Goal: Task Accomplishment & Management: Complete application form

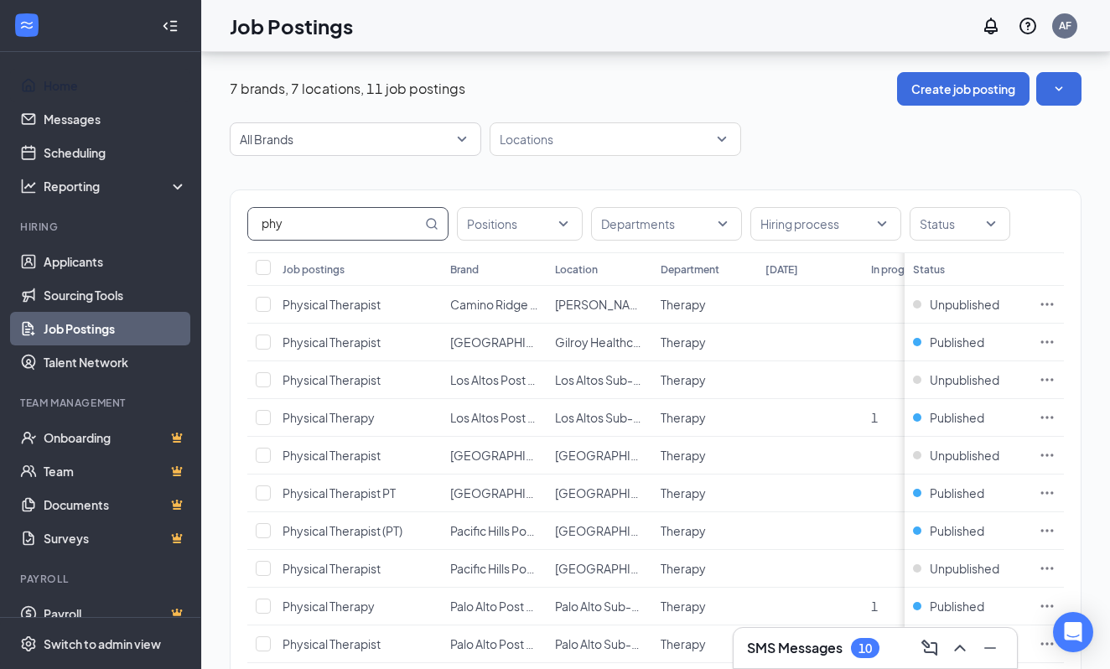
scroll to position [124, 0]
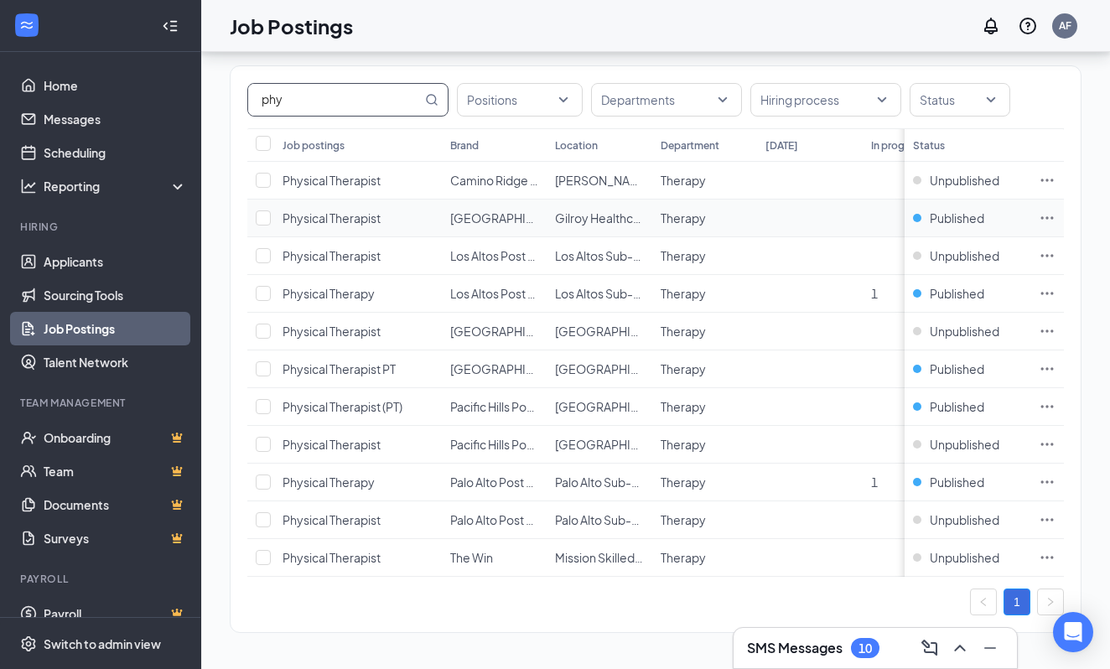
type input "phy"
click at [1044, 222] on icon "Ellipses" at bounding box center [1047, 218] width 17 height 17
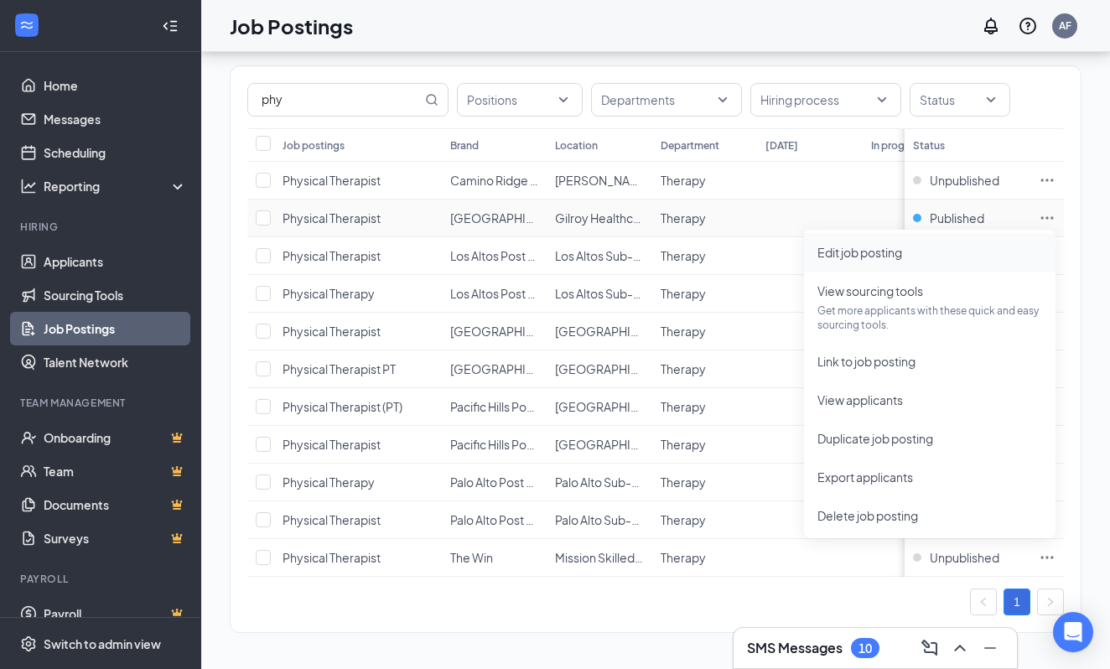
click at [940, 259] on span "Edit job posting" at bounding box center [930, 252] width 225 height 18
type input "Physical Therapist"
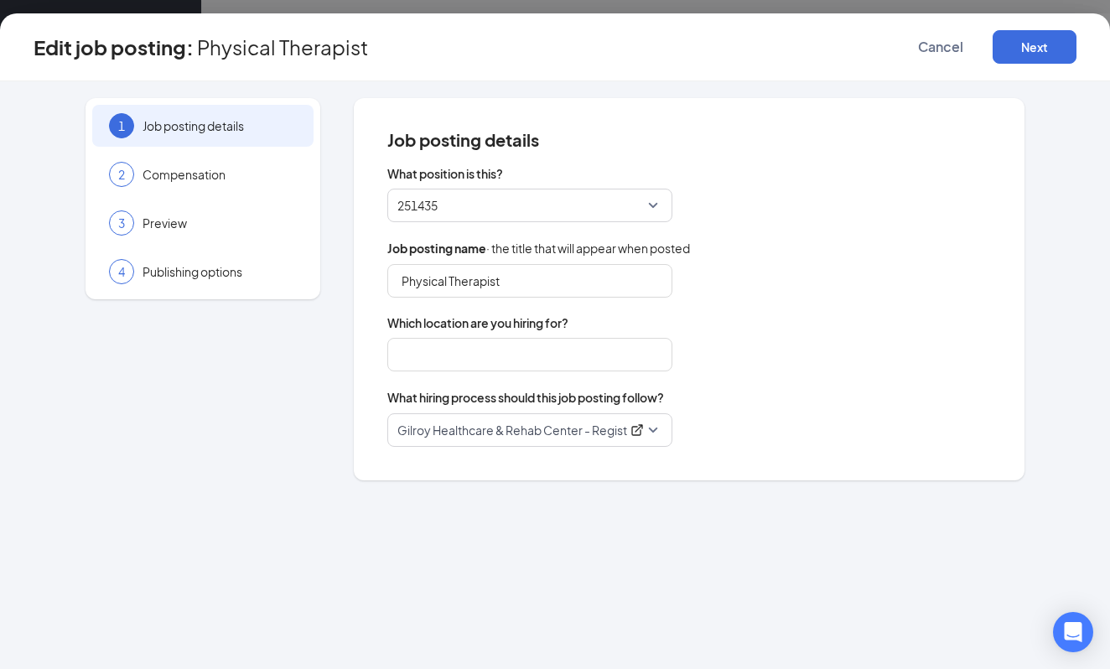
type input "Gilroy Healthcare & Rehab Center"
click at [1022, 41] on button "Next" at bounding box center [1035, 47] width 84 height 34
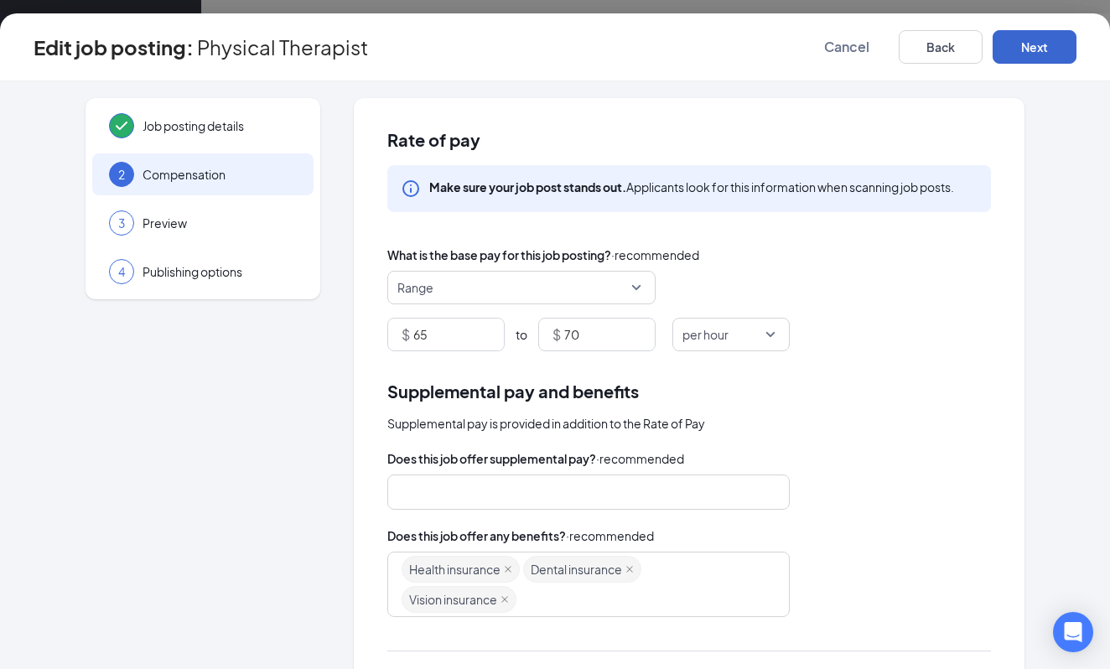
click at [1022, 41] on button "Next" at bounding box center [1035, 47] width 84 height 34
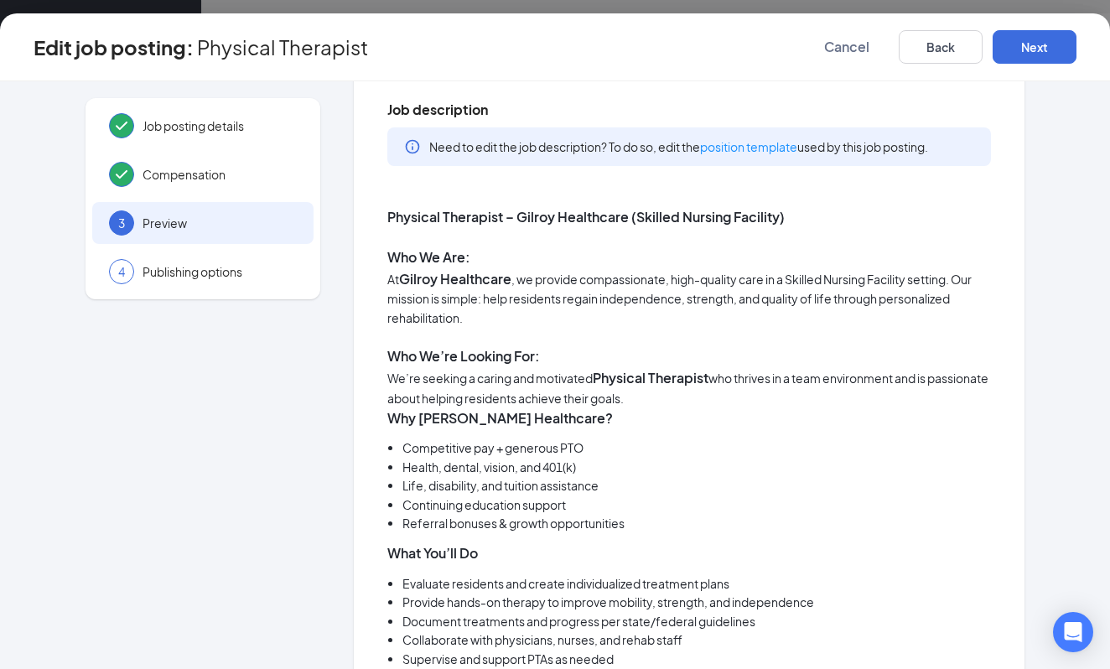
scroll to position [147, 0]
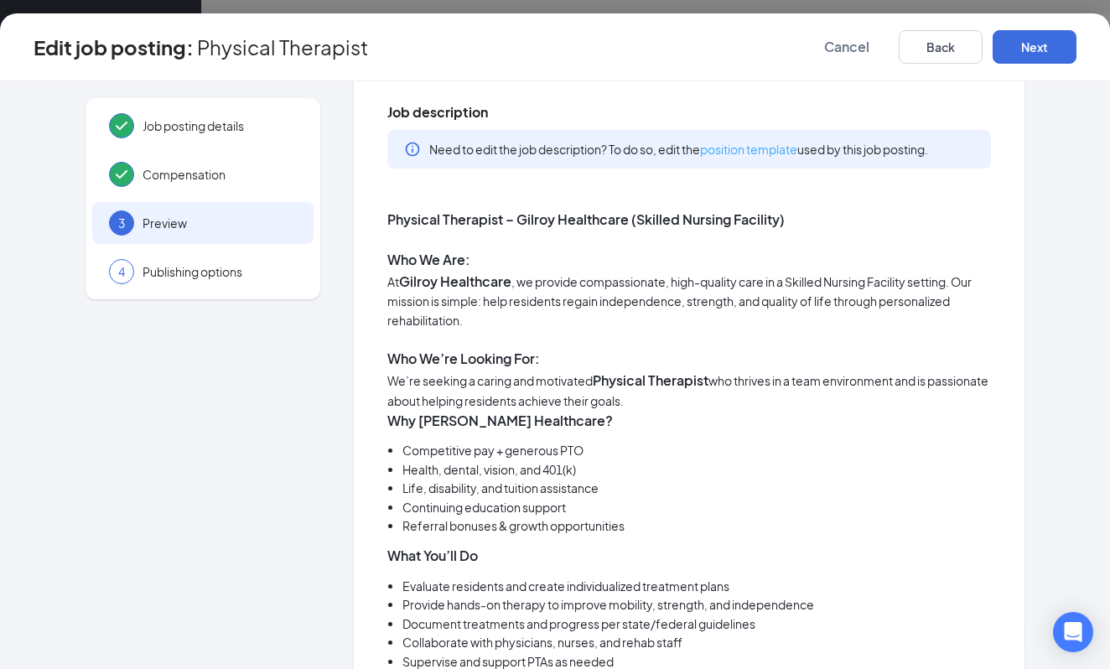
click at [783, 147] on link "position template" at bounding box center [748, 149] width 97 height 15
click at [751, 151] on link "position template" at bounding box center [748, 149] width 97 height 15
click at [1051, 58] on button "Next" at bounding box center [1035, 47] width 84 height 34
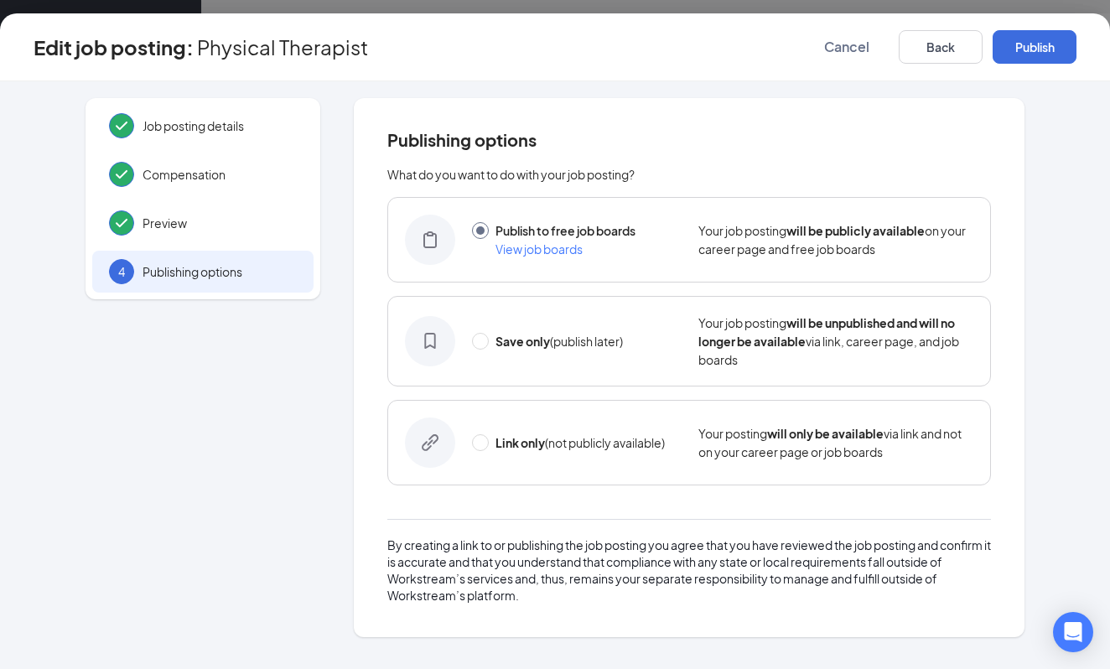
scroll to position [0, 0]
click at [1051, 58] on button "Publish" at bounding box center [1035, 47] width 84 height 34
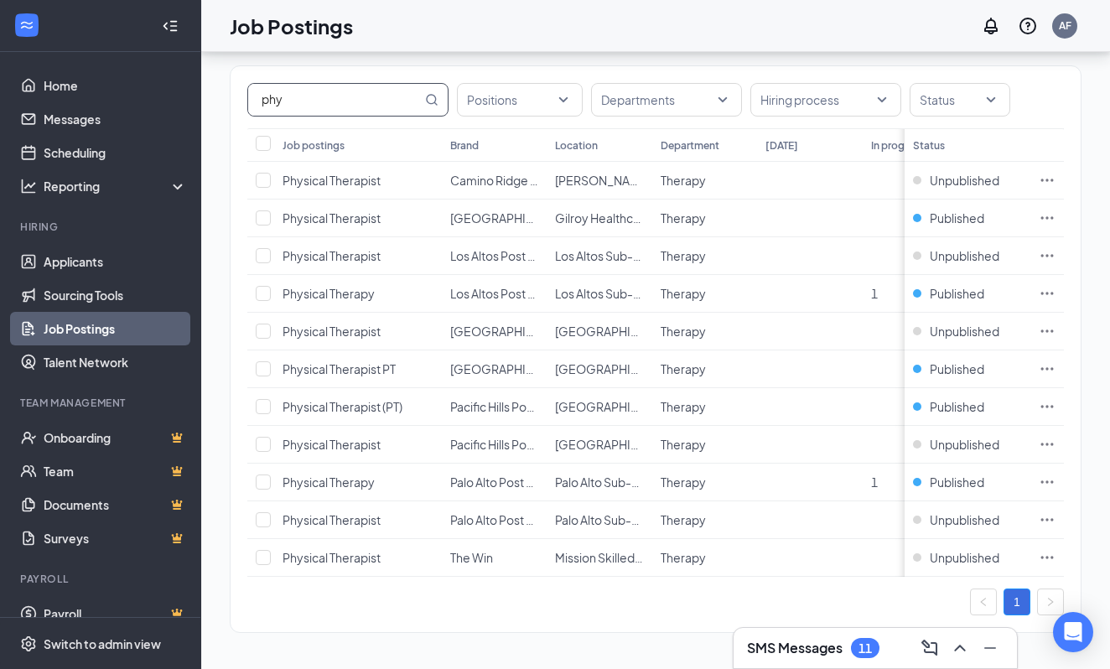
click at [365, 107] on input "phy" at bounding box center [335, 100] width 174 height 32
type input "p"
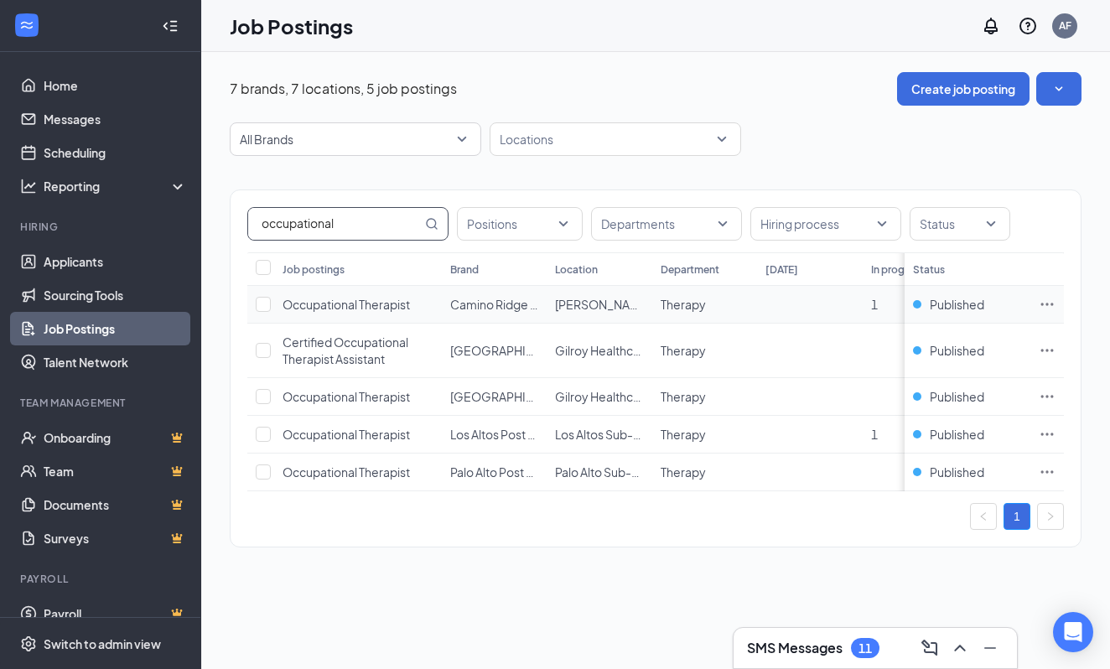
type input "occupational"
click at [1045, 295] on td at bounding box center [1048, 305] width 34 height 38
click at [1045, 297] on icon "Ellipses" at bounding box center [1047, 304] width 17 height 17
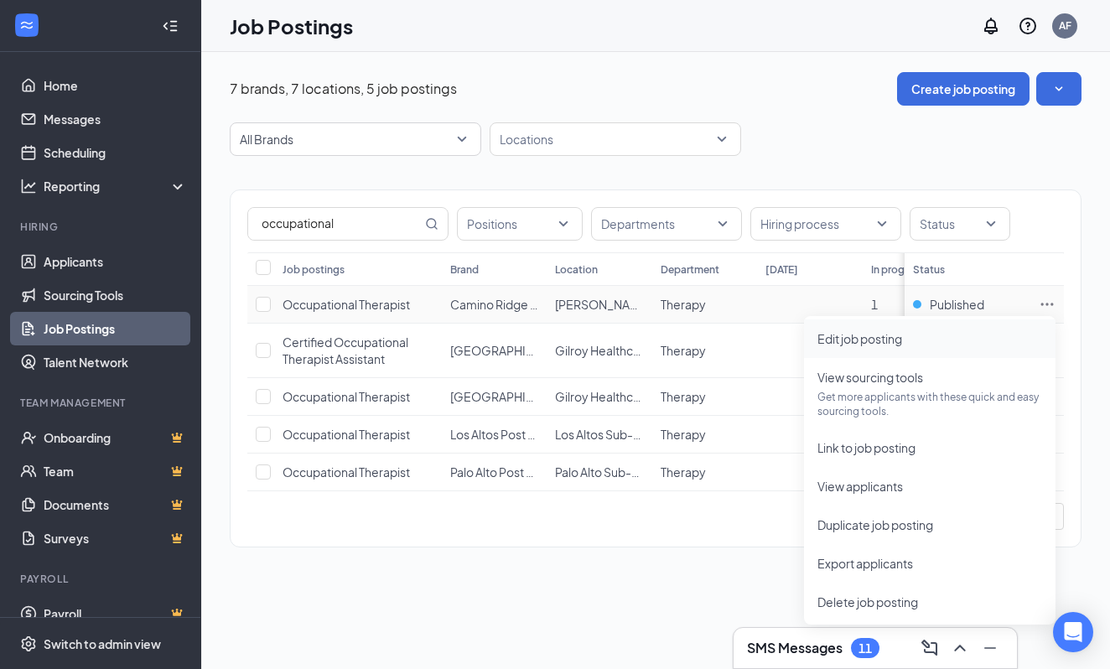
click at [941, 341] on span "Edit job posting" at bounding box center [930, 339] width 225 height 18
type input "Occupational Therapist"
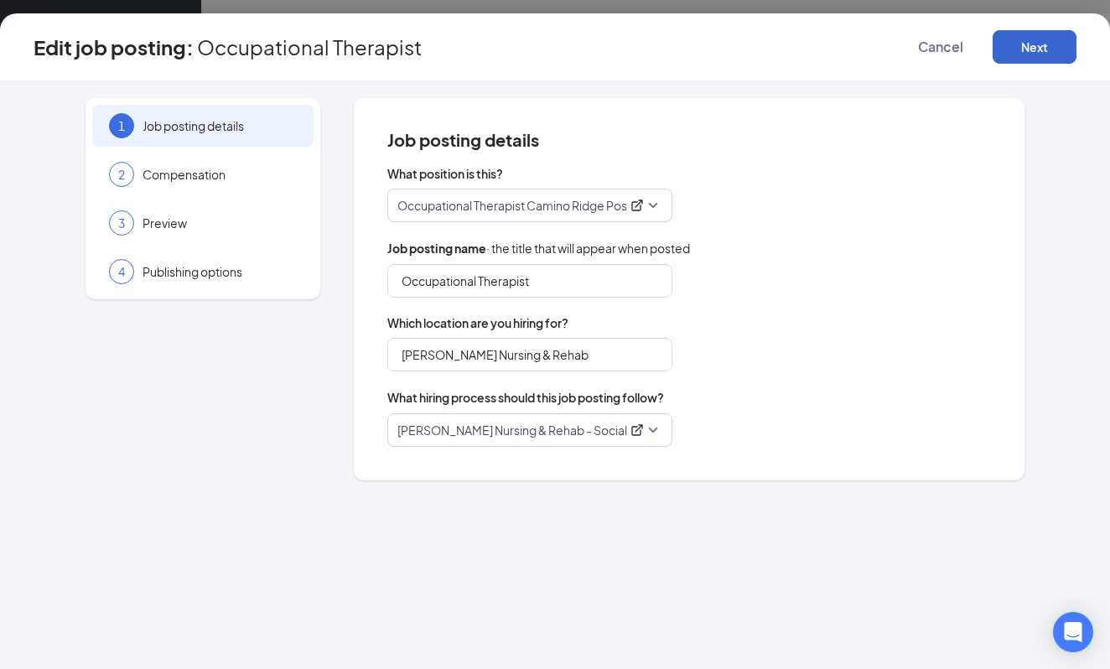
click at [1057, 62] on button "Next" at bounding box center [1035, 47] width 84 height 34
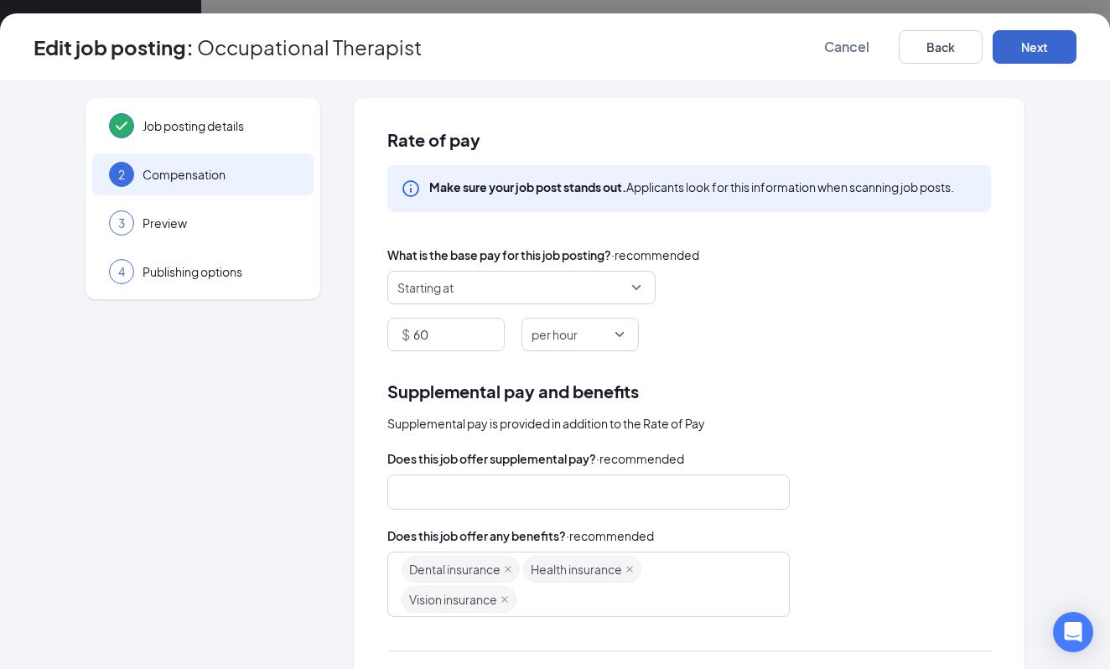
click at [1057, 62] on button "Next" at bounding box center [1035, 47] width 84 height 34
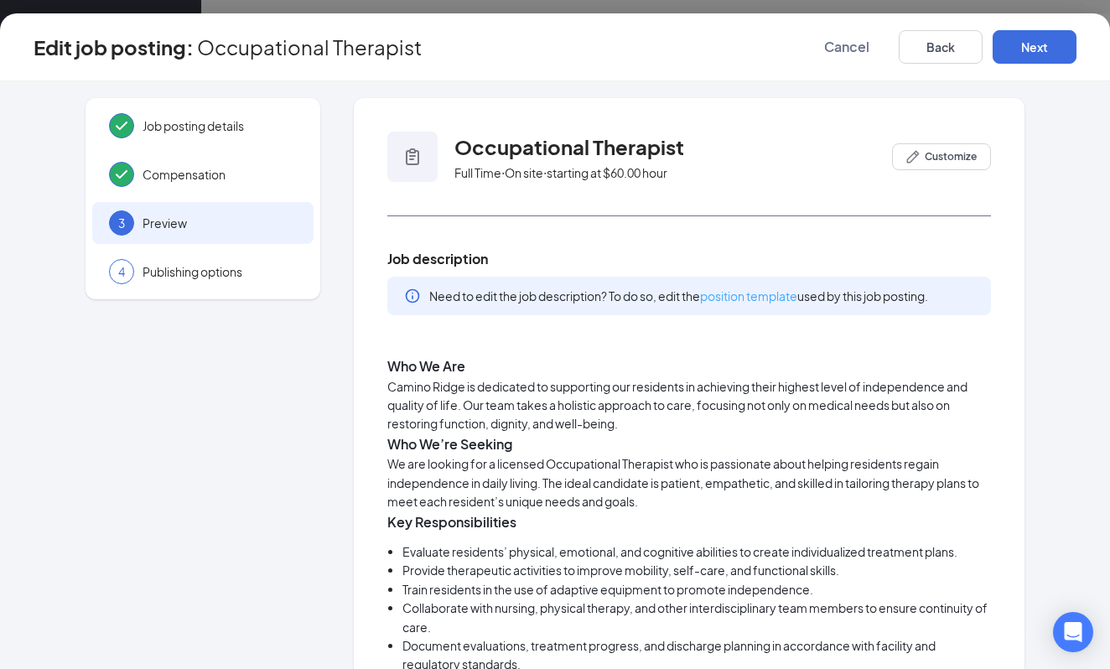
click at [748, 294] on link "position template" at bounding box center [748, 295] width 97 height 15
click at [1052, 52] on button "Next" at bounding box center [1035, 47] width 84 height 34
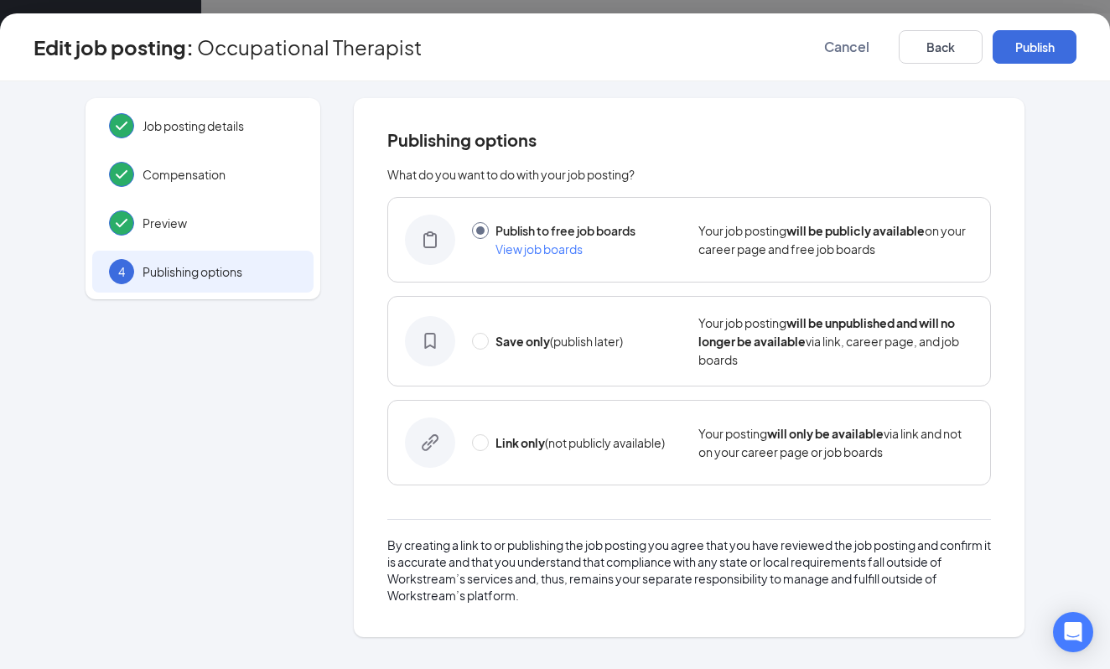
click at [1084, 35] on div "Edit job posting: Occupational Therapist Cancel Back Publish" at bounding box center [555, 47] width 1110 height 68
click at [1033, 40] on button "Publish" at bounding box center [1035, 47] width 84 height 34
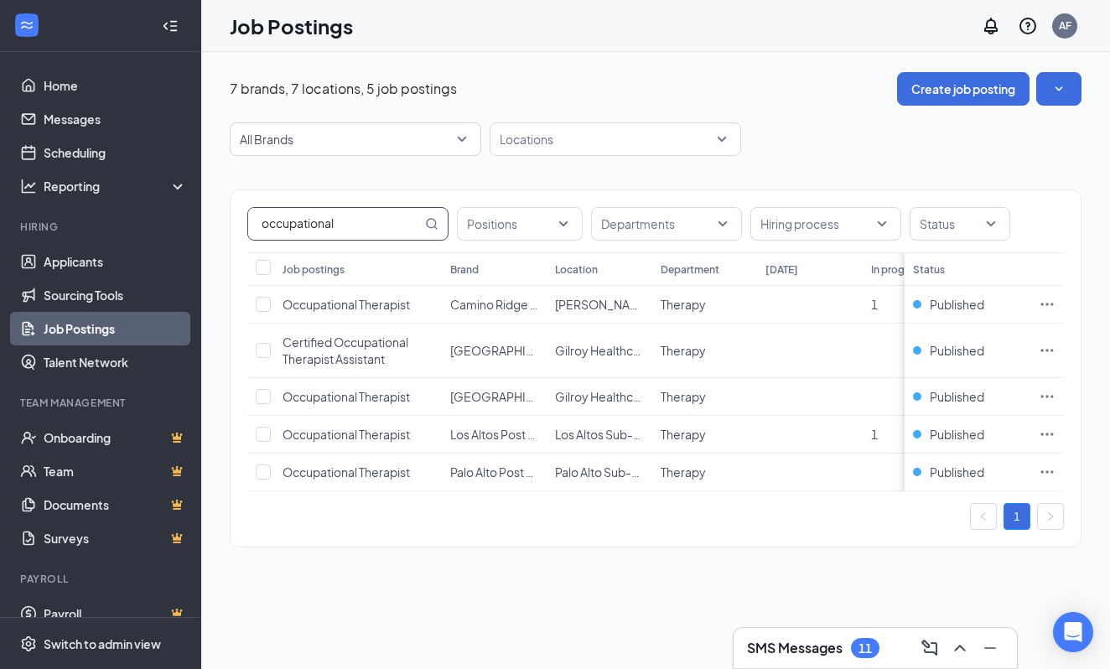
click at [392, 235] on input "occupational" at bounding box center [335, 224] width 174 height 32
type input "o"
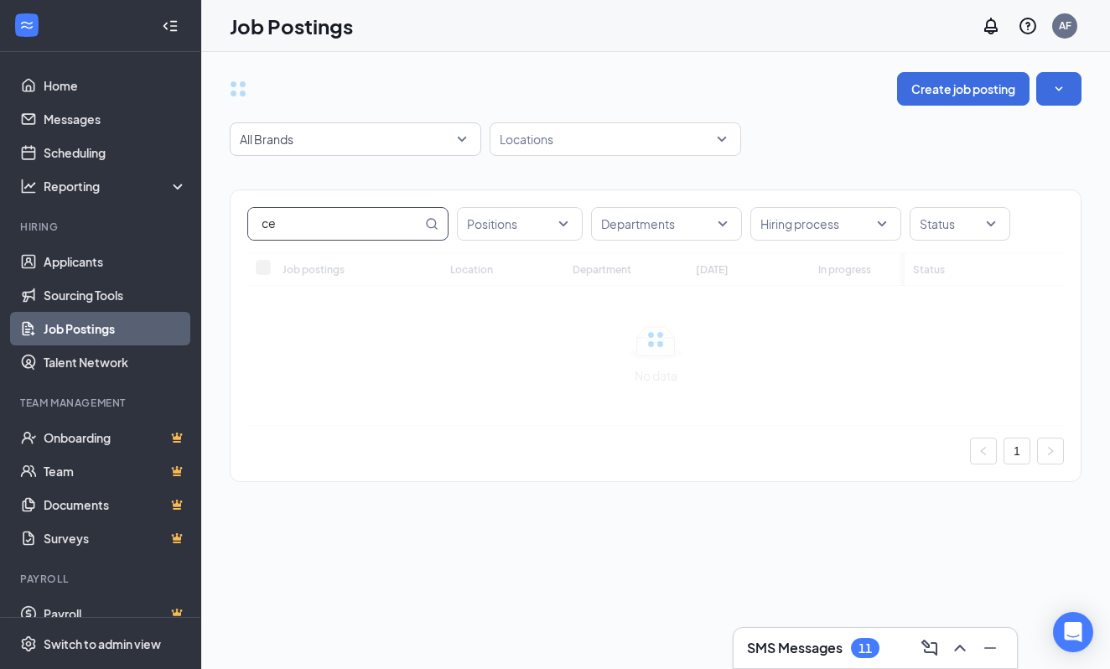
type input "c"
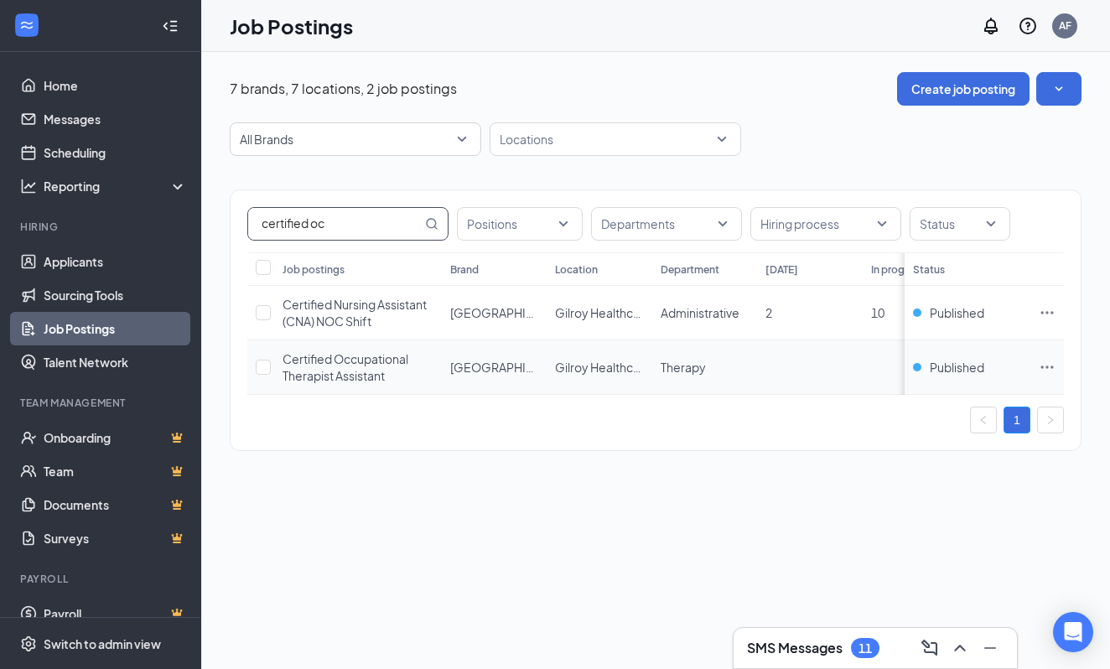
type input "certified oc"
click at [1042, 366] on icon "Ellipses" at bounding box center [1048, 367] width 13 height 3
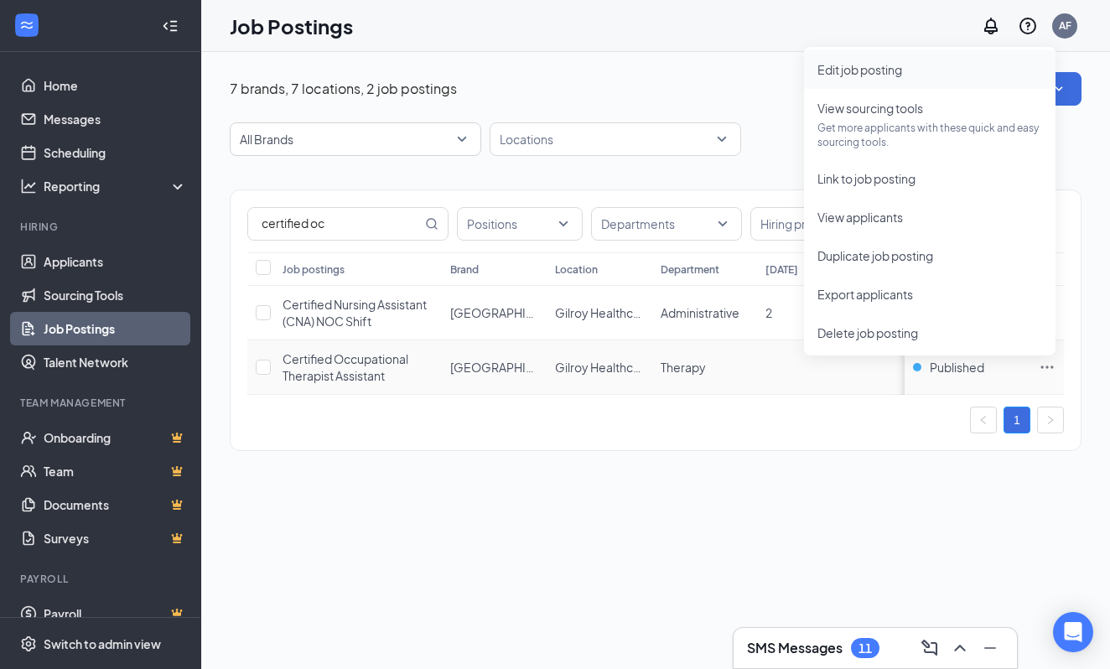
click at [868, 65] on span "Edit job posting" at bounding box center [860, 69] width 85 height 15
type input "Certified Occupational Therapist Assistant"
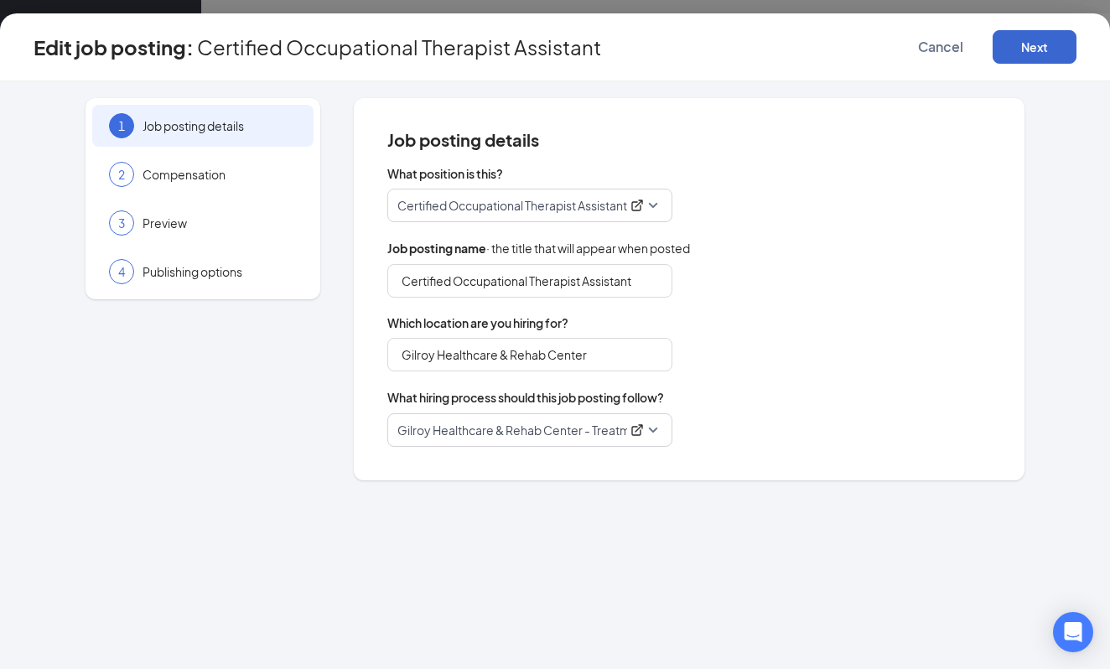
click at [1064, 57] on button "Next" at bounding box center [1035, 47] width 84 height 34
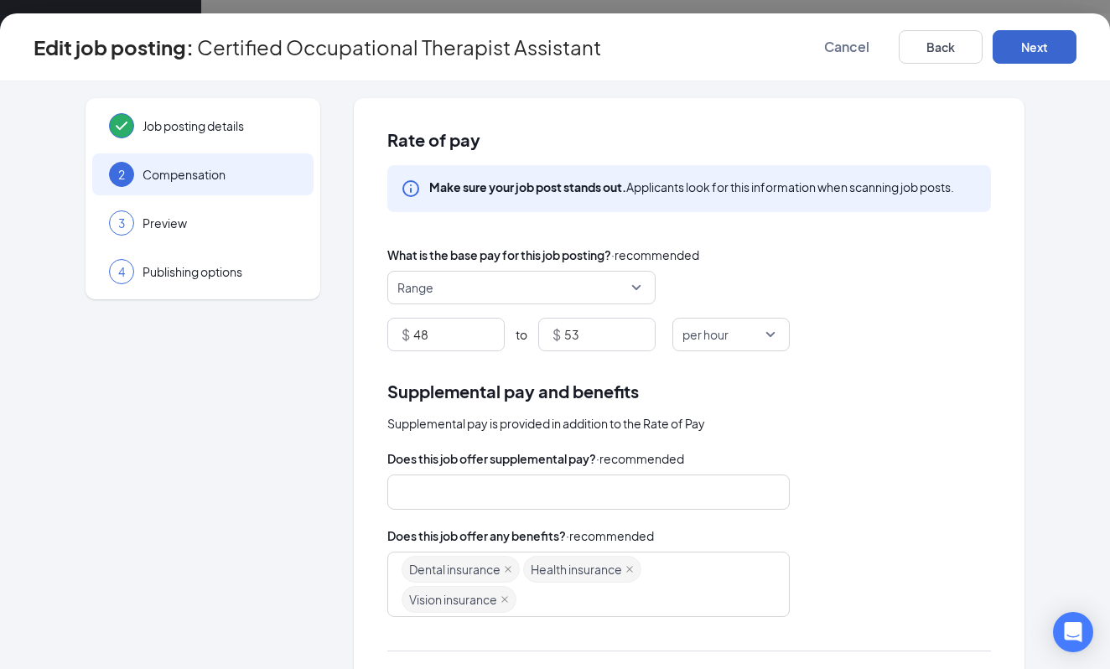
click at [1042, 33] on button "Next" at bounding box center [1035, 47] width 84 height 34
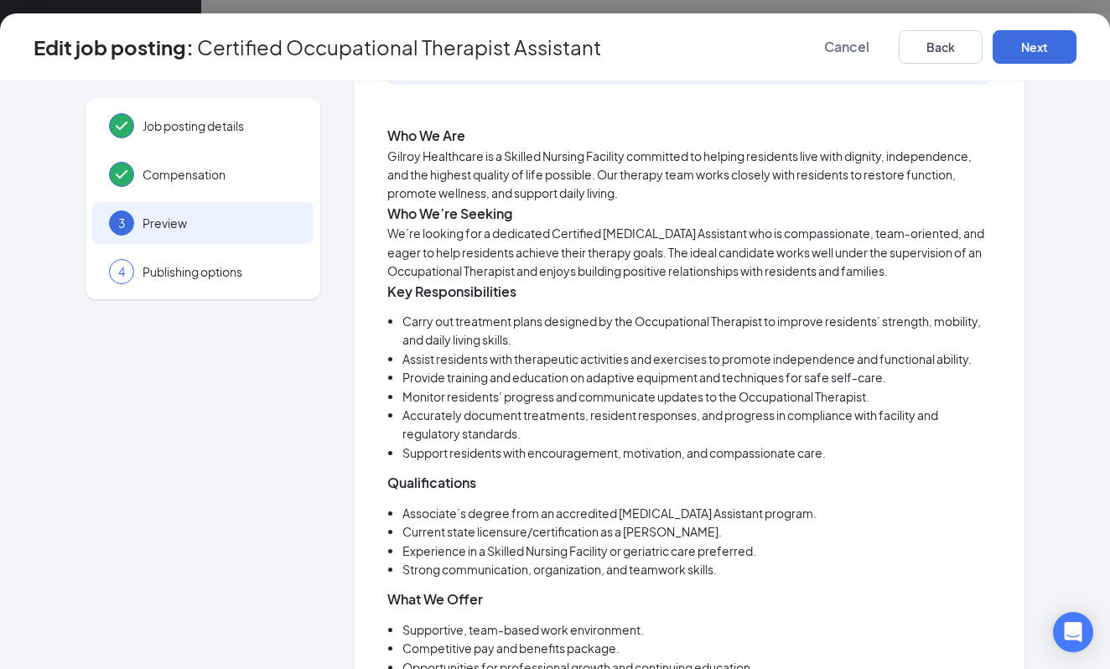
scroll to position [225, 0]
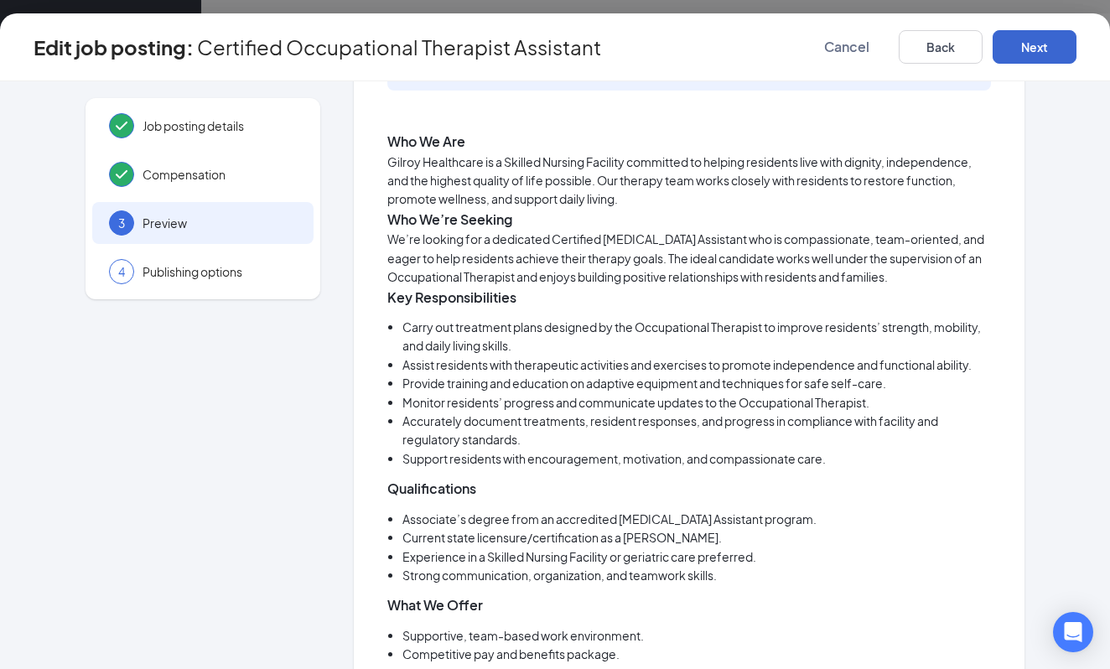
click at [1023, 43] on button "Next" at bounding box center [1035, 47] width 84 height 34
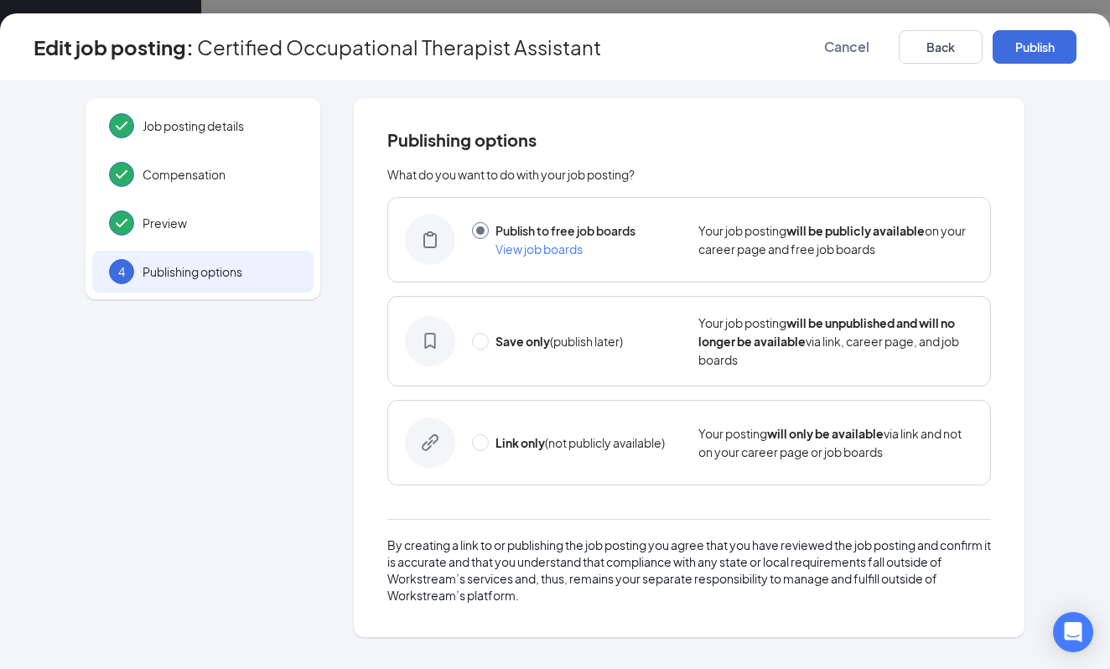
scroll to position [0, 0]
click at [1023, 43] on button "Publish" at bounding box center [1035, 47] width 84 height 34
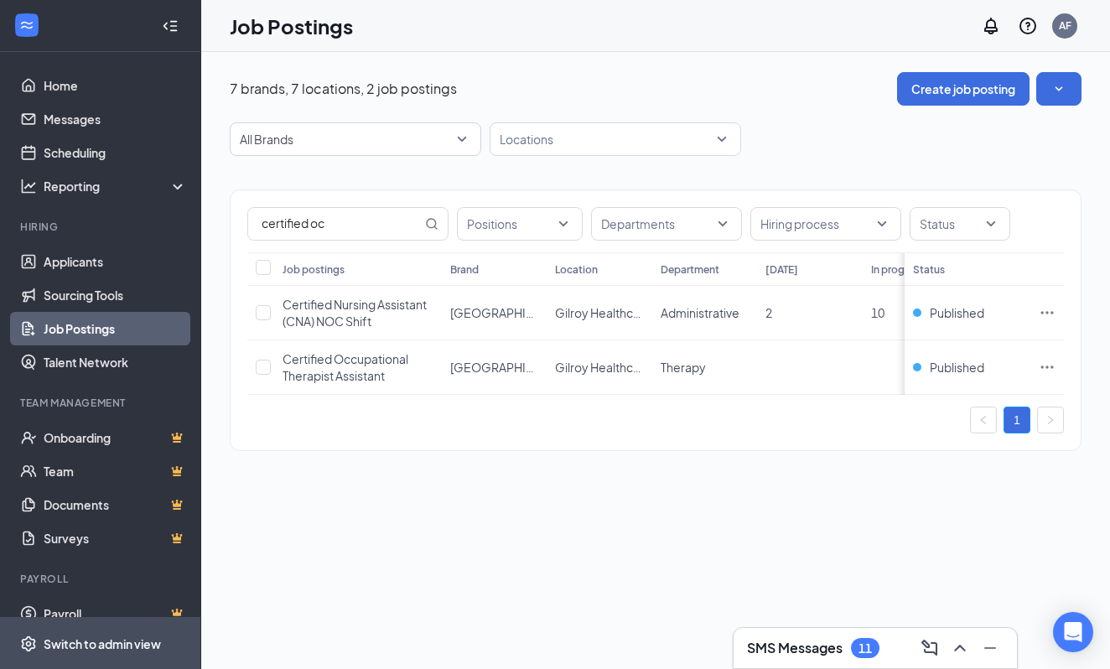
click at [148, 648] on div "Switch to admin view" at bounding box center [102, 644] width 117 height 17
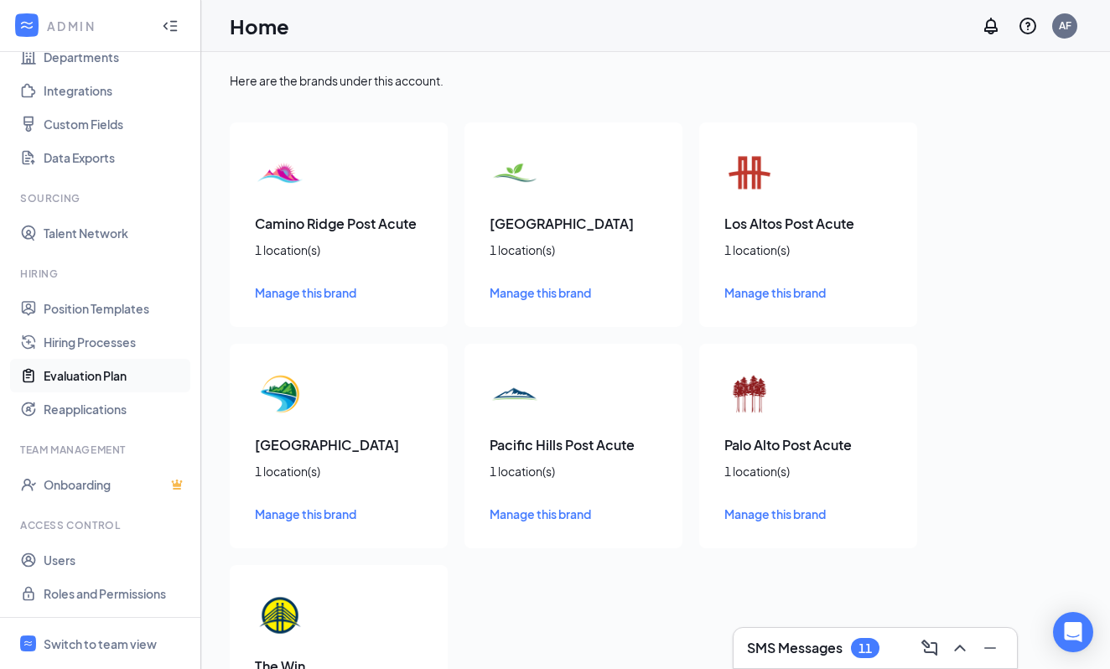
scroll to position [171, 0]
click at [81, 559] on link "Users" at bounding box center [115, 560] width 143 height 34
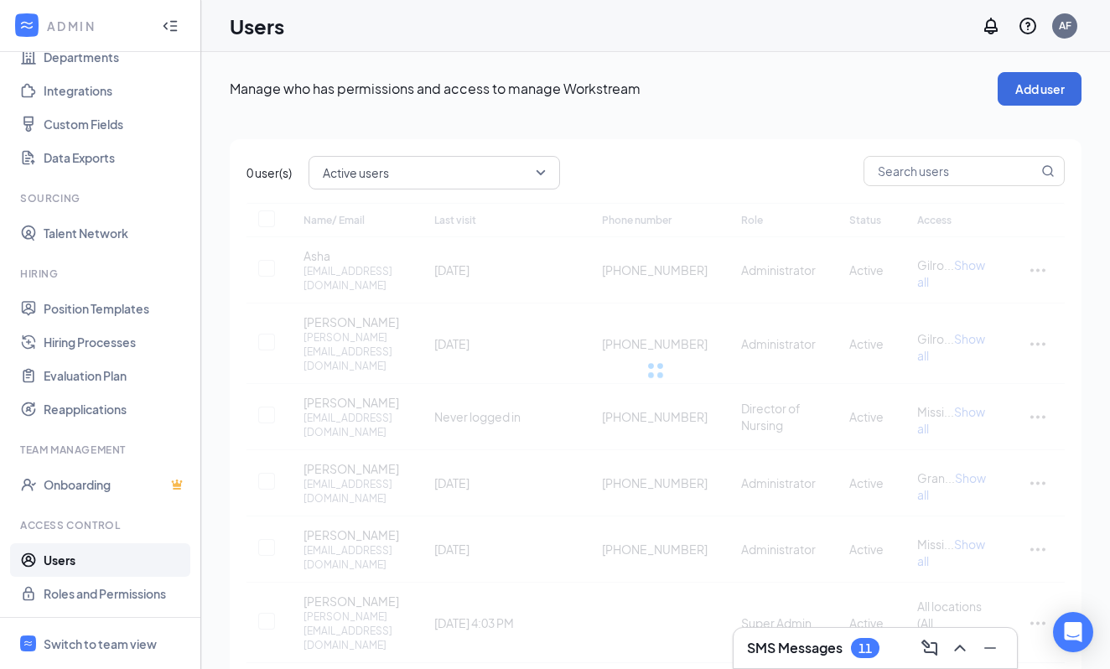
checkbox input "false"
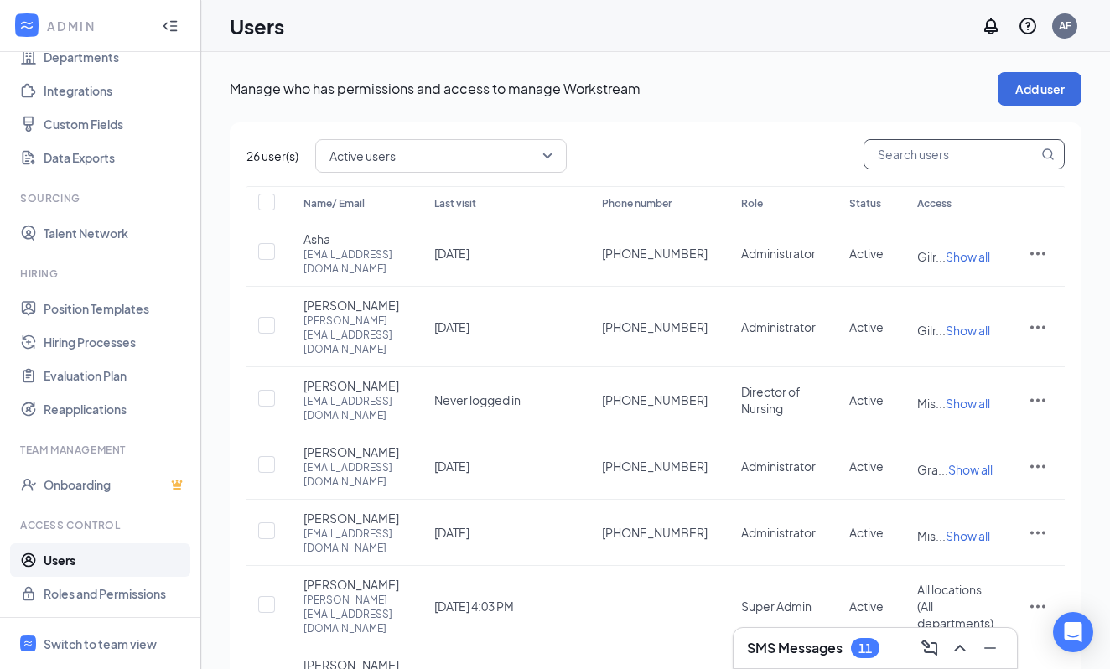
click at [909, 156] on input "text" at bounding box center [952, 154] width 174 height 29
click at [1046, 87] on button "Add user" at bounding box center [1040, 89] width 84 height 34
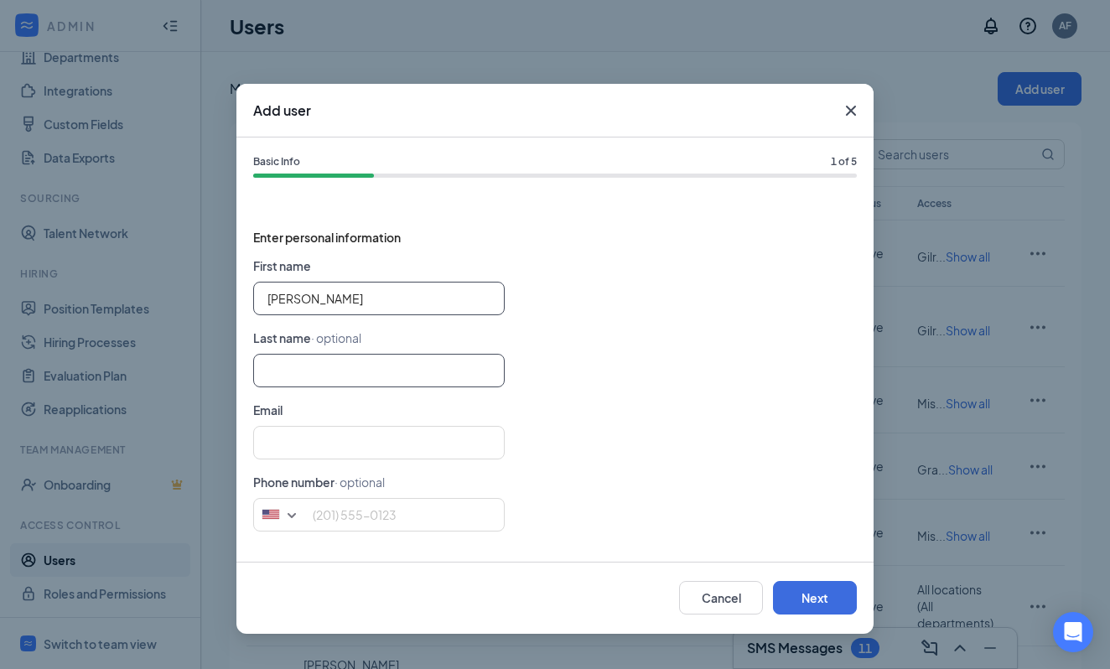
type input "[PERSON_NAME]"
type input "D"
type input "[PERSON_NAME]"
type input "d"
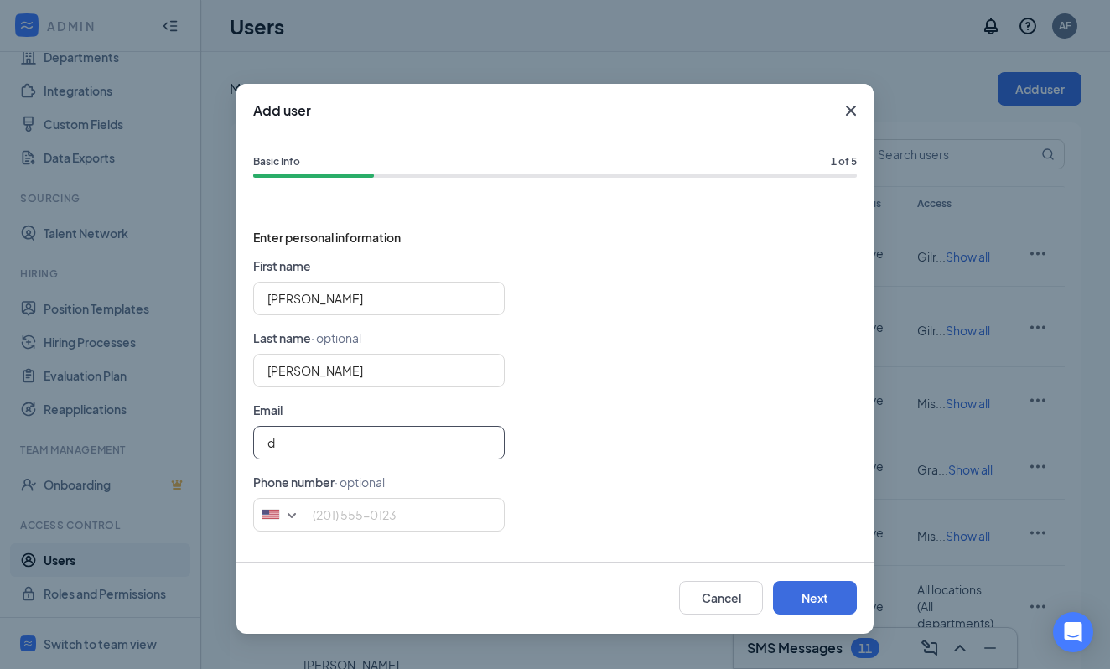
type input "[PERSON_NAME]"
type input "[PERSON_NAME][EMAIL_ADDRESS][DOMAIN_NAME]"
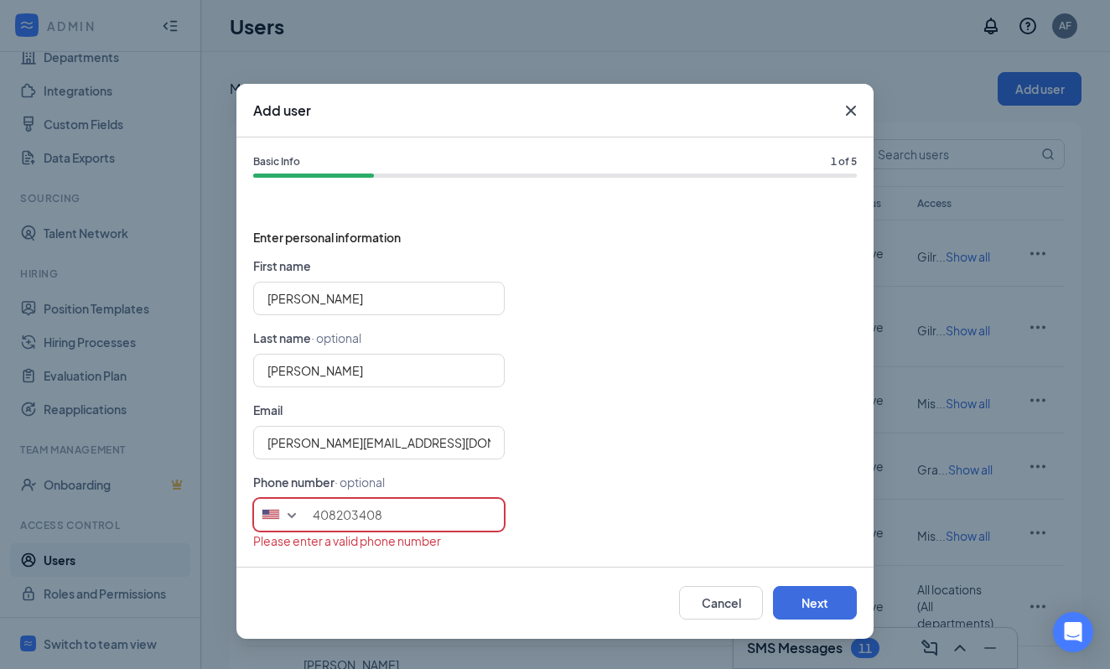
type input "4082034088"
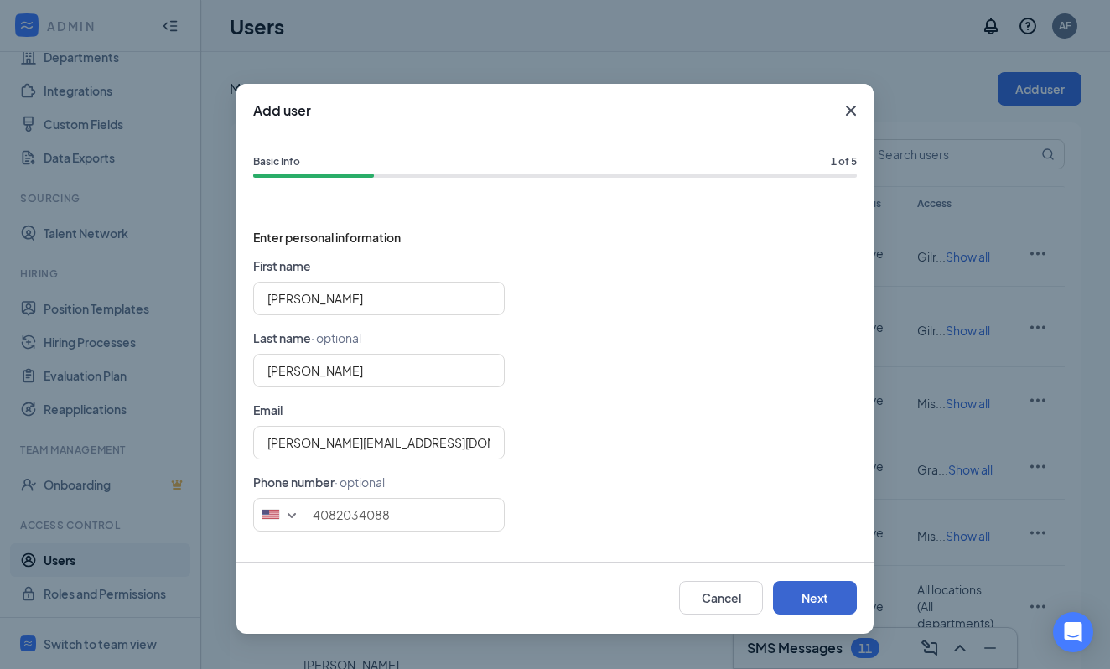
click at [816, 602] on button "Next" at bounding box center [815, 598] width 84 height 34
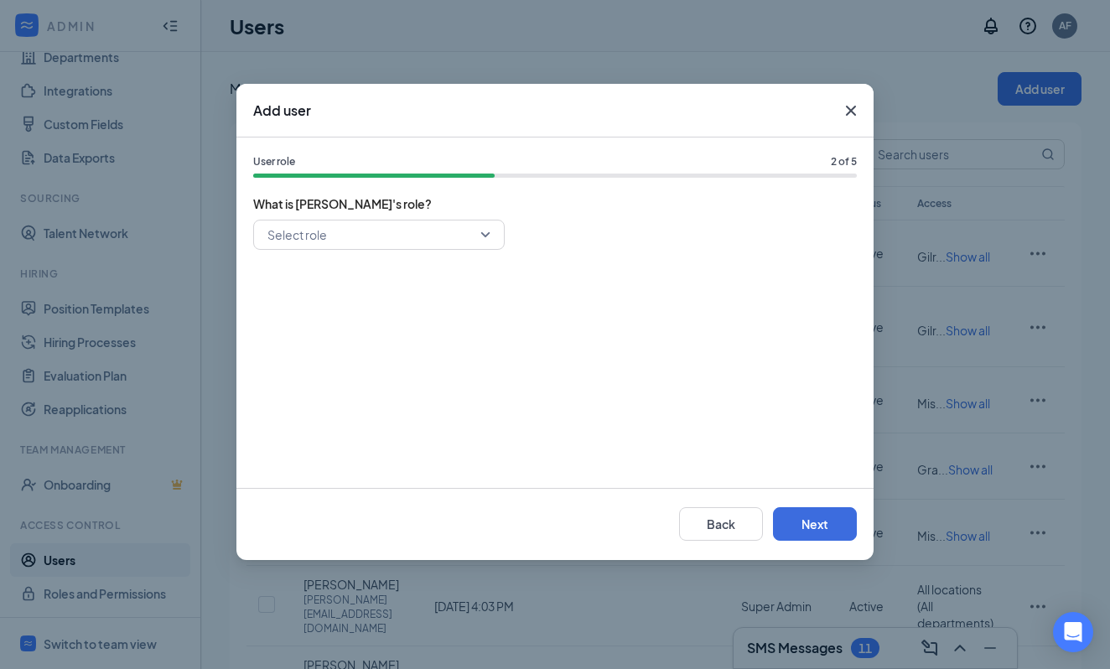
click at [352, 234] on input "search" at bounding box center [373, 235] width 220 height 29
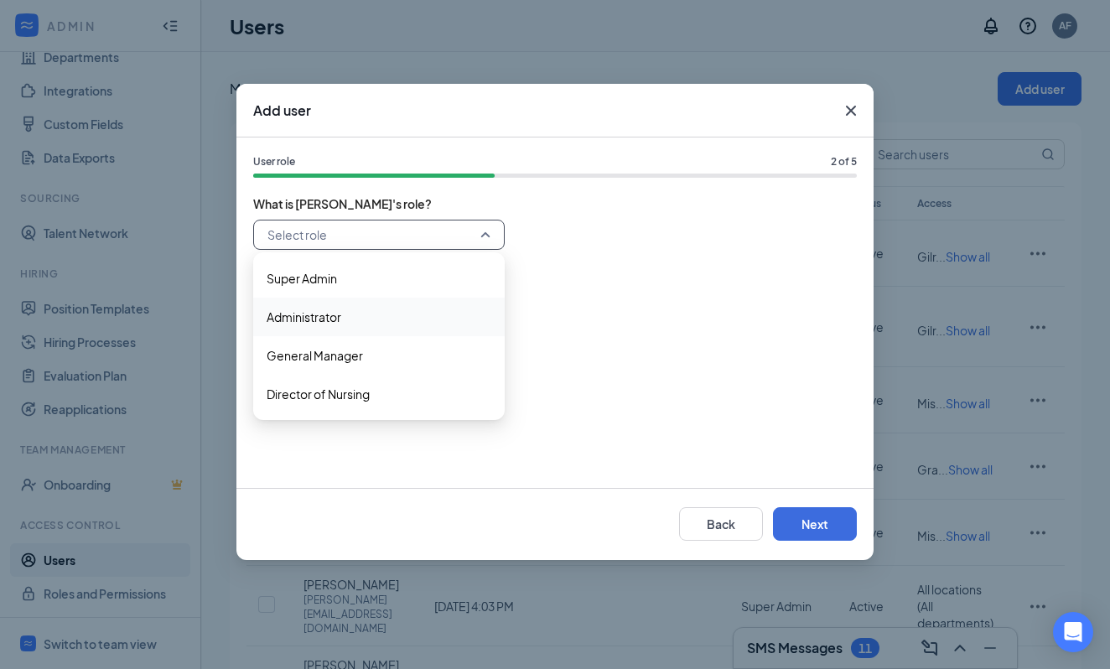
click at [329, 320] on span "Administrator" at bounding box center [304, 317] width 75 height 18
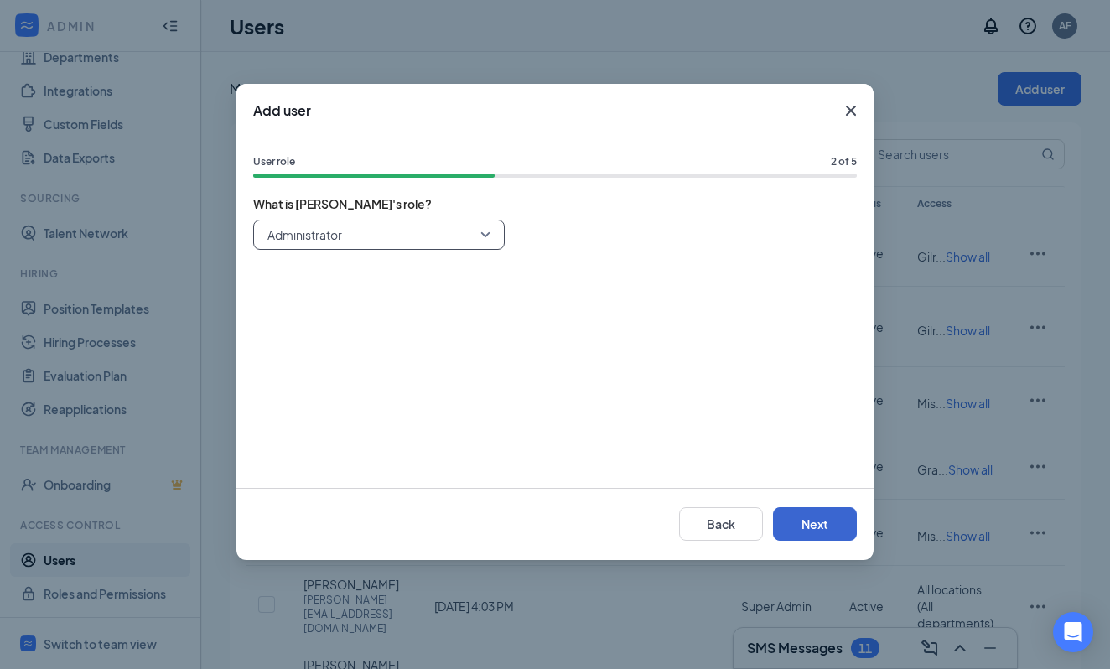
click at [823, 537] on button "Next" at bounding box center [815, 524] width 84 height 34
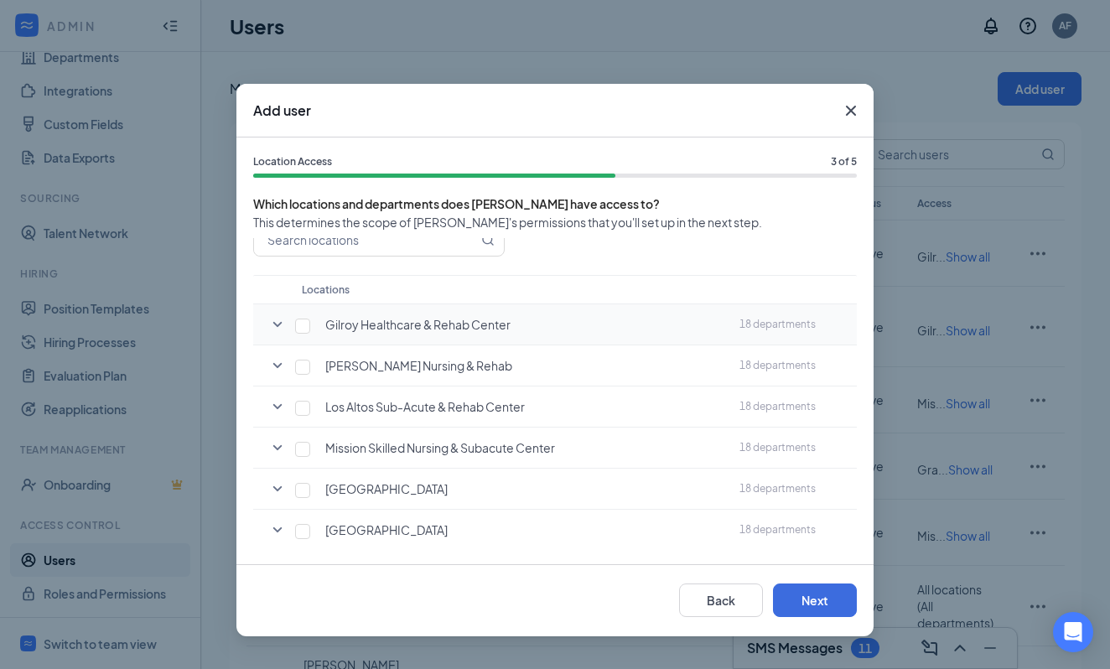
scroll to position [88, 0]
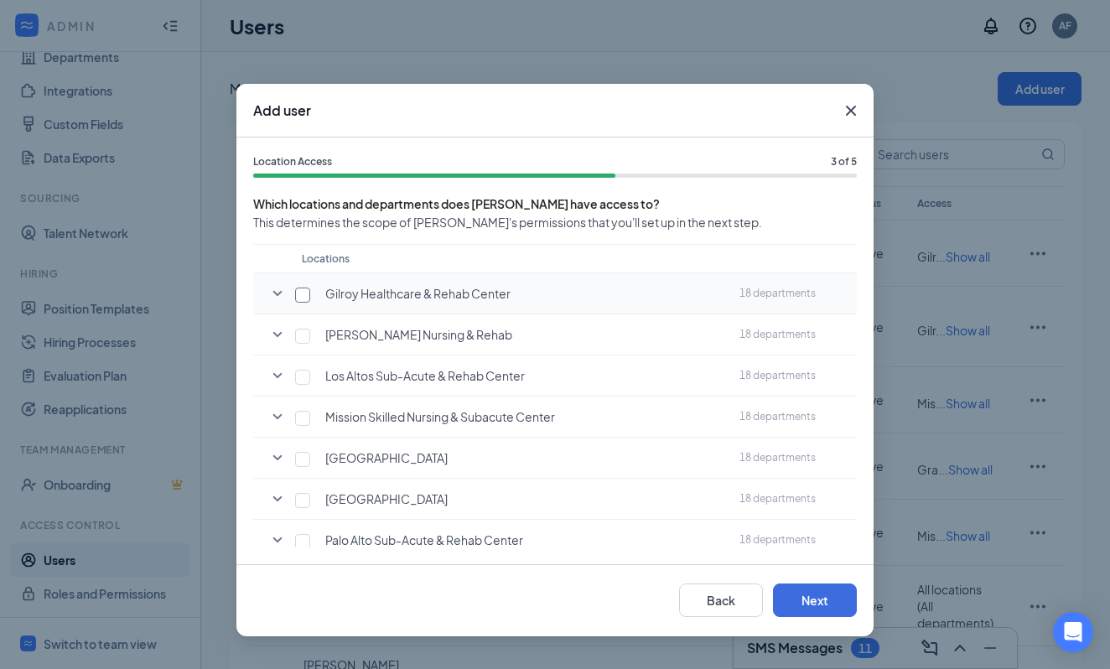
click at [297, 297] on input "checkbox" at bounding box center [302, 295] width 15 height 15
checkbox input "true"
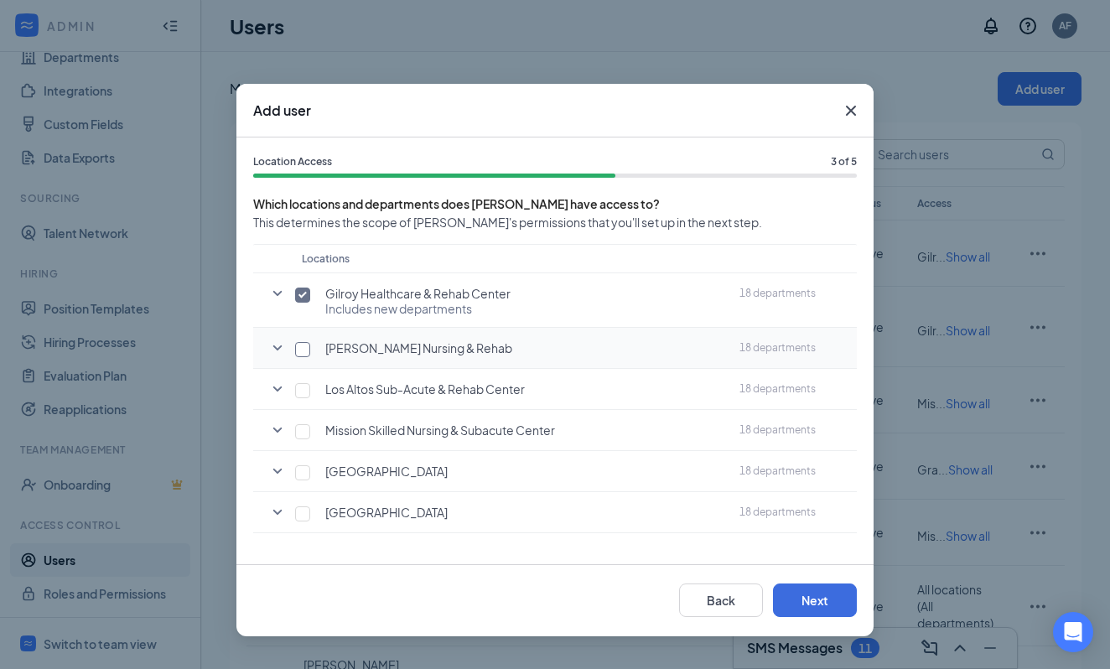
click at [309, 344] on input "checkbox" at bounding box center [302, 349] width 15 height 15
checkbox input "true"
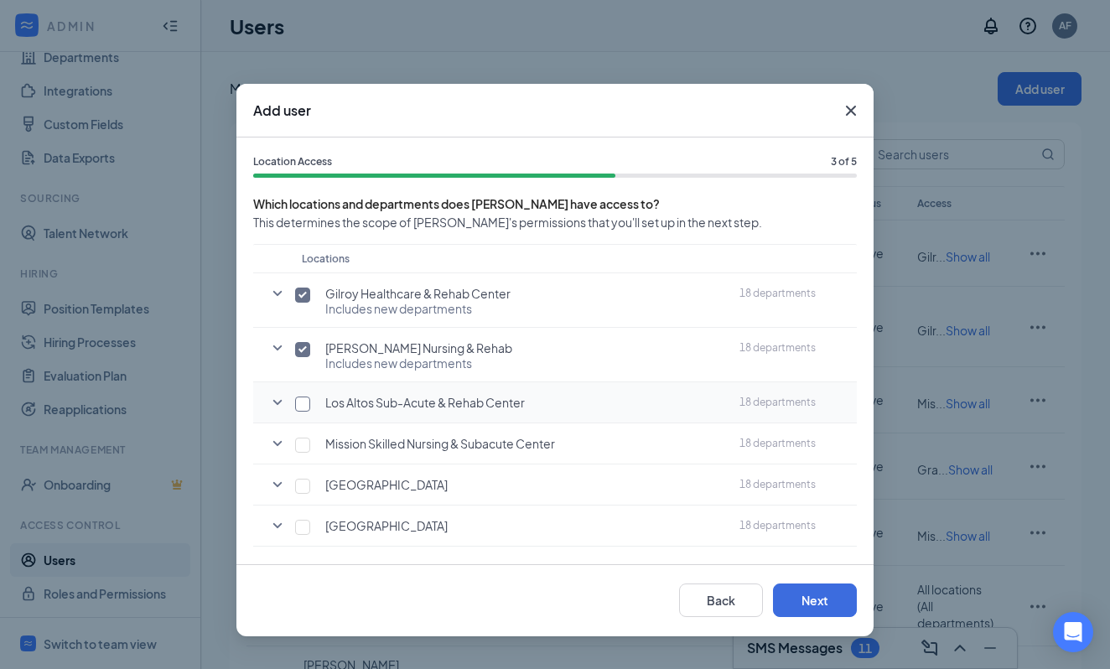
click at [303, 398] on input "checkbox" at bounding box center [302, 404] width 15 height 15
checkbox input "true"
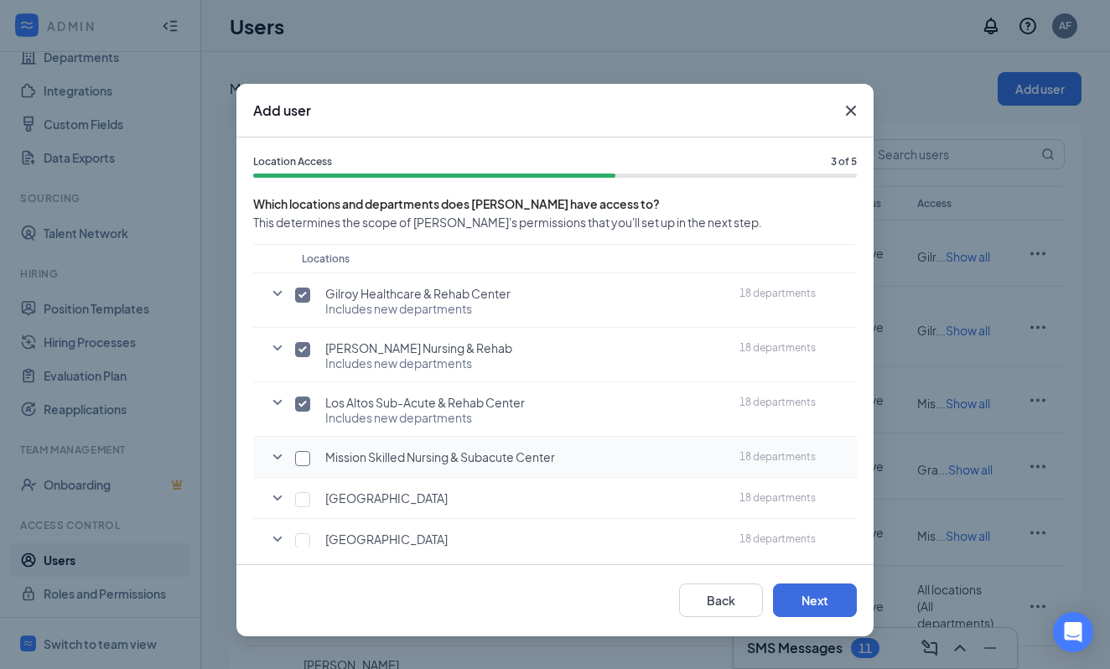
click at [305, 460] on input "checkbox" at bounding box center [302, 458] width 15 height 15
checkbox input "true"
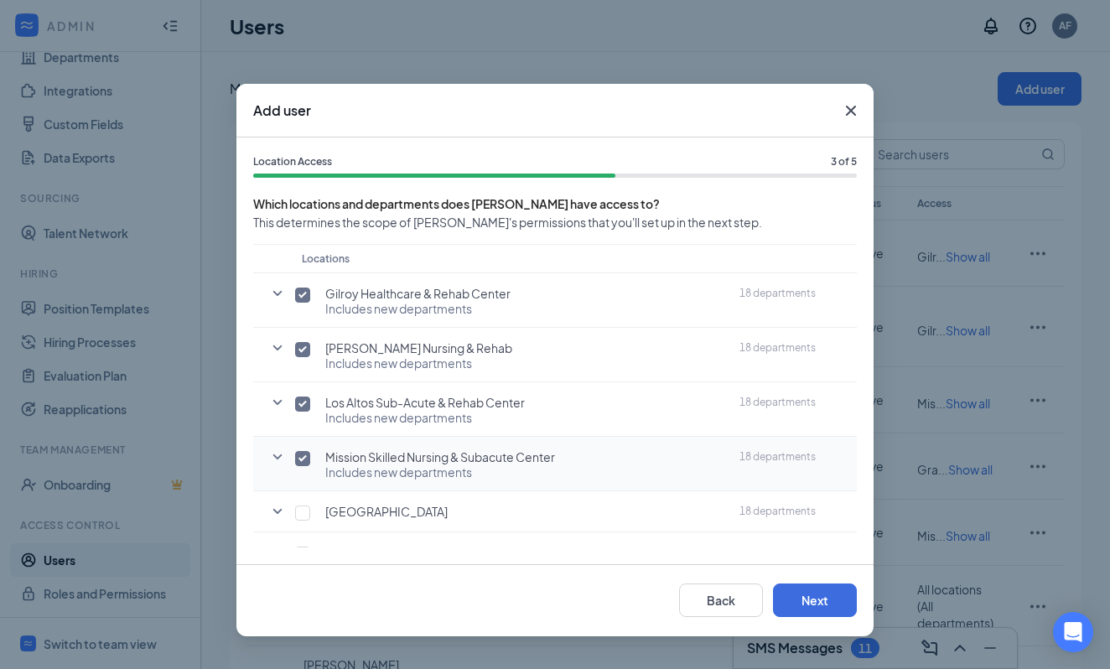
click at [278, 455] on icon "SmallChevronDown" at bounding box center [278, 457] width 20 height 20
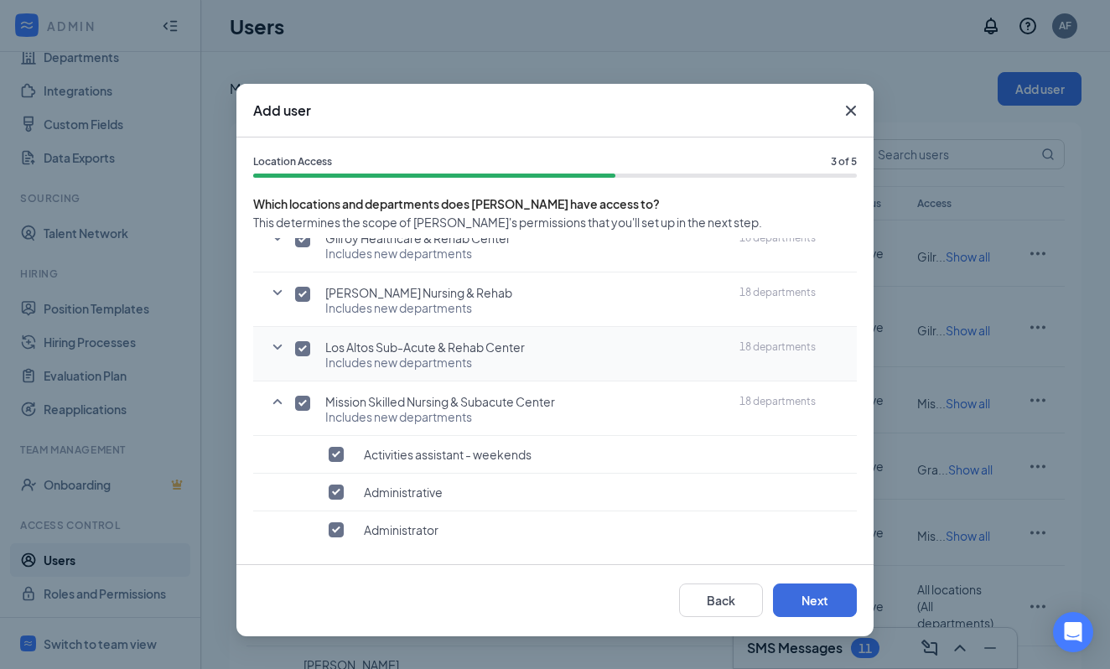
click at [279, 354] on icon "SmallChevronDown" at bounding box center [278, 347] width 20 height 20
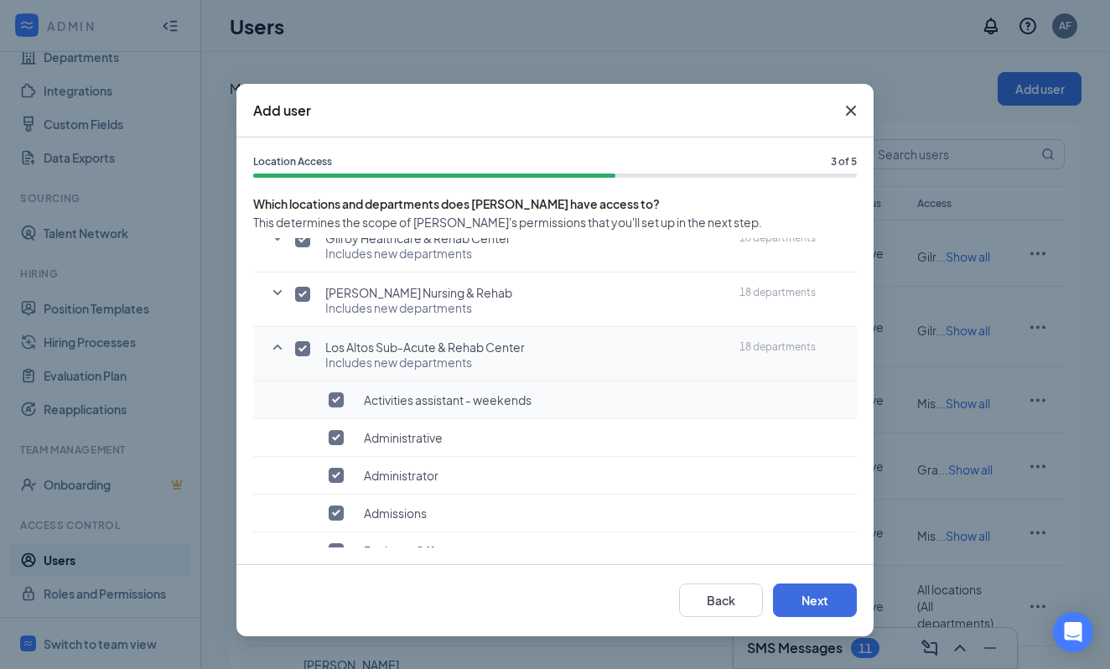
click at [337, 404] on input "checkbox" at bounding box center [336, 399] width 15 height 15
checkbox input "false"
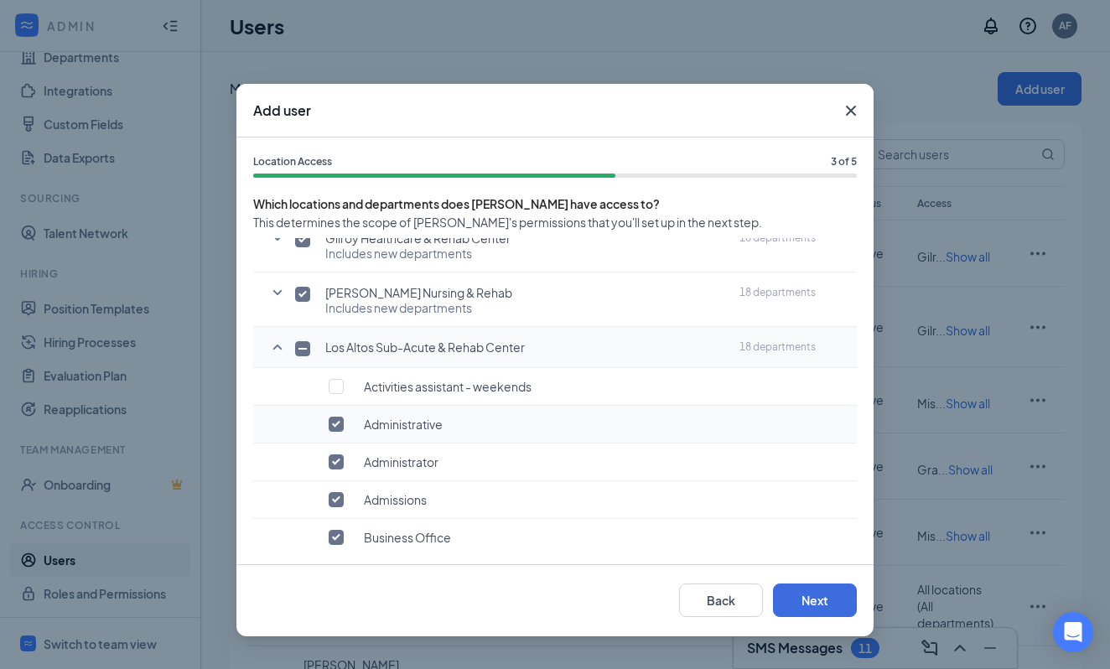
click at [337, 427] on input "checkbox" at bounding box center [336, 424] width 15 height 15
checkbox input "false"
click at [305, 346] on input "checkbox" at bounding box center [302, 348] width 15 height 15
checkbox input "true"
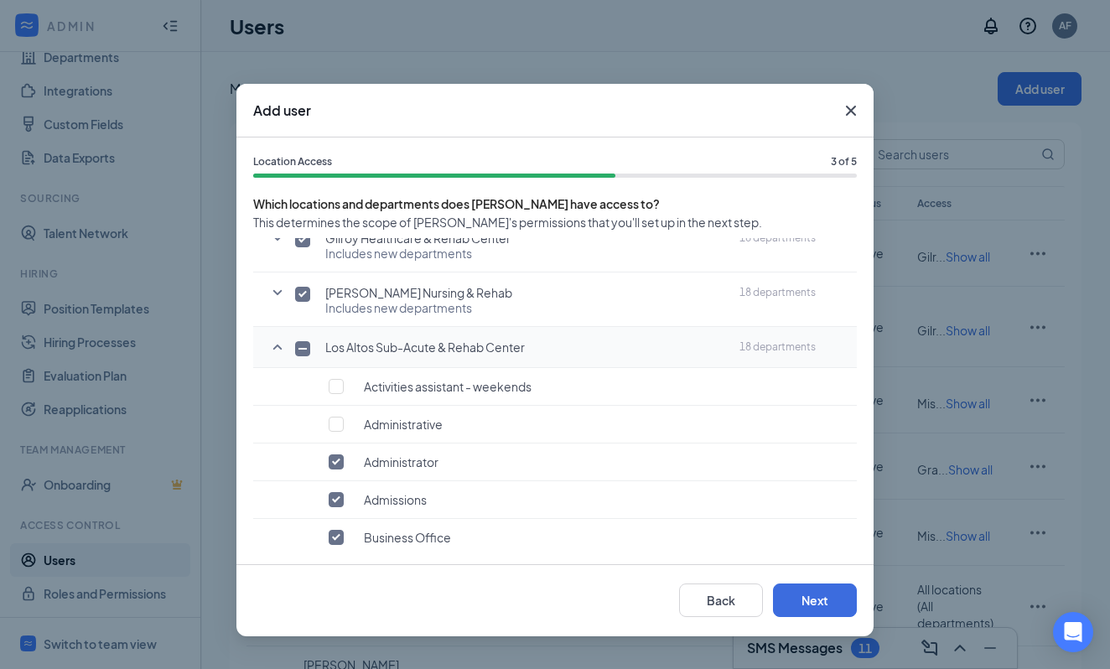
checkbox input "true"
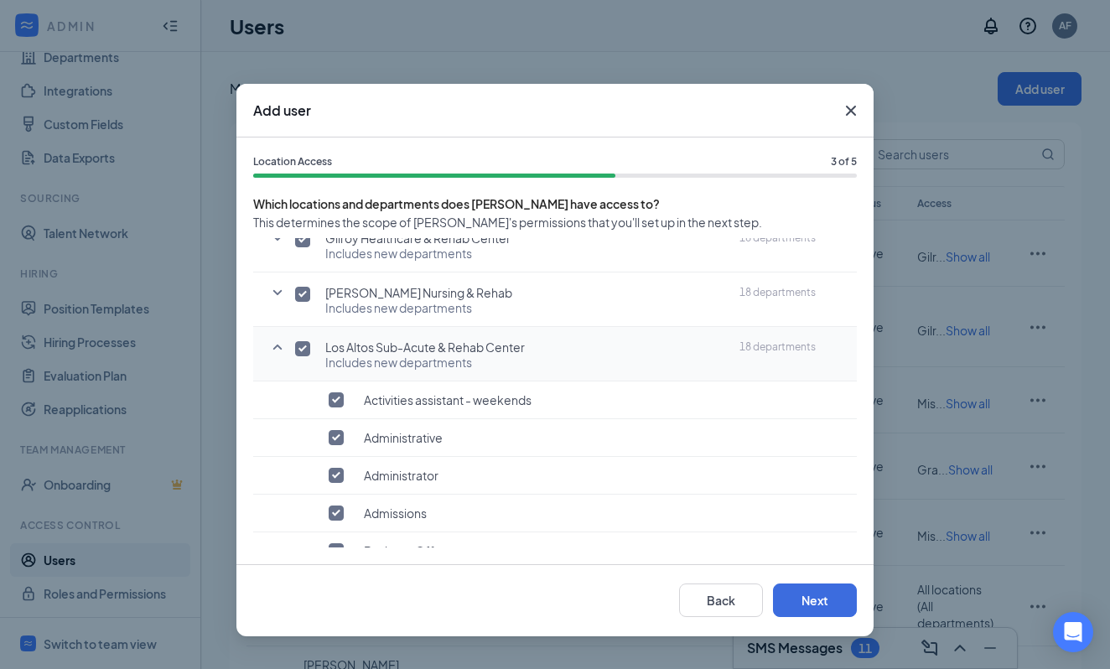
click at [302, 351] on input "checkbox" at bounding box center [302, 348] width 15 height 15
checkbox input "false"
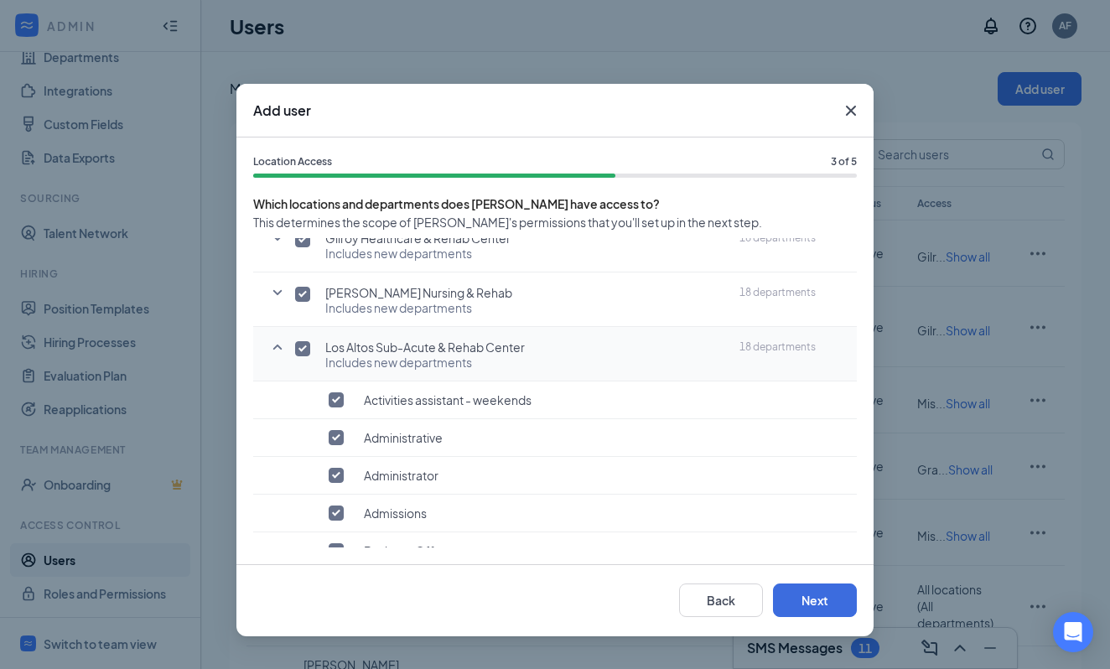
checkbox input "false"
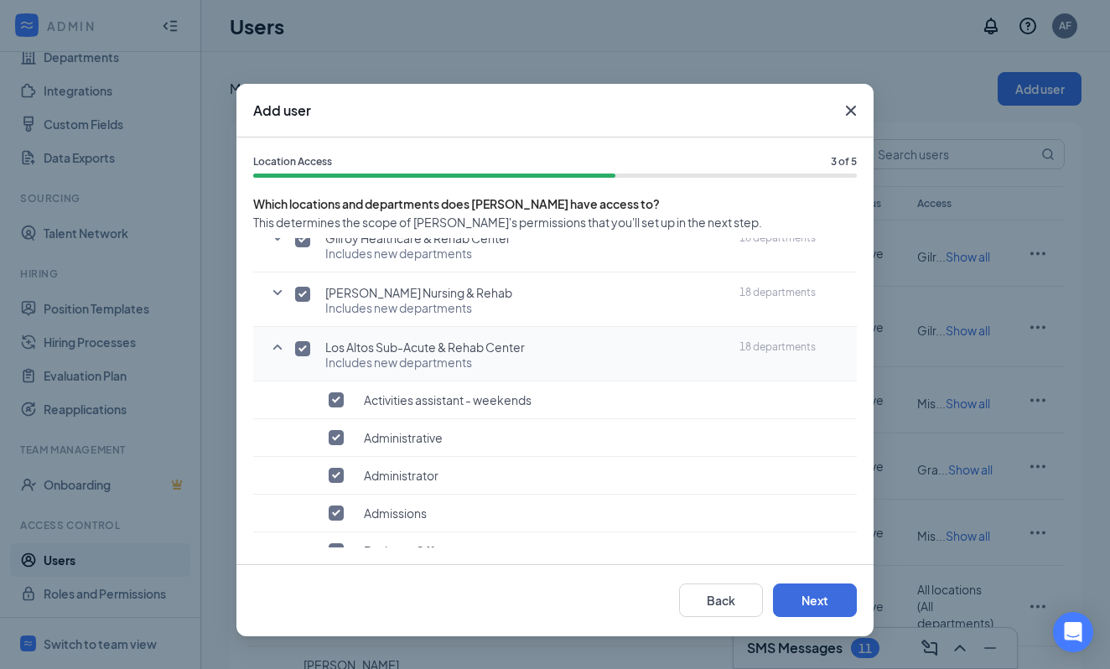
checkbox input "false"
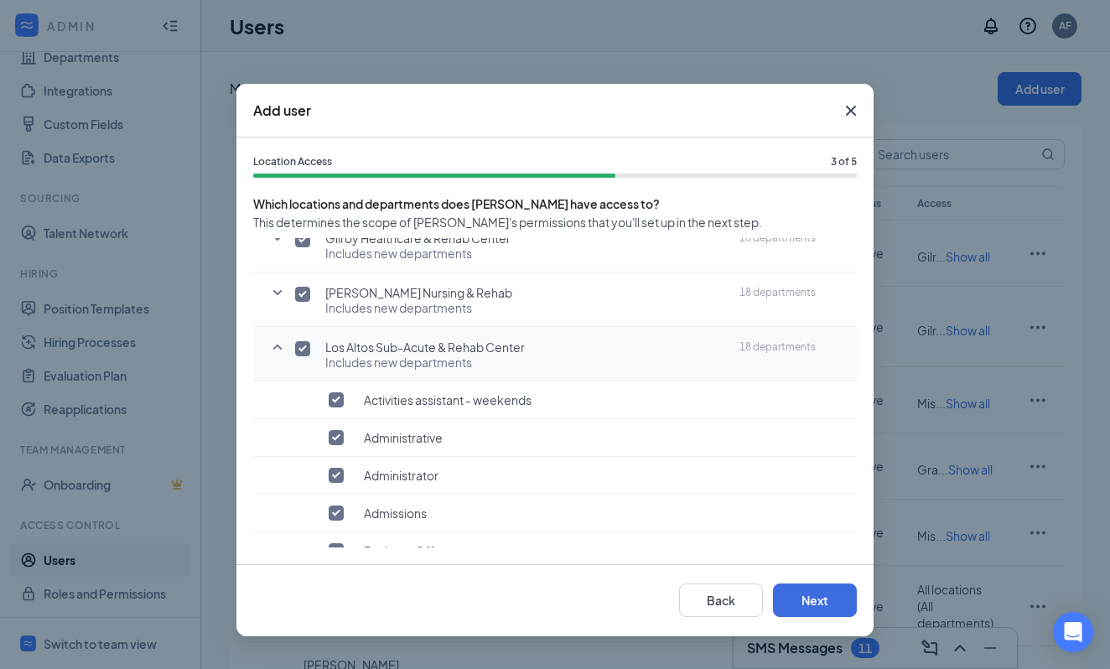
checkbox input "false"
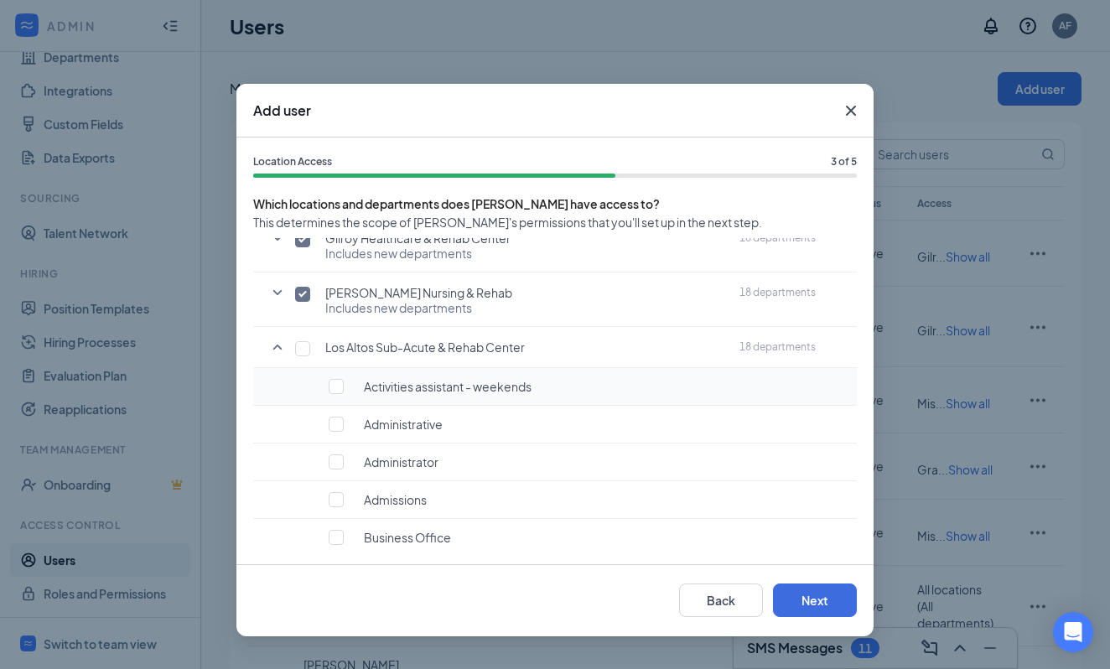
click at [289, 382] on td at bounding box center [273, 387] width 40 height 38
click at [282, 417] on label at bounding box center [273, 424] width 23 height 17
click at [329, 417] on input "checkbox" at bounding box center [336, 424] width 15 height 15
checkbox input "true"
click at [283, 373] on td at bounding box center [273, 387] width 40 height 38
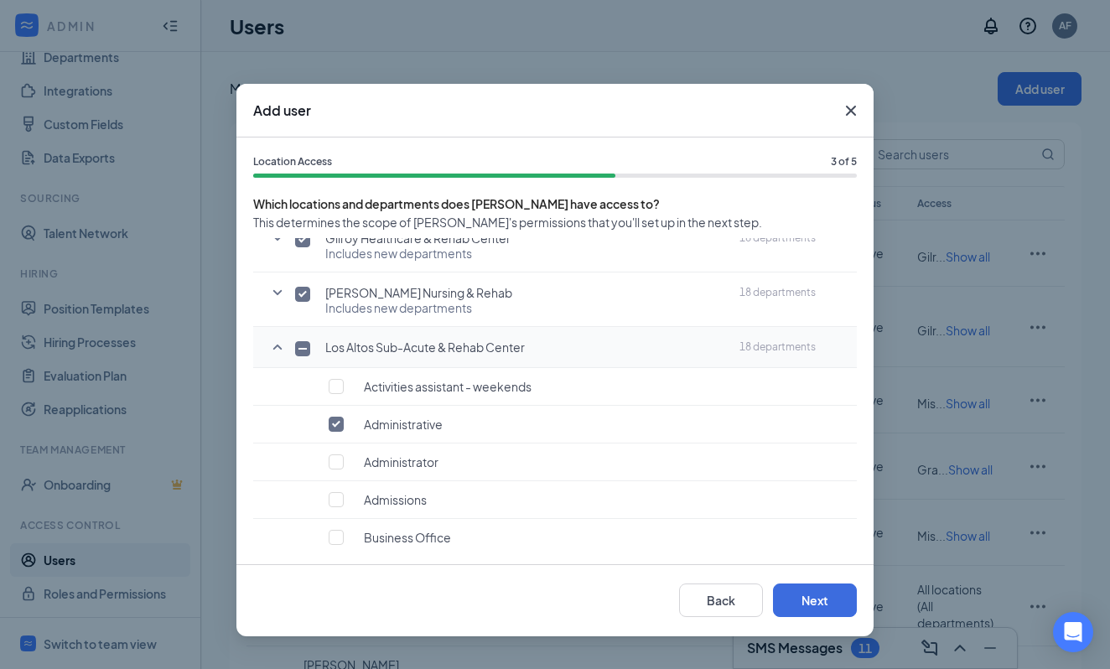
click at [296, 350] on input "checkbox" at bounding box center [302, 348] width 15 height 15
checkbox input "true"
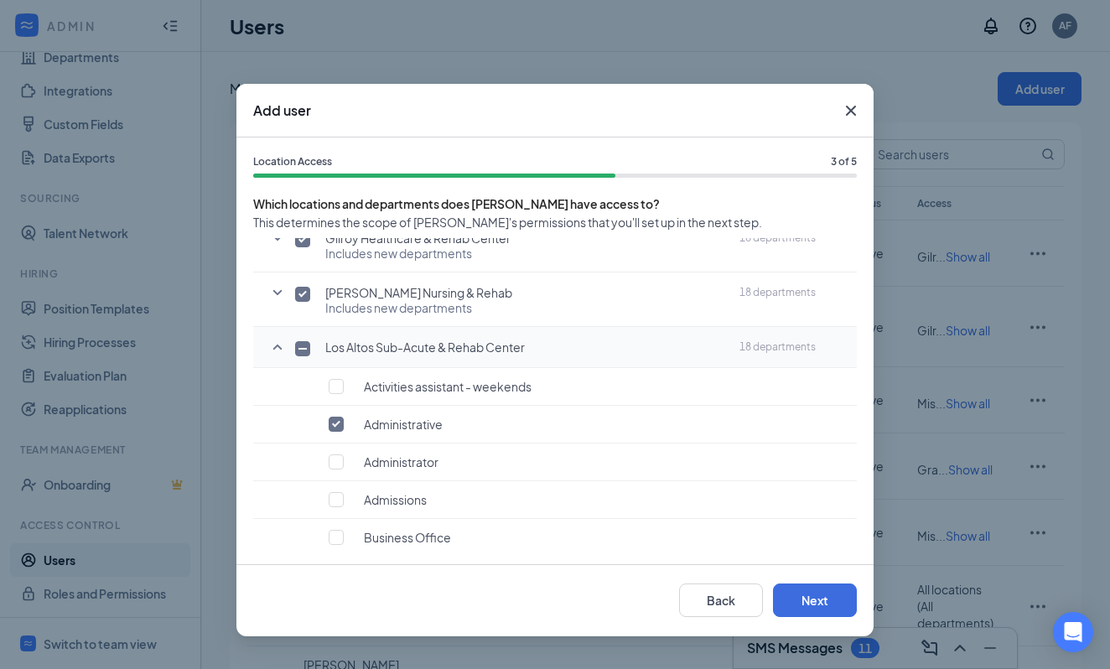
checkbox input "true"
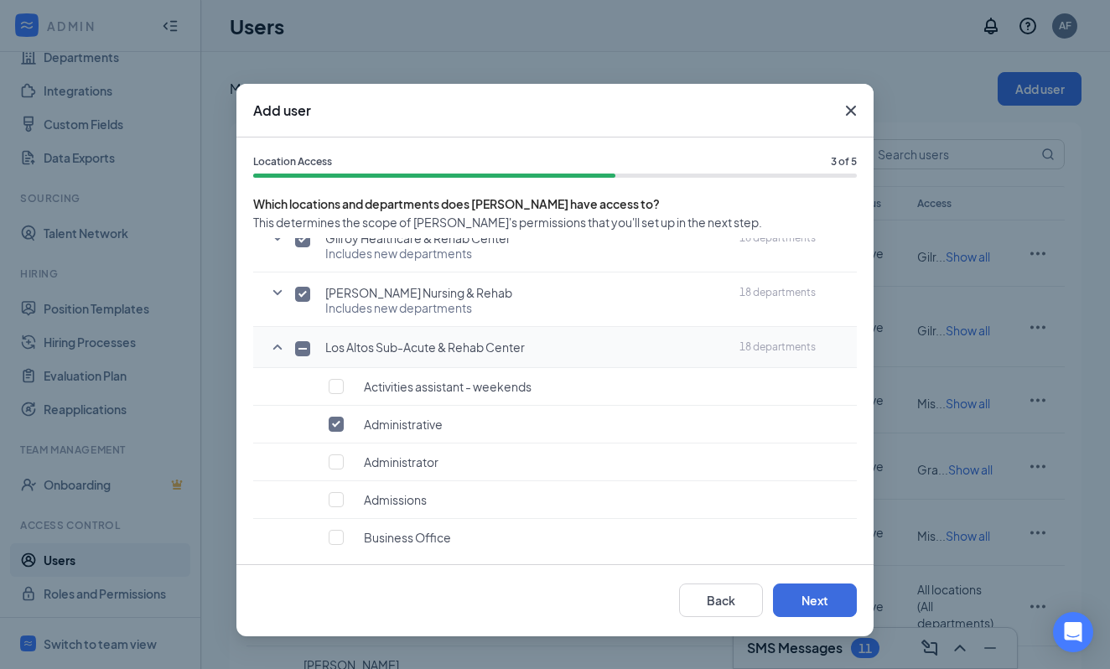
checkbox input "true"
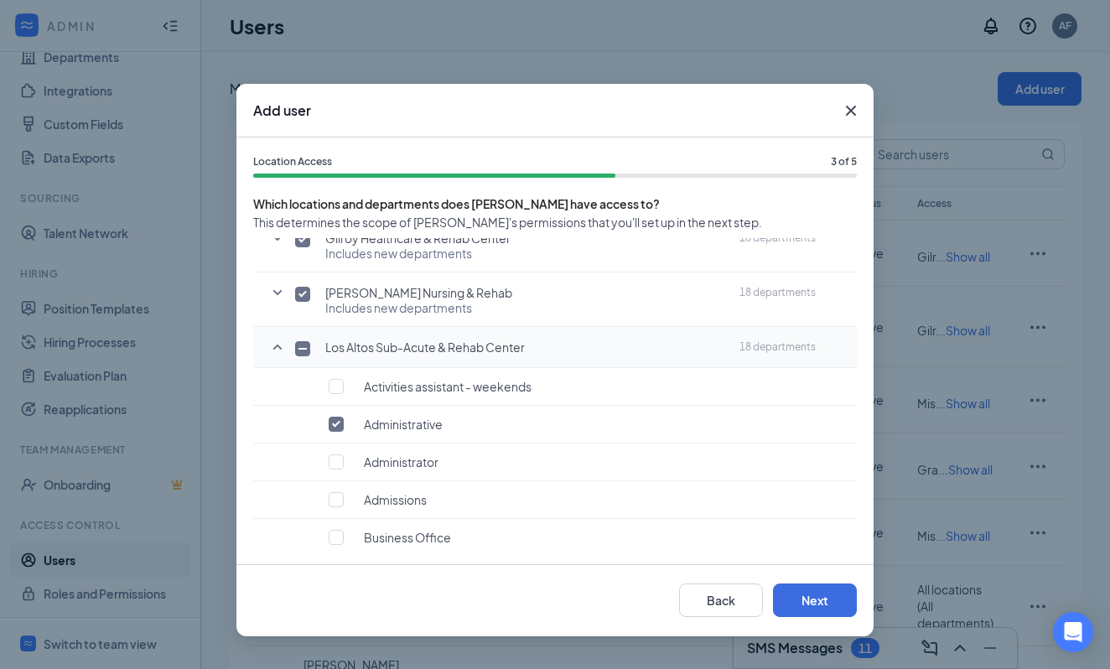
checkbox input "true"
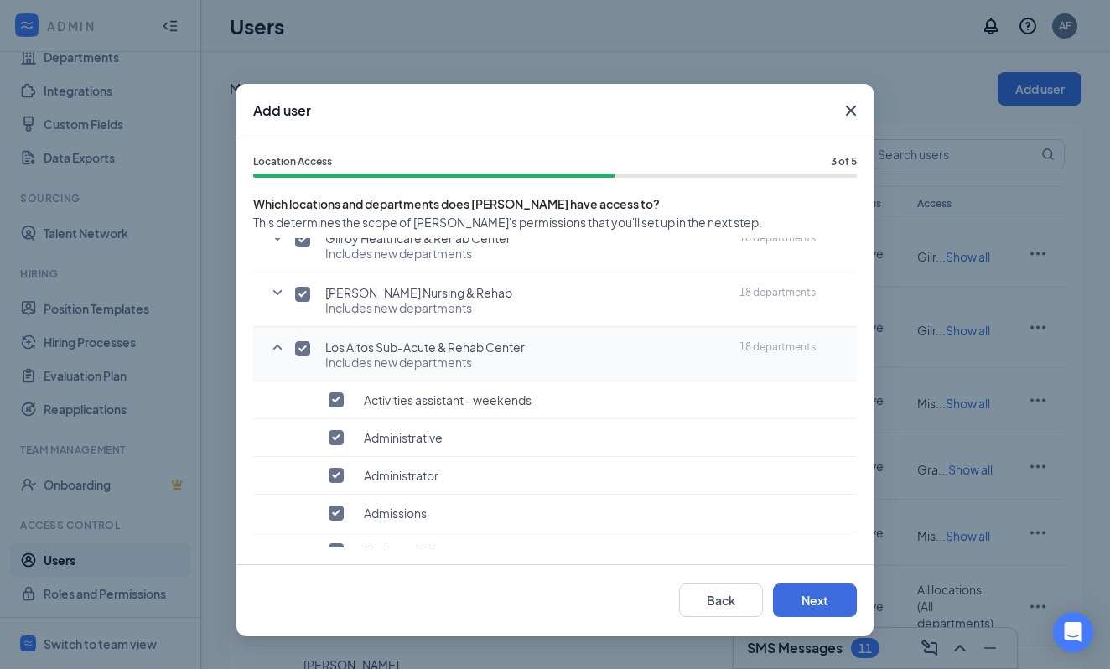
click at [300, 350] on input "checkbox" at bounding box center [302, 348] width 15 height 15
checkbox input "false"
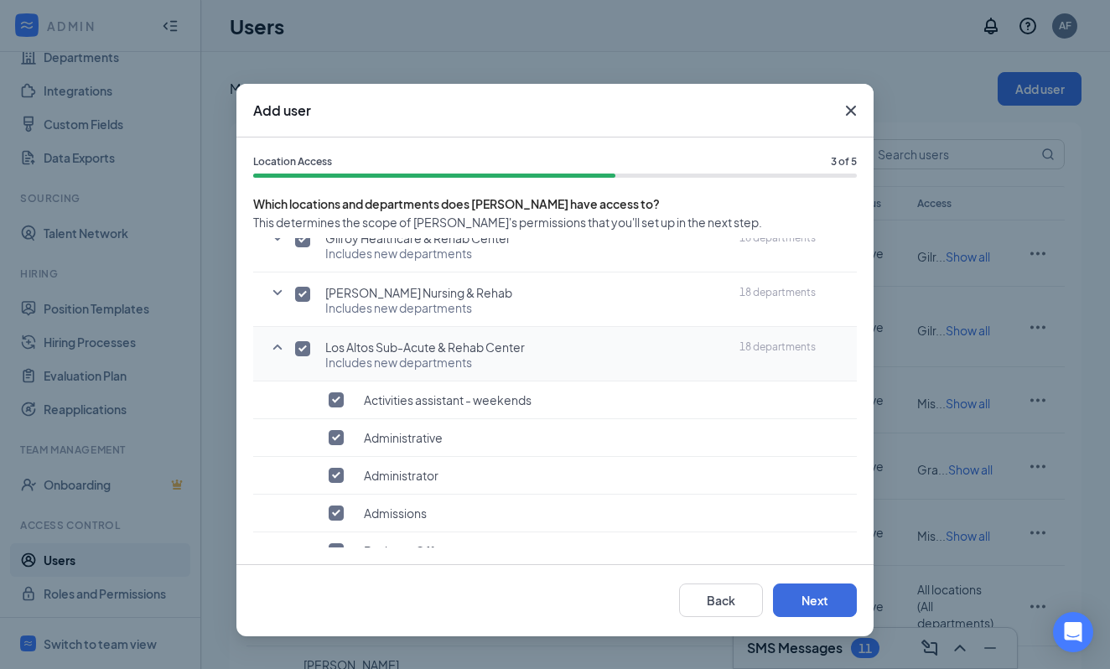
checkbox input "false"
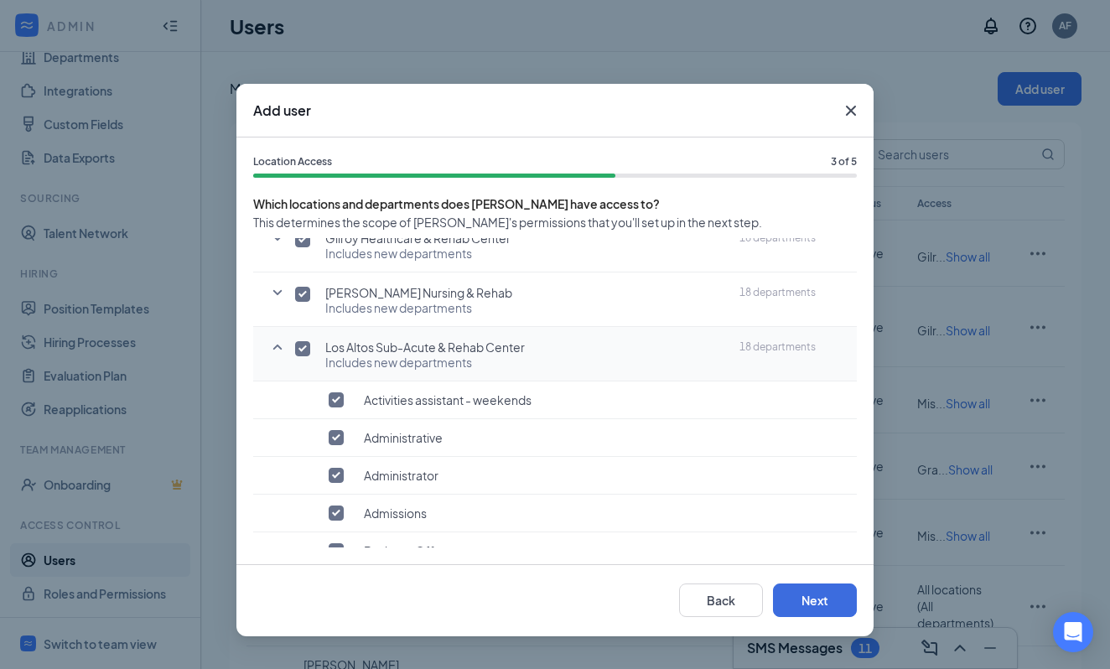
checkbox input "false"
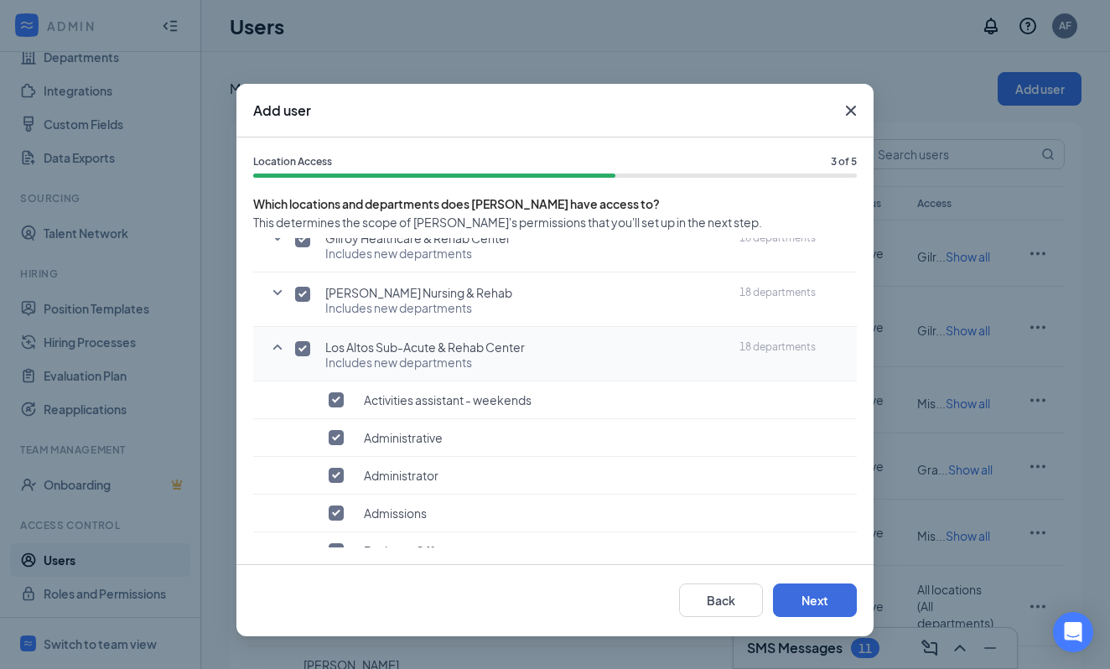
checkbox input "false"
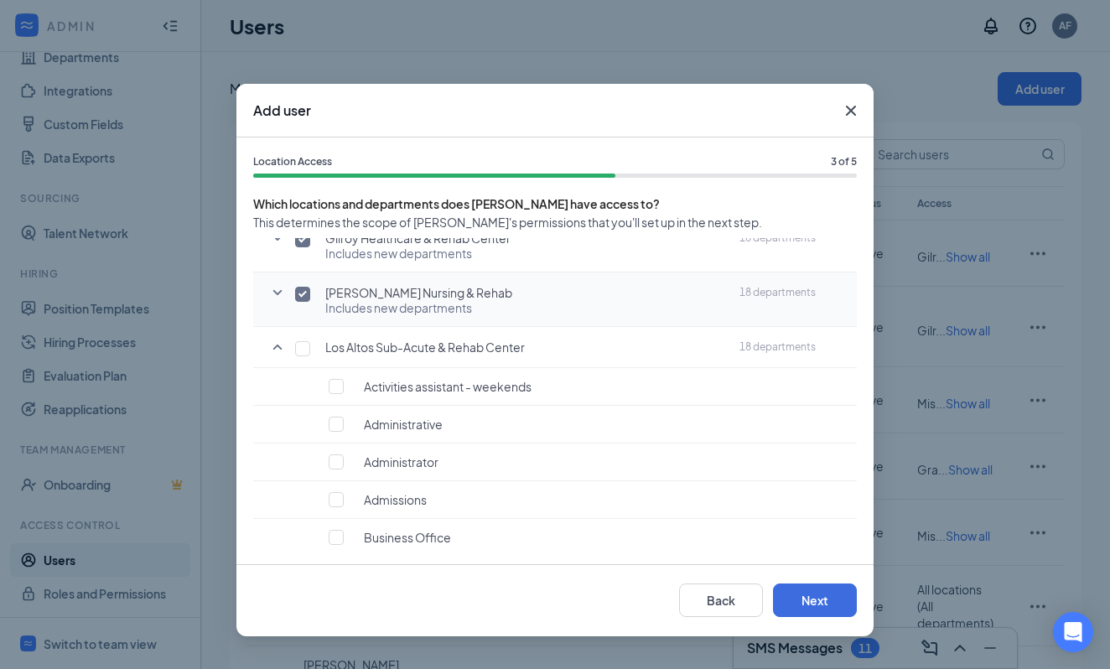
click at [302, 292] on input "checkbox" at bounding box center [302, 294] width 15 height 15
checkbox input "false"
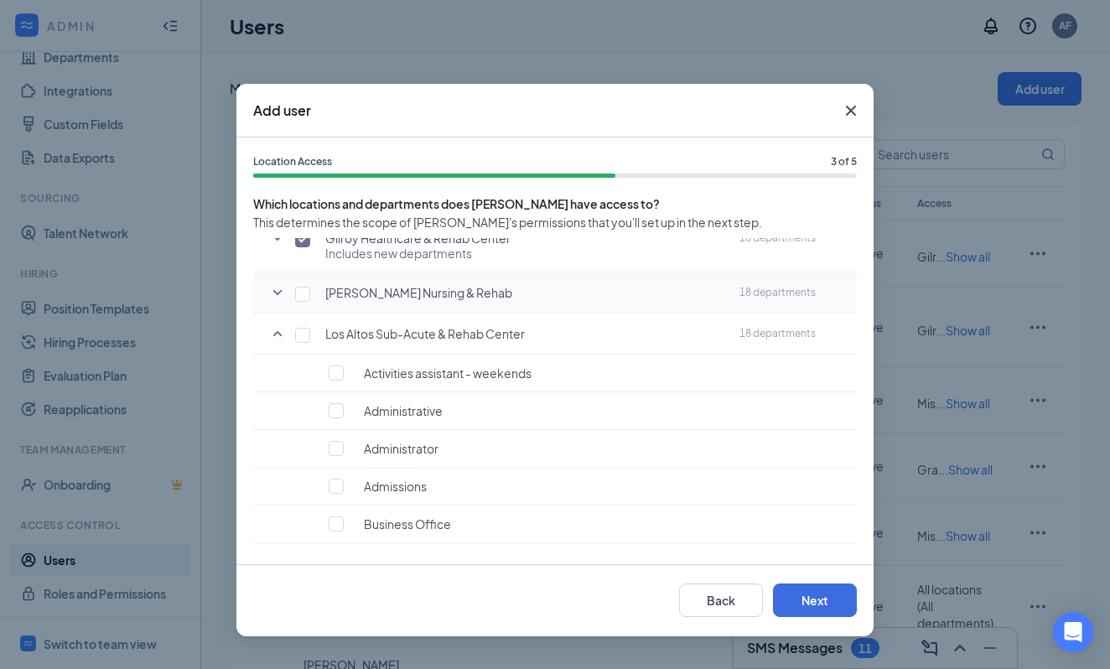
scroll to position [114, 0]
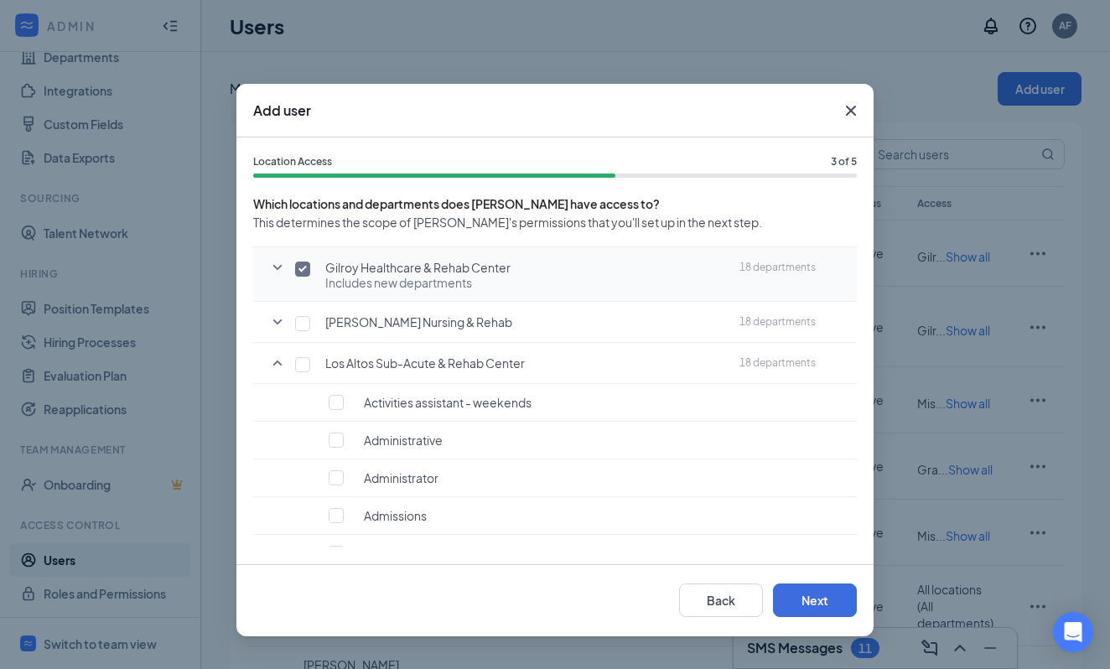
click at [308, 272] on input "checkbox" at bounding box center [302, 269] width 15 height 15
checkbox input "false"
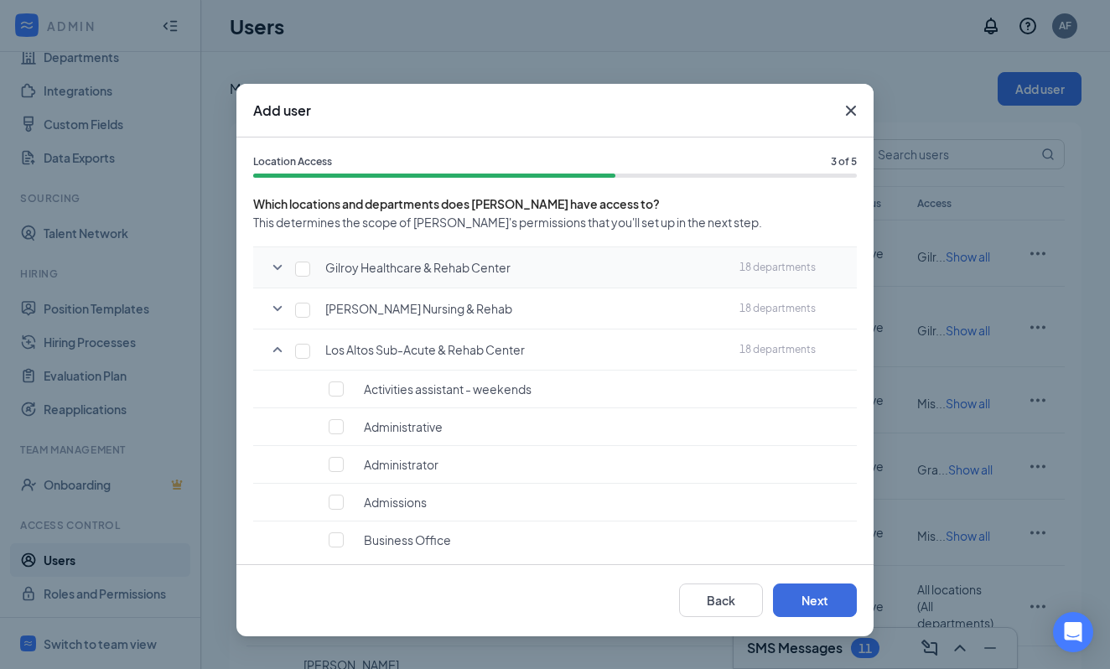
click at [278, 266] on icon "SmallChevronDown" at bounding box center [278, 267] width 20 height 20
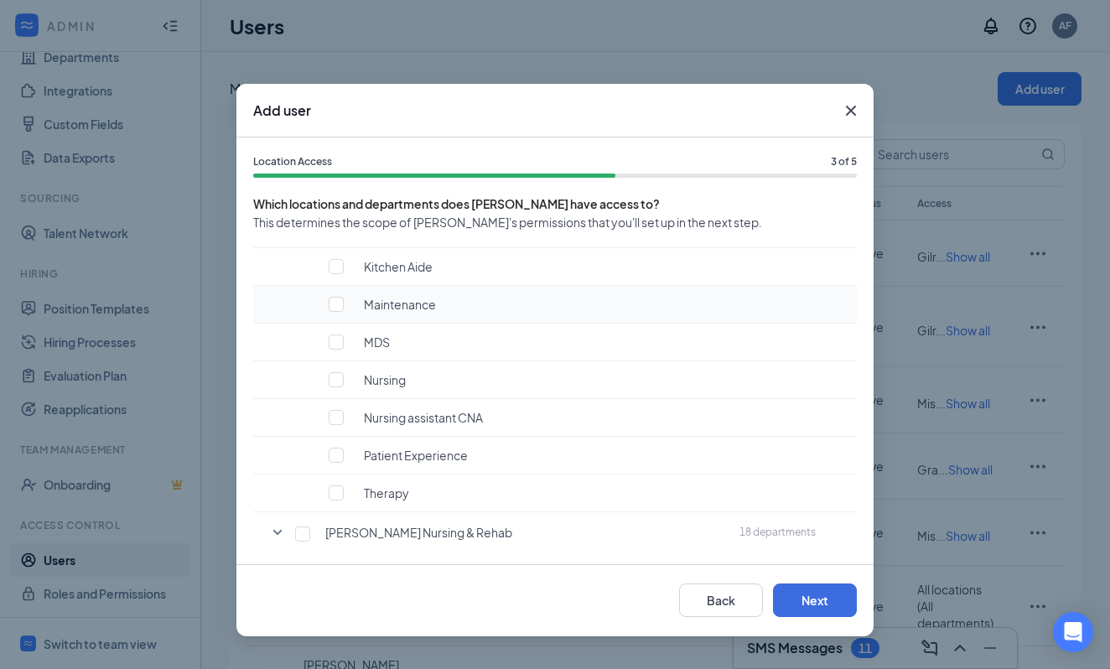
scroll to position [626, 0]
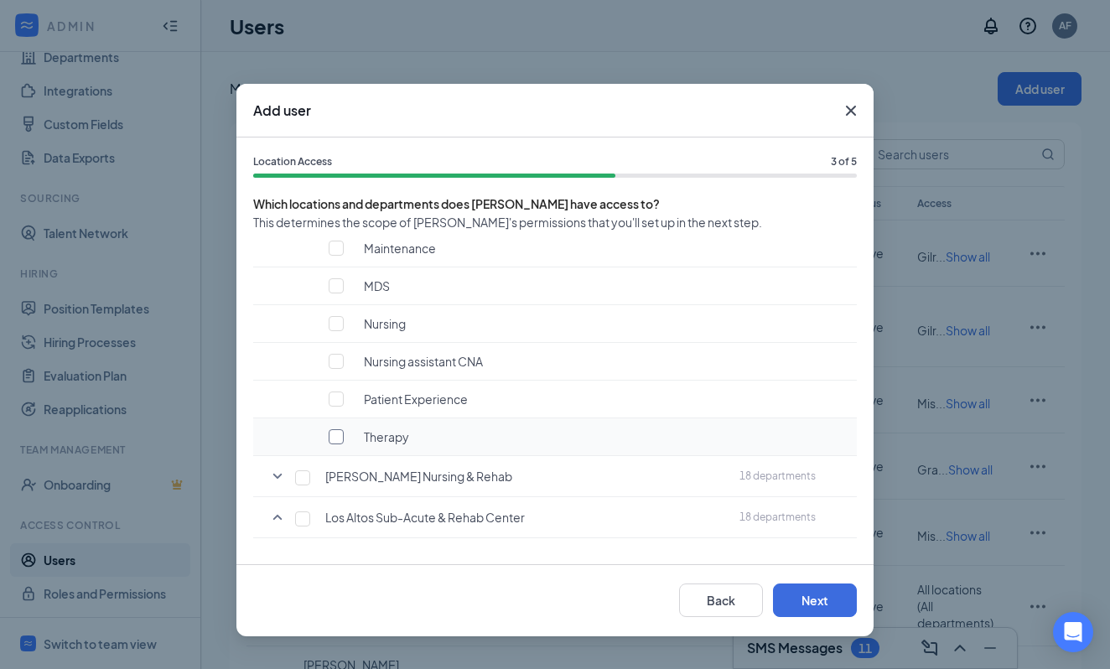
click at [333, 430] on input "checkbox" at bounding box center [336, 436] width 15 height 15
checkbox input "true"
click at [274, 476] on icon "SmallChevronDown" at bounding box center [278, 476] width 20 height 20
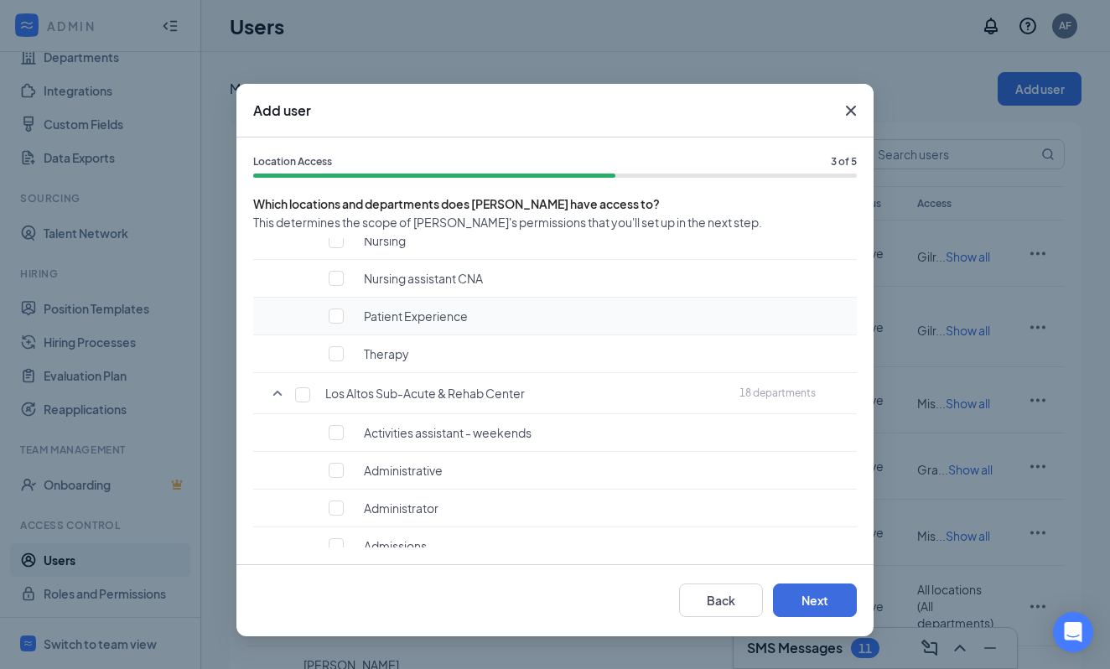
scroll to position [1431, 0]
click at [340, 353] on input "checkbox" at bounding box center [336, 352] width 15 height 15
checkbox input "true"
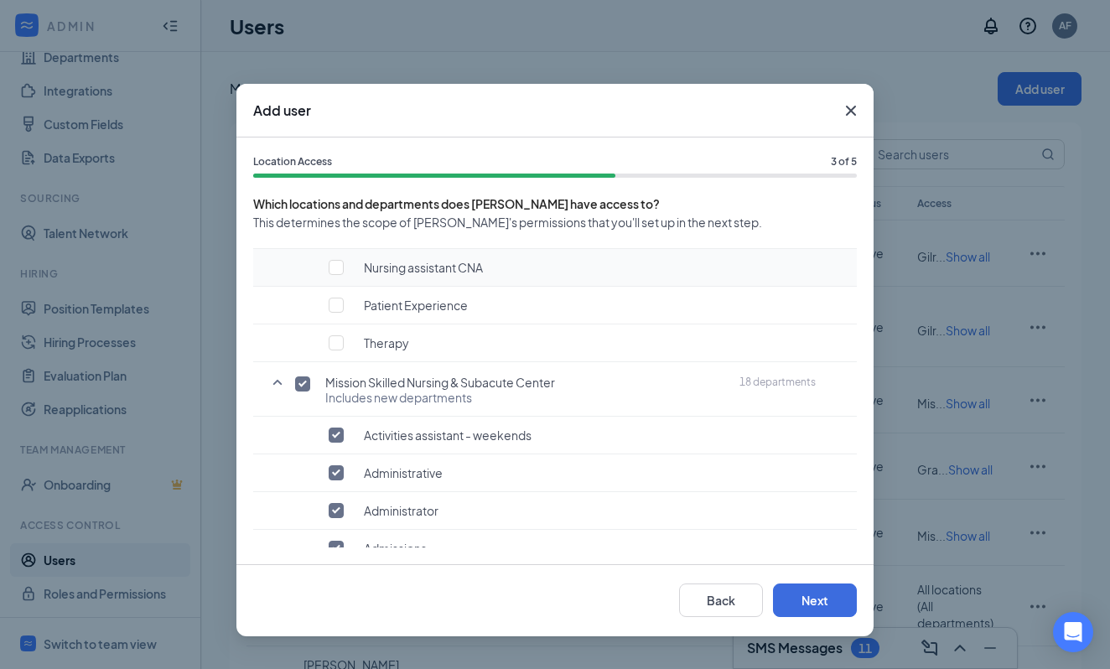
scroll to position [2162, 0]
click at [340, 334] on input "checkbox" at bounding box center [336, 341] width 15 height 15
checkbox input "true"
click at [300, 378] on input "checkbox" at bounding box center [302, 382] width 15 height 15
checkbox input "false"
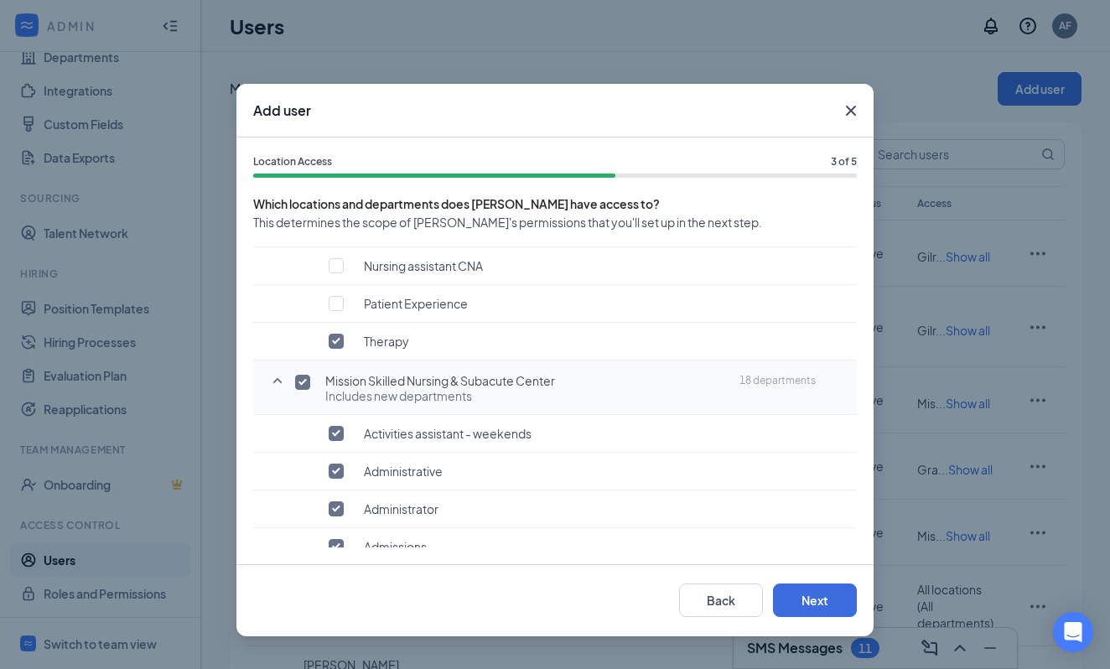
checkbox input "false"
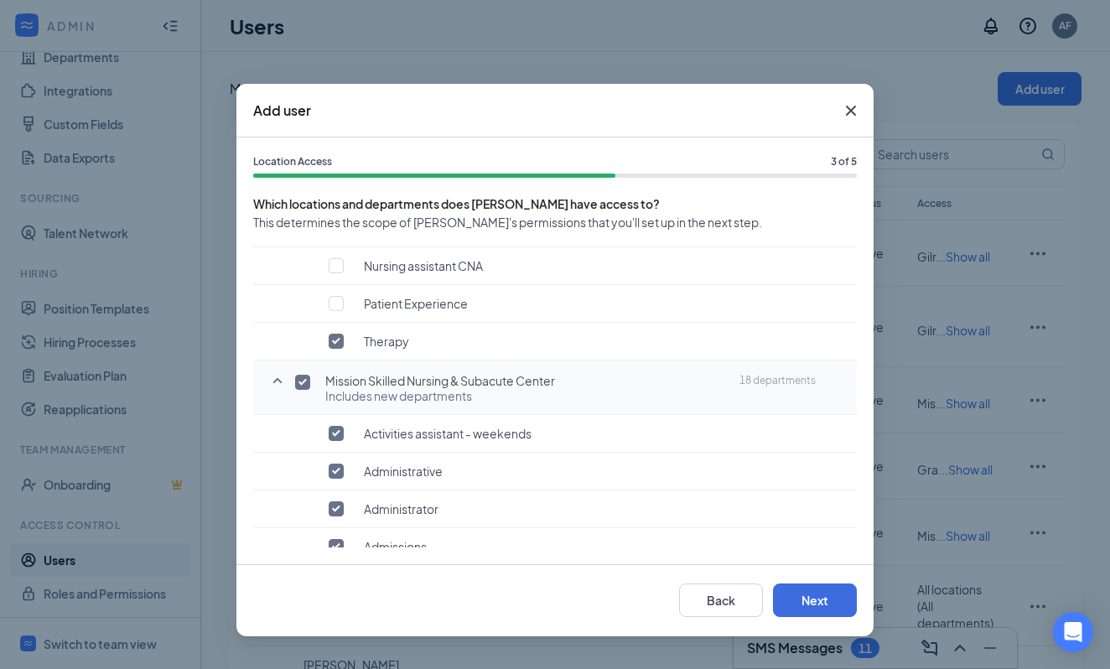
checkbox input "false"
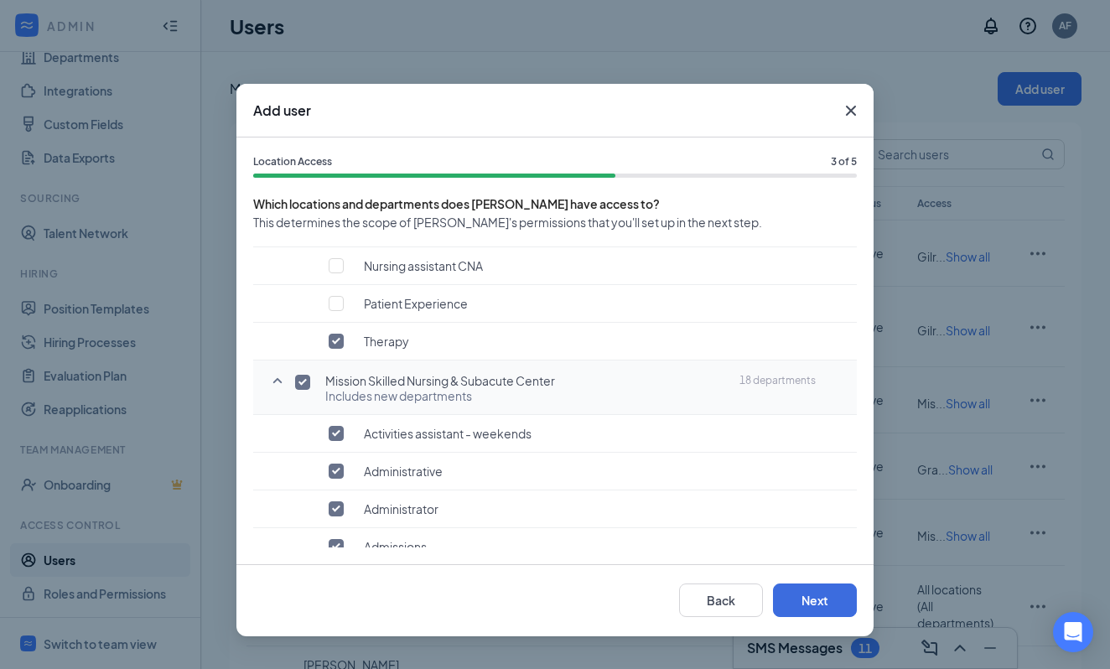
checkbox input "false"
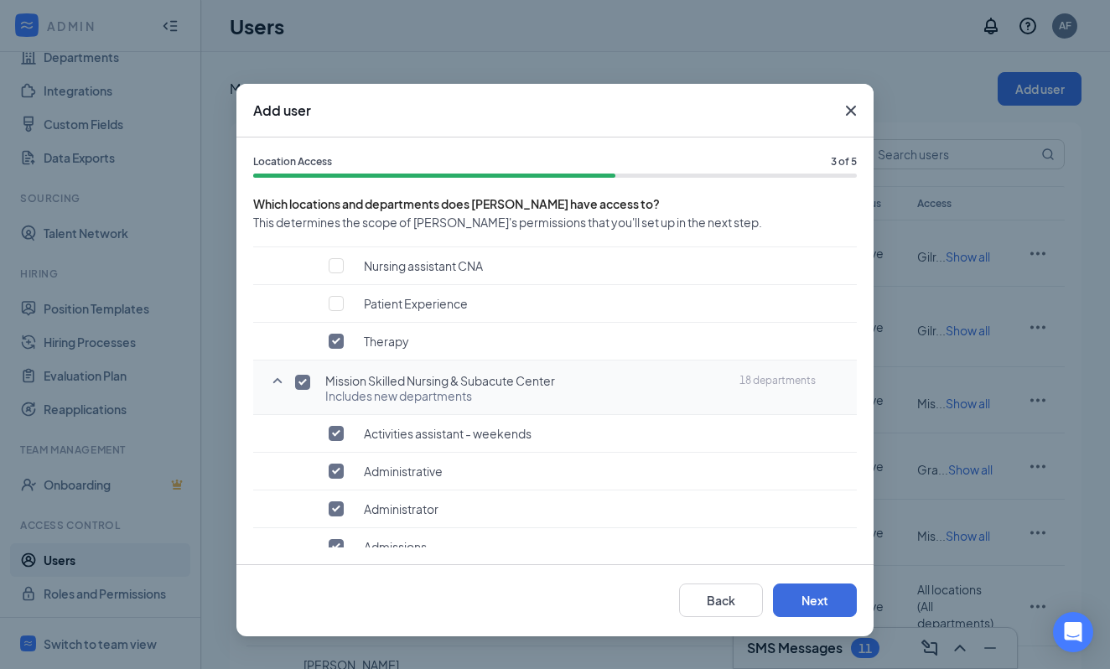
checkbox input "false"
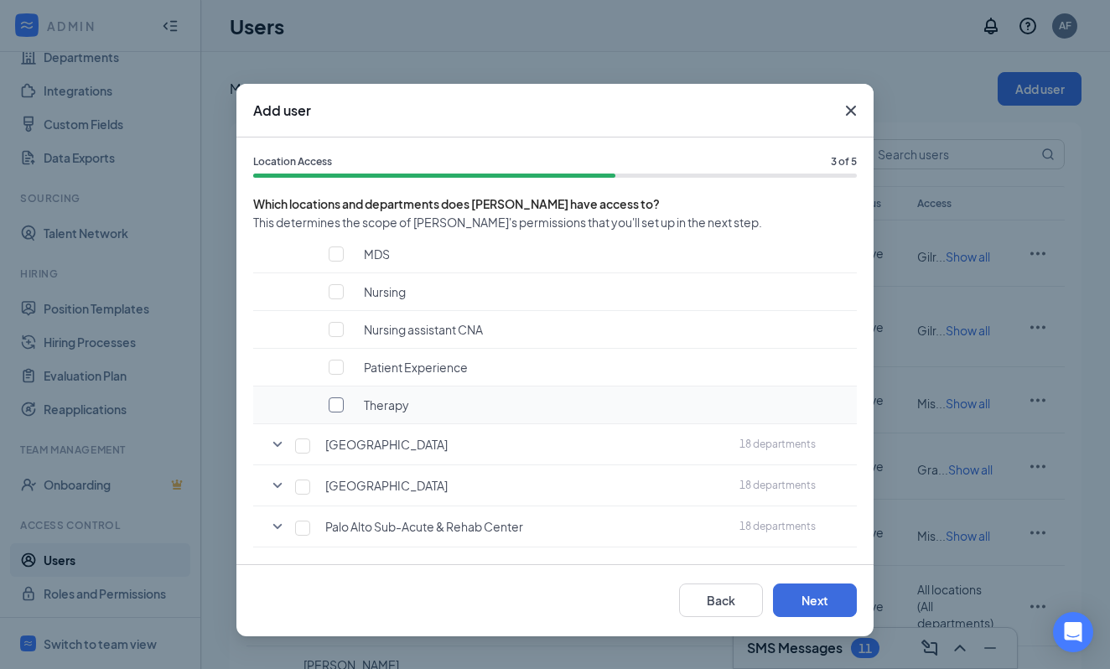
scroll to position [2819, 0]
click at [335, 405] on input "checkbox" at bounding box center [336, 405] width 15 height 15
checkbox input "true"
click at [276, 444] on icon "SmallChevronDown" at bounding box center [277, 444] width 9 height 5
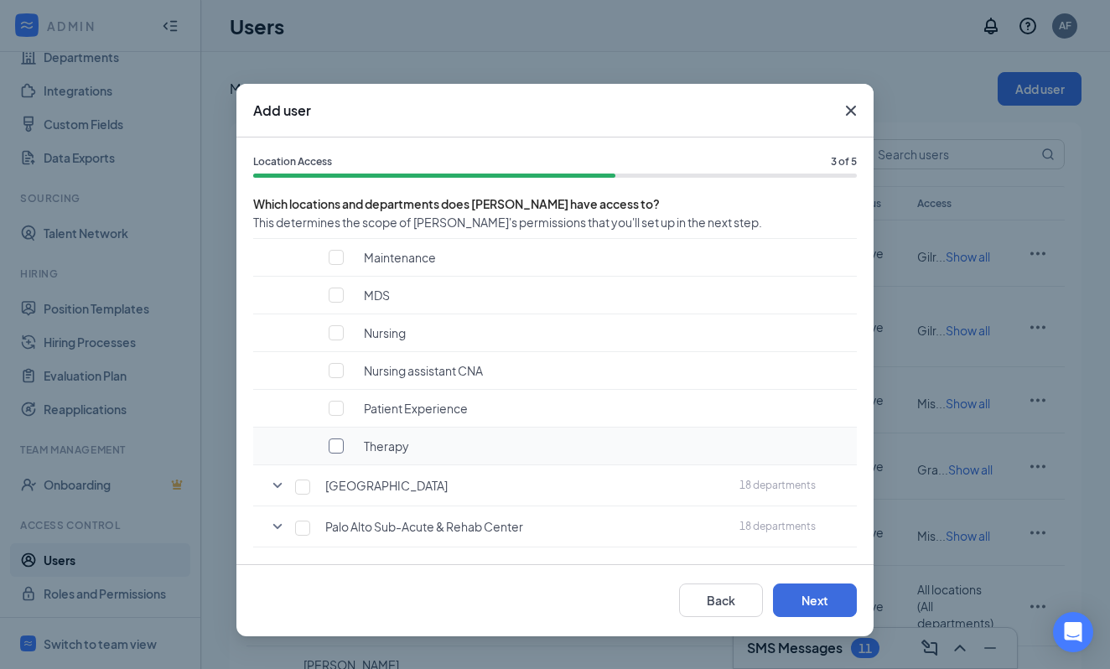
click at [340, 441] on input "checkbox" at bounding box center [336, 446] width 15 height 15
checkbox input "true"
click at [279, 486] on icon "SmallChevronDown" at bounding box center [277, 485] width 9 height 5
click at [340, 491] on input "checkbox" at bounding box center [336, 487] width 15 height 15
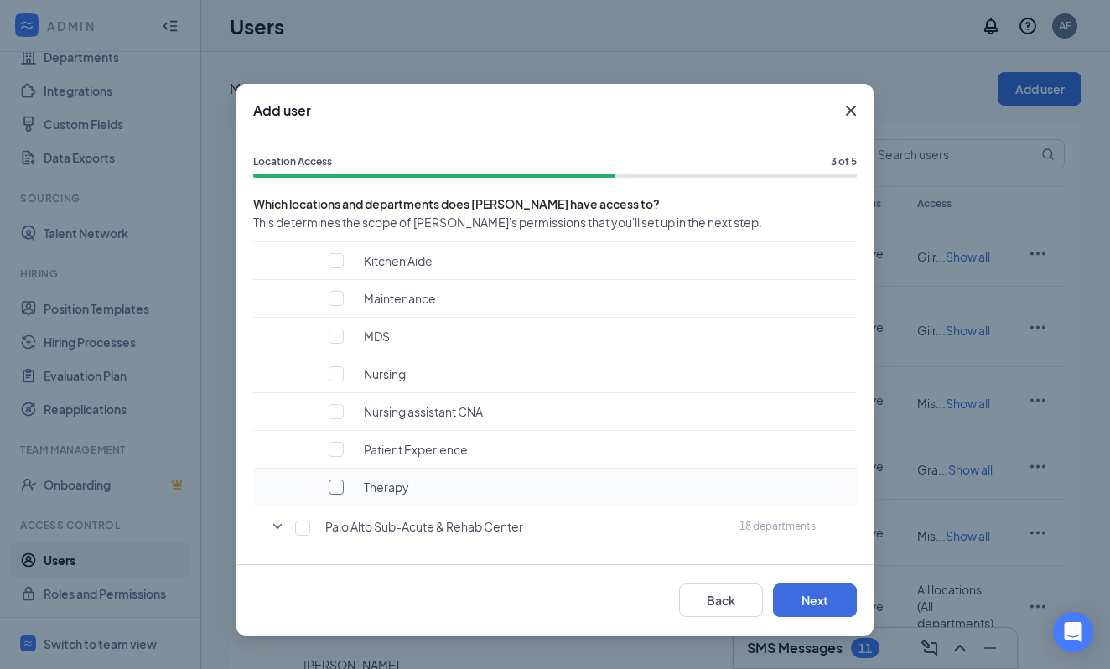
checkbox input "true"
click at [270, 524] on icon "SmallChevronDown" at bounding box center [278, 527] width 20 height 20
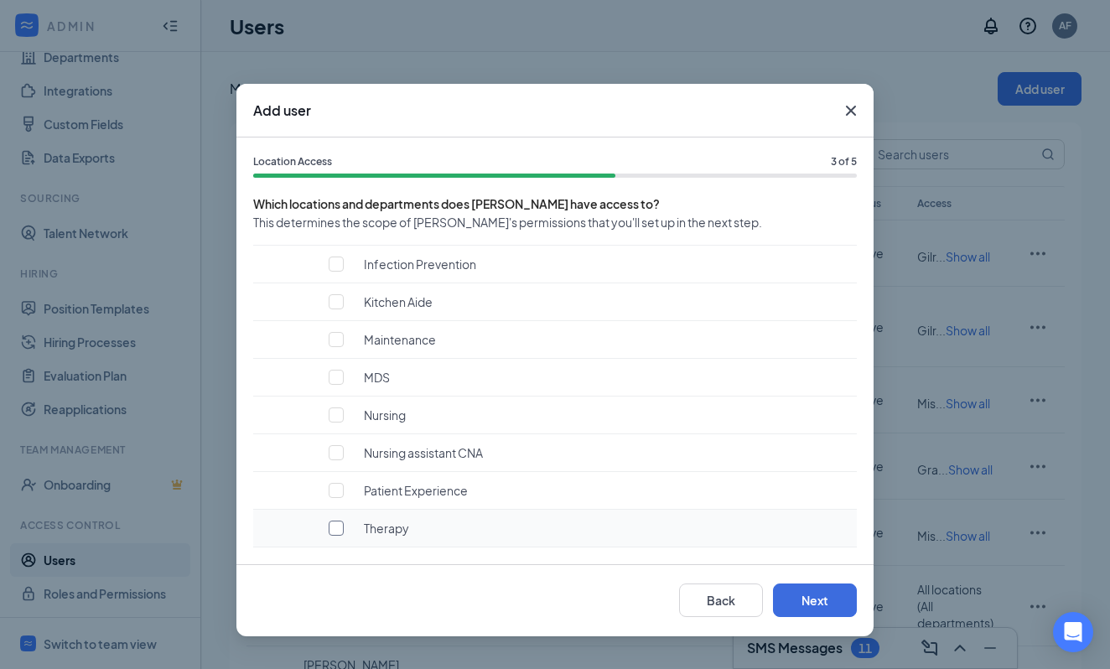
scroll to position [4857, 0]
click at [335, 529] on input "checkbox" at bounding box center [336, 528] width 15 height 15
checkbox input "true"
click at [768, 595] on div "Back Next" at bounding box center [555, 601] width 604 height 34
click at [782, 595] on button "Next" at bounding box center [815, 601] width 84 height 34
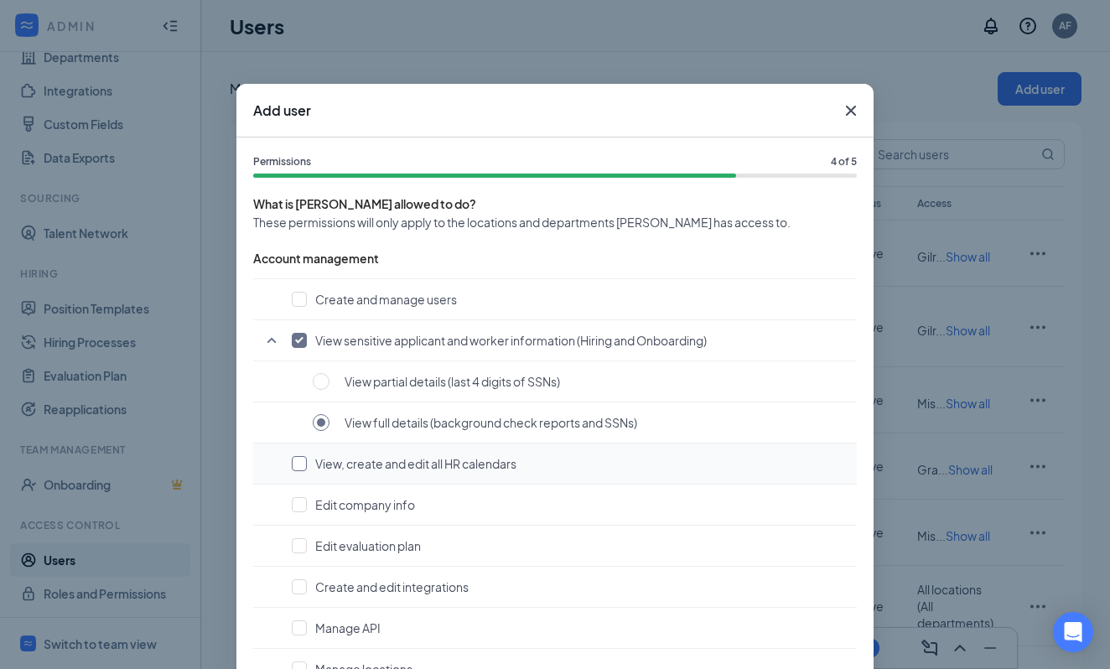
click at [294, 459] on input "checkbox" at bounding box center [299, 463] width 15 height 15
checkbox input "true"
click at [295, 500] on input "checkbox" at bounding box center [299, 504] width 15 height 15
checkbox input "true"
click at [301, 294] on input "checkbox" at bounding box center [299, 299] width 15 height 15
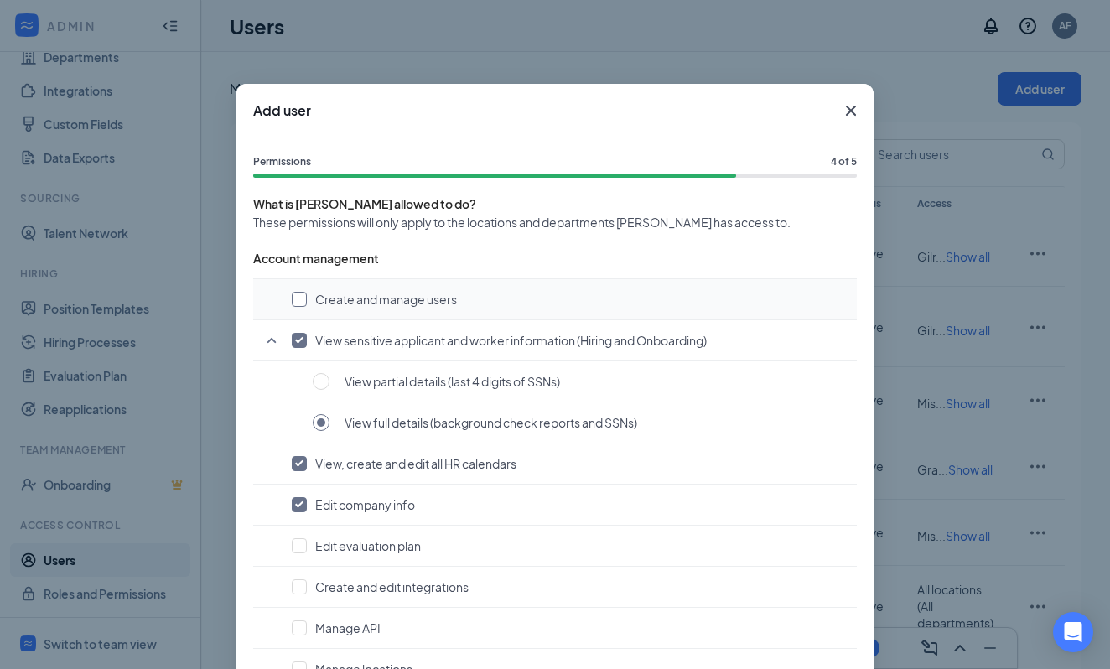
checkbox input "true"
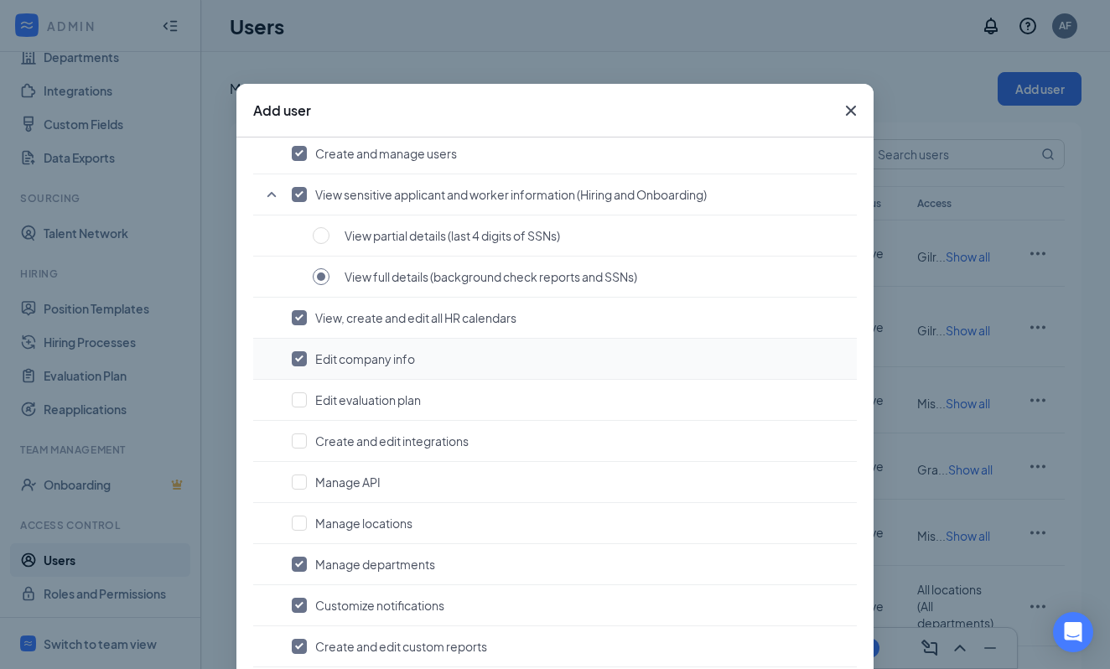
scroll to position [147, 0]
click at [304, 528] on input "checkbox" at bounding box center [299, 522] width 15 height 15
checkbox input "true"
click at [305, 476] on input "checkbox" at bounding box center [299, 481] width 15 height 15
checkbox input "true"
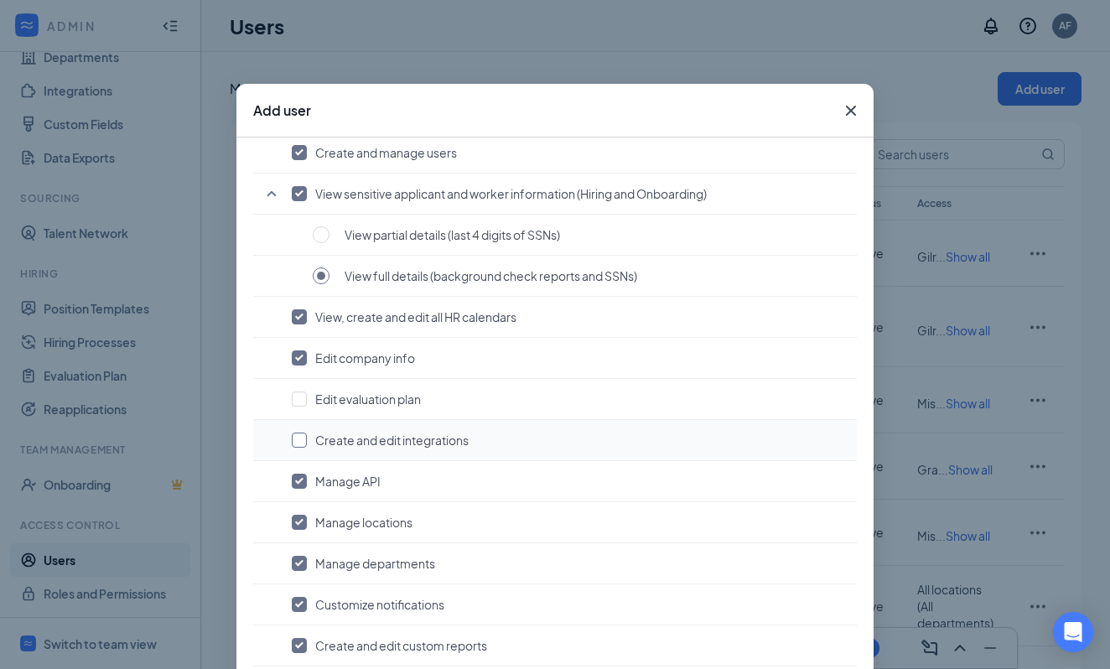
click at [305, 447] on label at bounding box center [299, 440] width 15 height 17
click at [305, 447] on input "checkbox" at bounding box center [299, 440] width 15 height 15
checkbox input "false"
click at [300, 394] on input "checkbox" at bounding box center [299, 399] width 15 height 15
checkbox input "true"
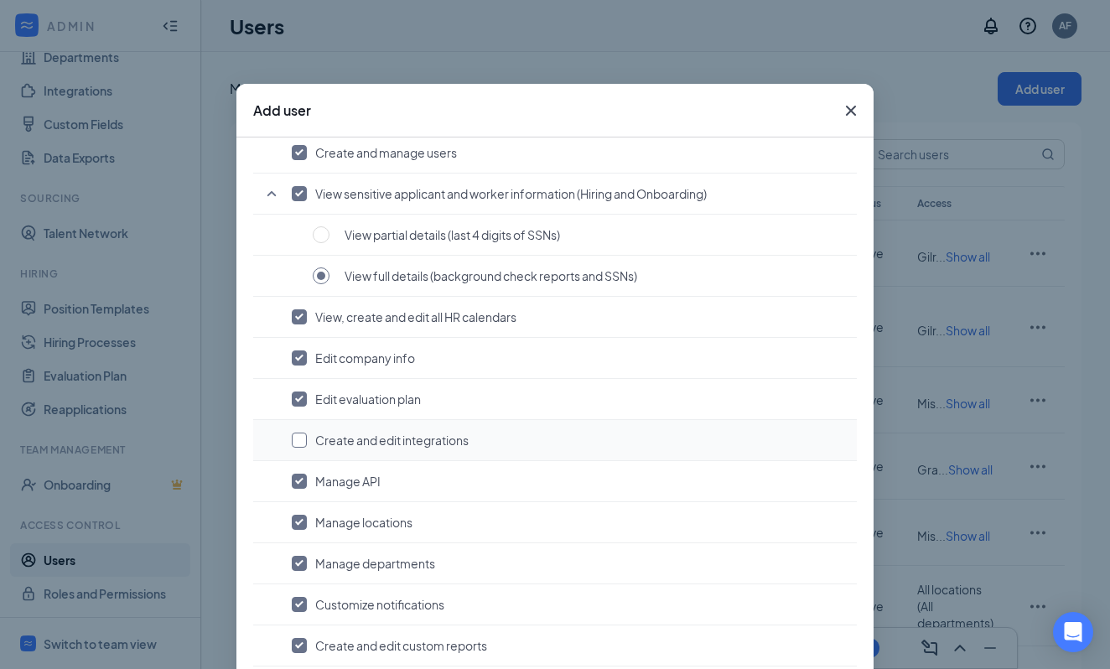
click at [299, 445] on input "checkbox" at bounding box center [299, 440] width 15 height 15
checkbox input "true"
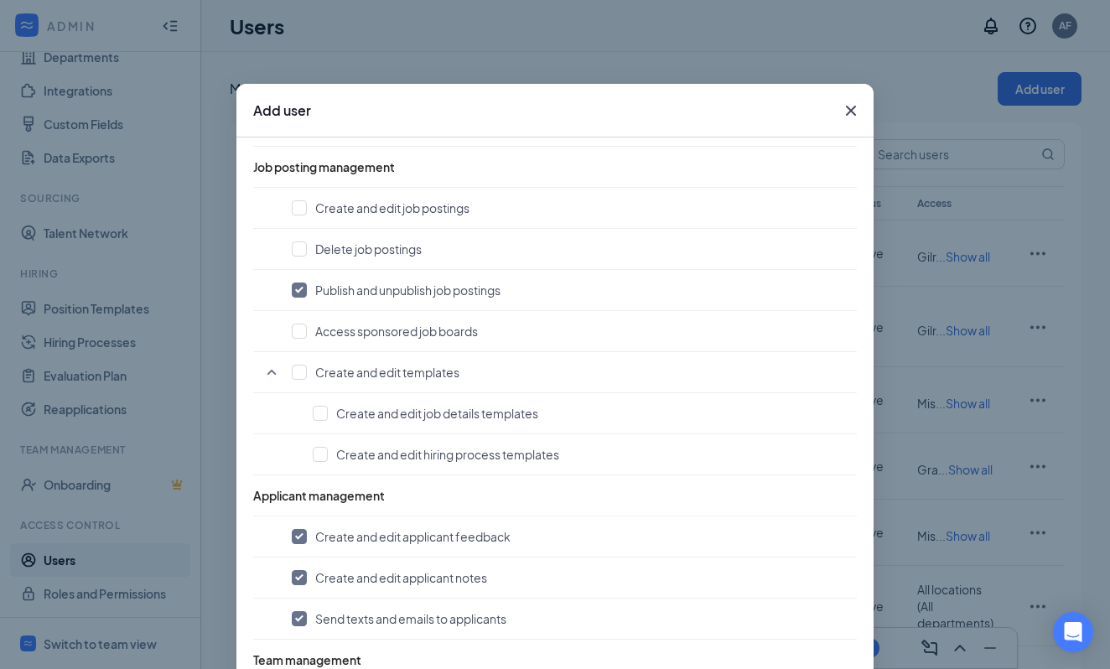
scroll to position [772, 0]
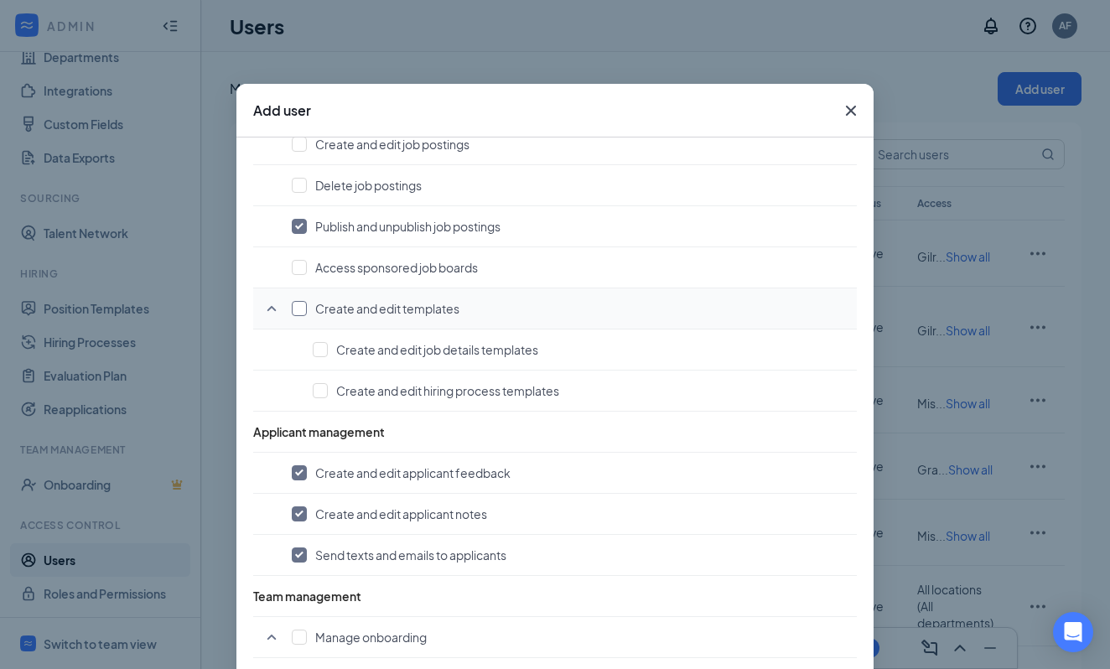
click at [304, 305] on input "checkbox" at bounding box center [299, 308] width 15 height 15
checkbox input "true"
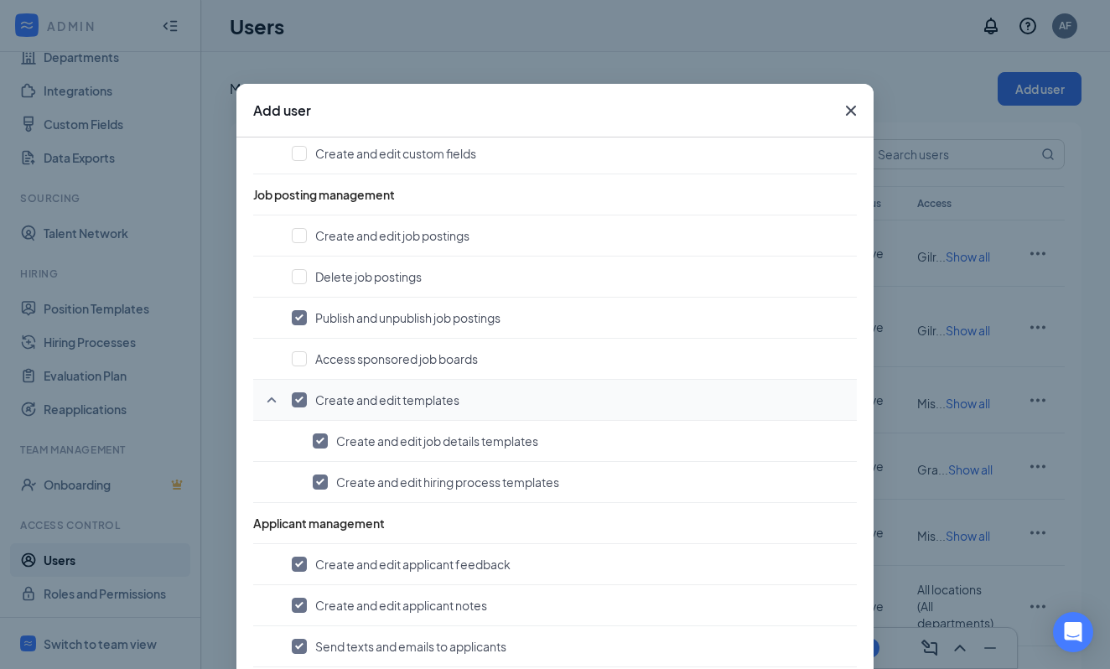
scroll to position [678, 0]
click at [302, 275] on input "checkbox" at bounding box center [299, 278] width 15 height 15
checkbox input "true"
click at [302, 238] on input "checkbox" at bounding box center [299, 237] width 15 height 15
checkbox input "true"
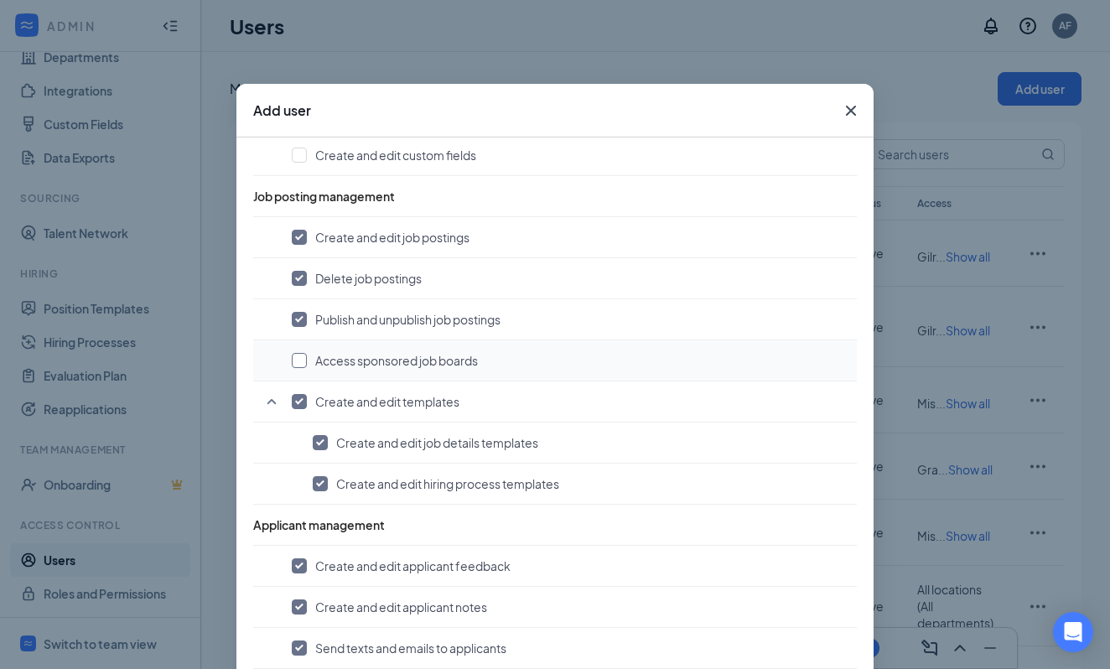
click at [298, 358] on input "checkbox" at bounding box center [299, 360] width 15 height 15
checkbox input "true"
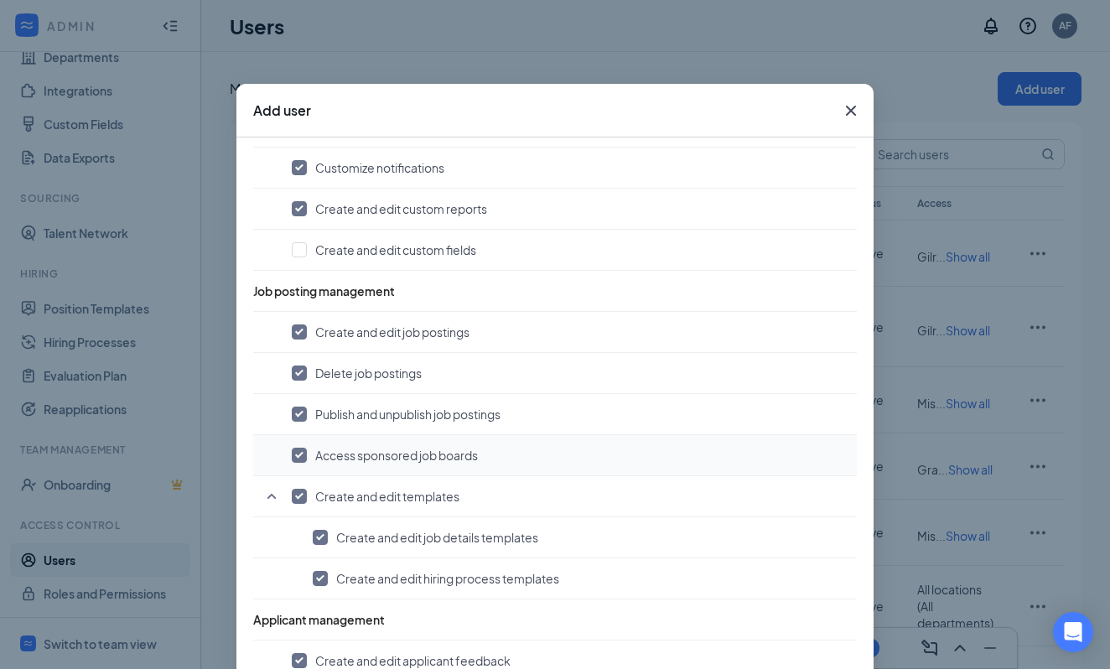
scroll to position [547, 0]
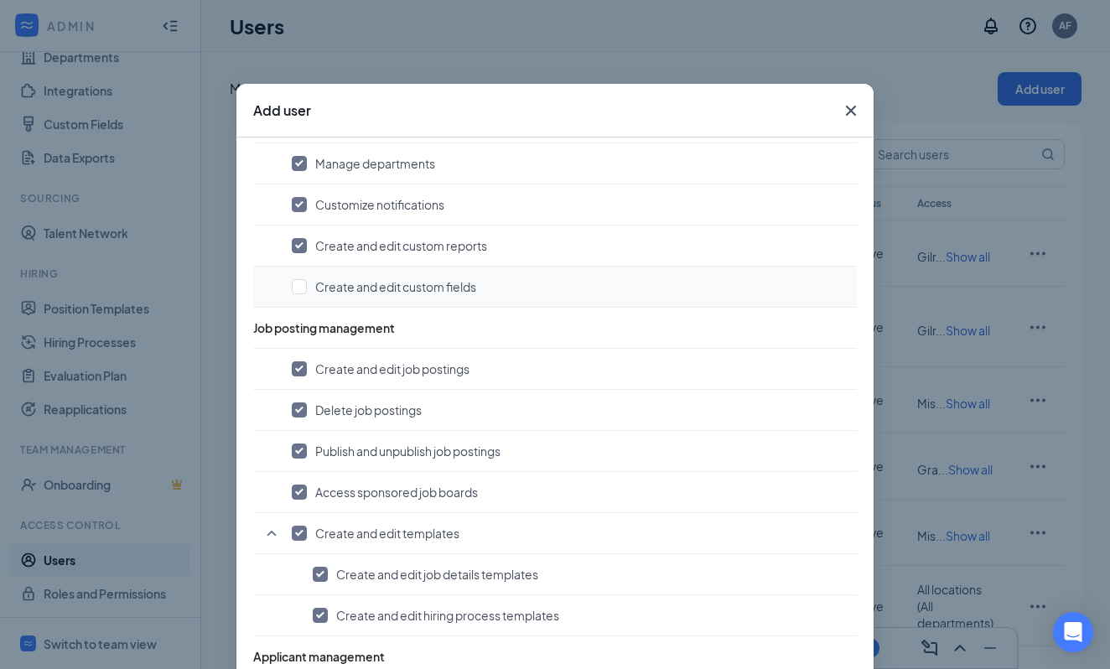
click at [307, 284] on button "Create and edit custom fields" at bounding box center [570, 286] width 557 height 17
checkbox input "true"
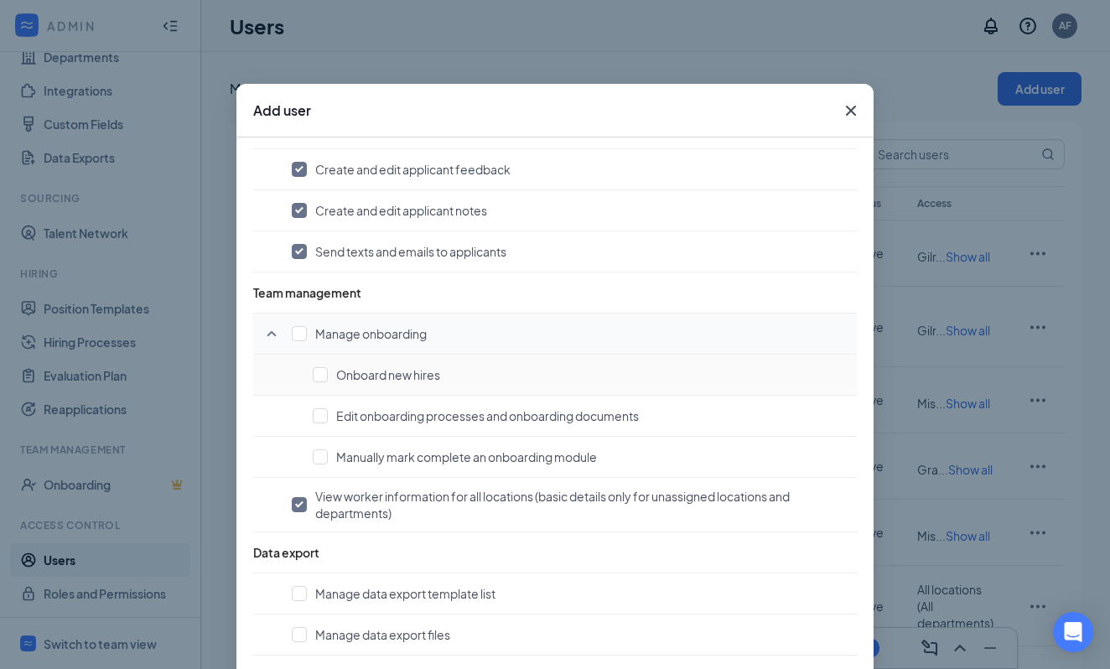
scroll to position [1074, 0]
click at [301, 339] on input "checkbox" at bounding box center [299, 334] width 15 height 15
checkbox input "true"
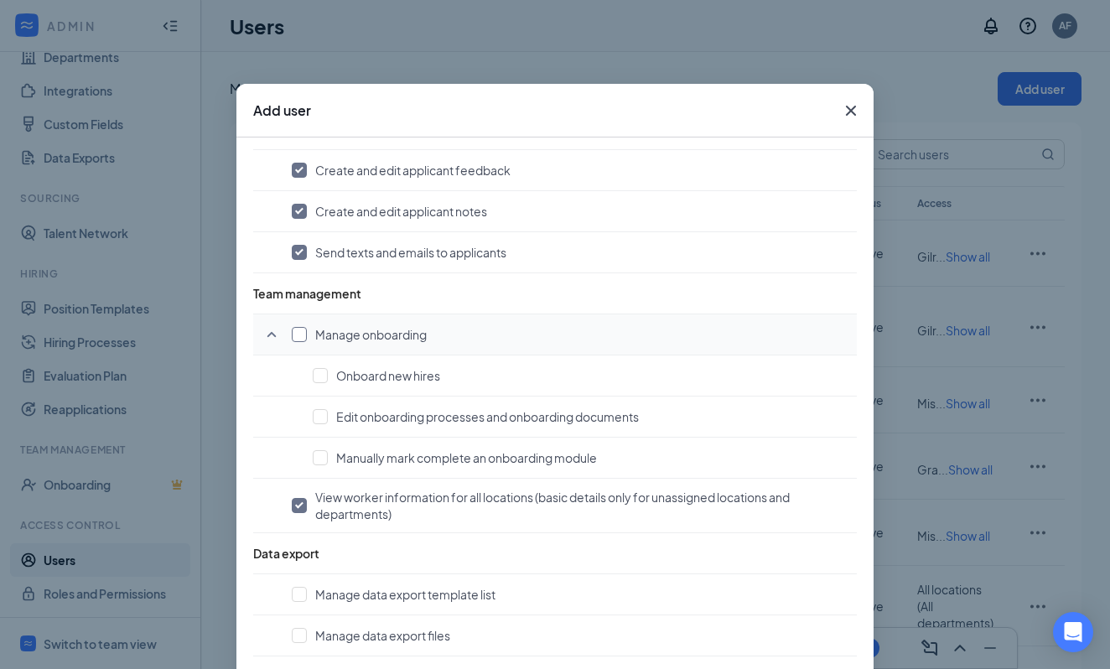
checkbox input "true"
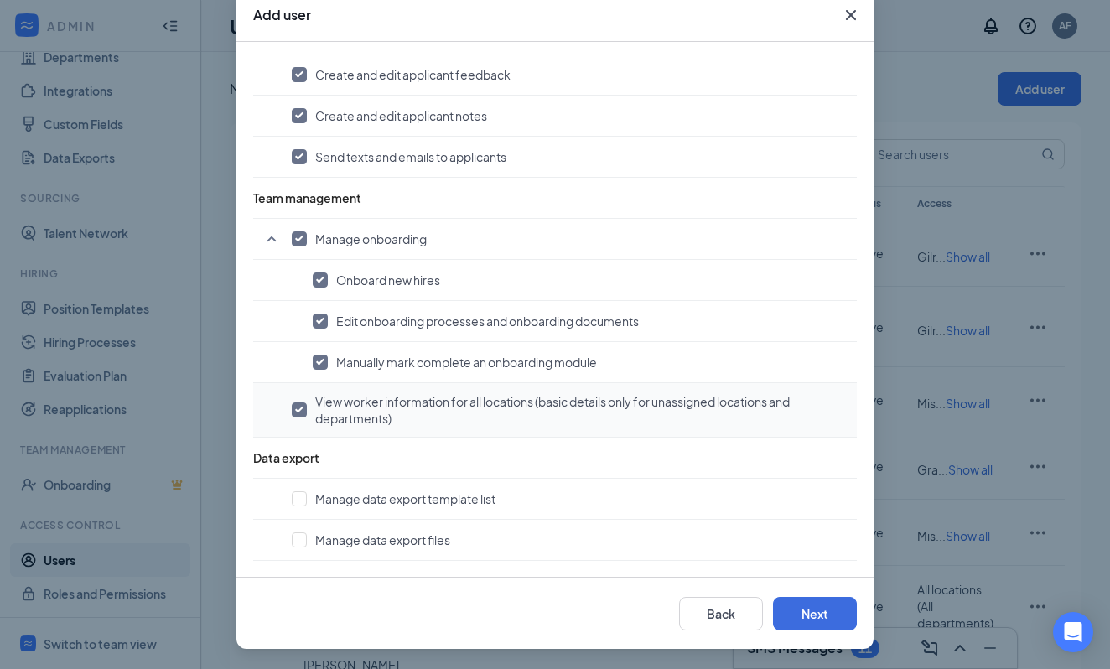
scroll to position [96, 0]
click at [299, 503] on input "checkbox" at bounding box center [299, 498] width 15 height 15
checkbox input "true"
click at [300, 538] on input "checkbox" at bounding box center [299, 540] width 15 height 15
checkbox input "true"
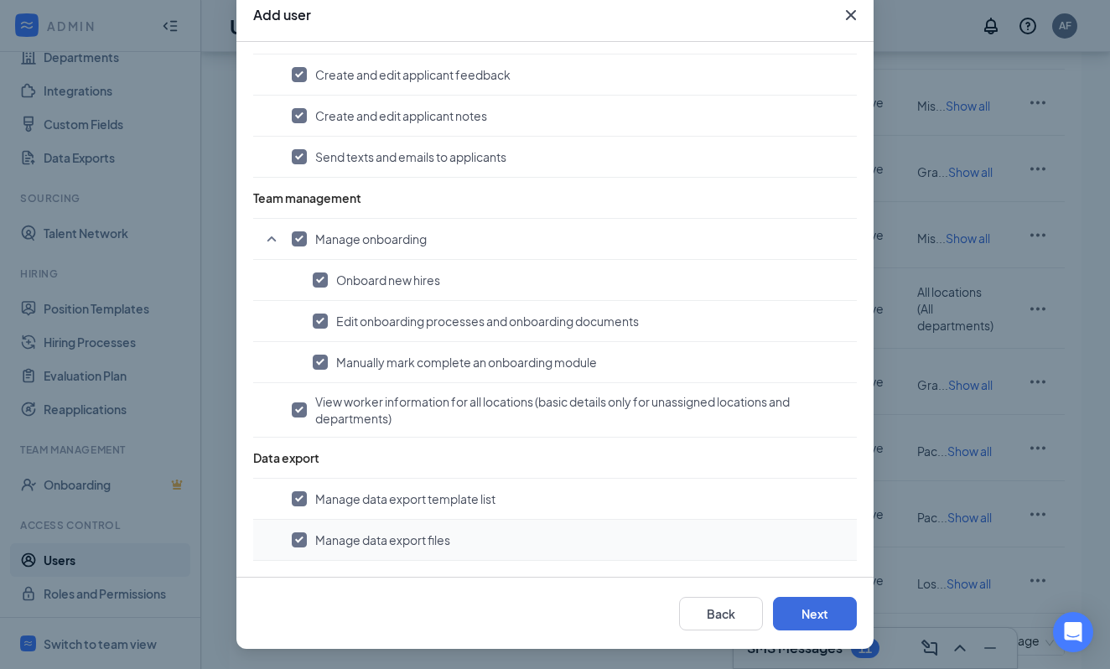
scroll to position [312, 0]
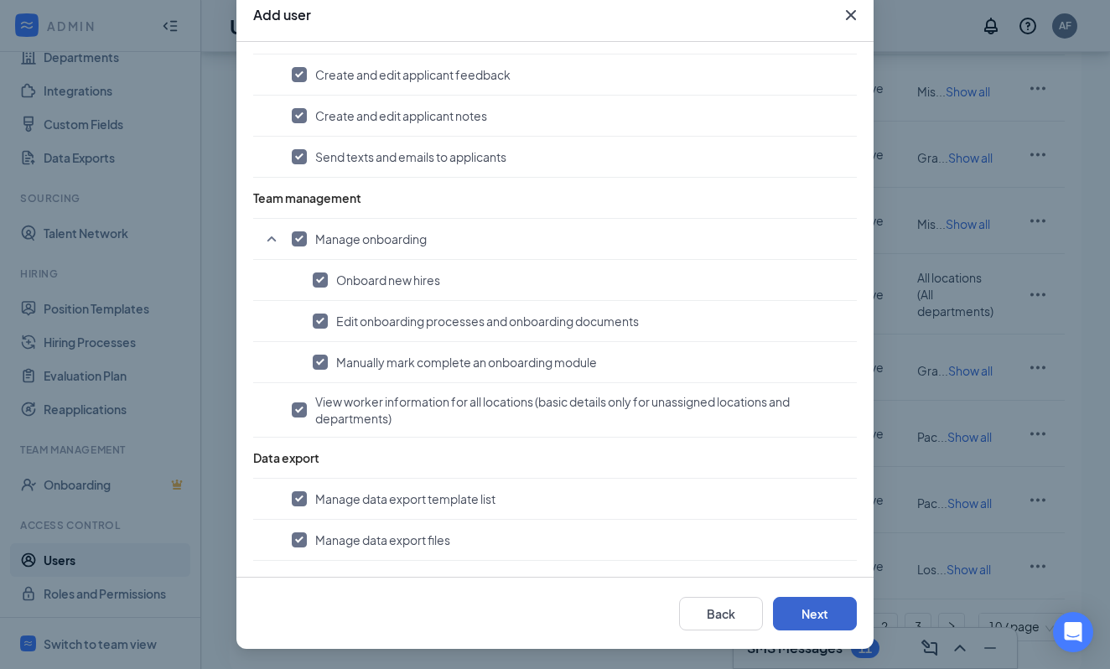
click at [816, 608] on button "Next" at bounding box center [815, 614] width 84 height 34
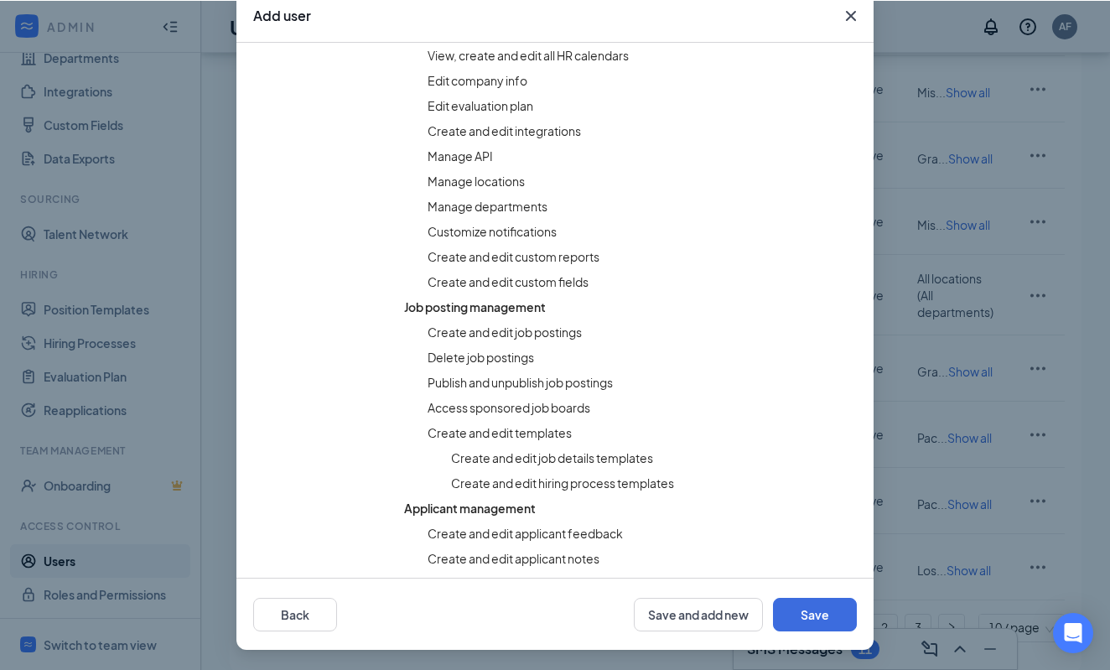
scroll to position [742, 0]
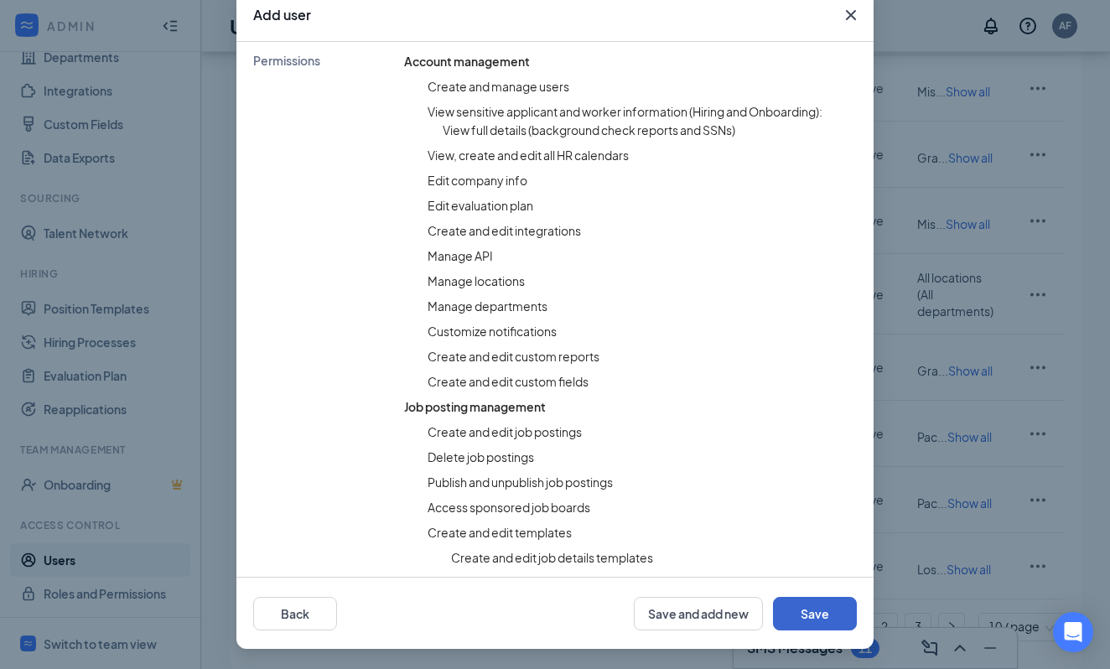
click at [829, 615] on button "Save" at bounding box center [815, 614] width 84 height 34
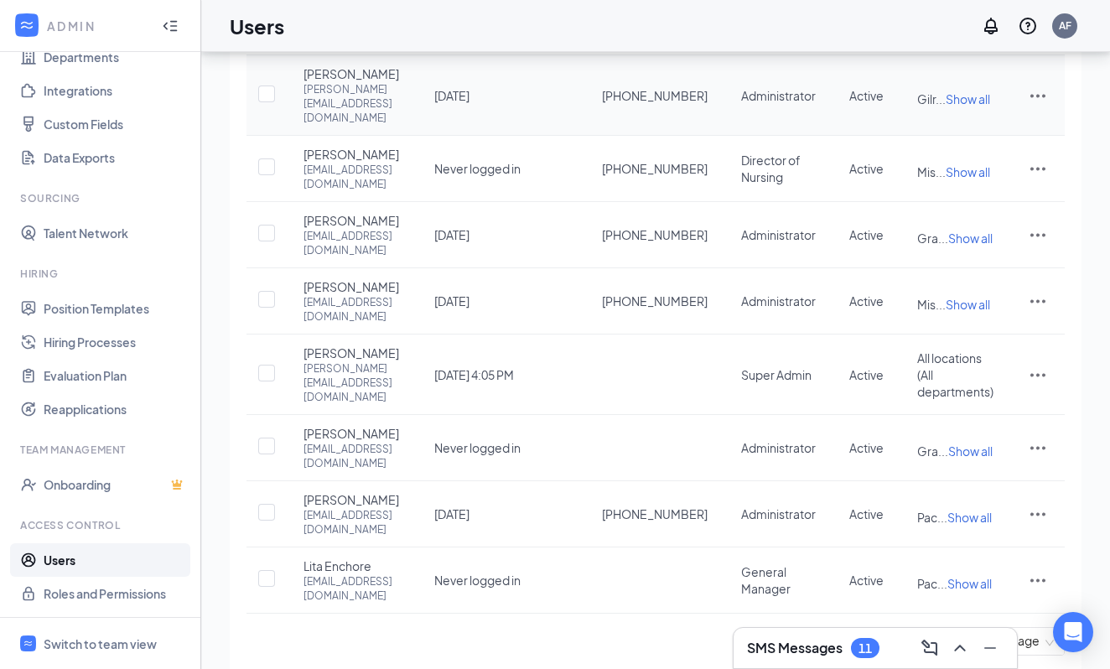
click at [315, 81] on span "[PERSON_NAME]" at bounding box center [352, 73] width 96 height 17
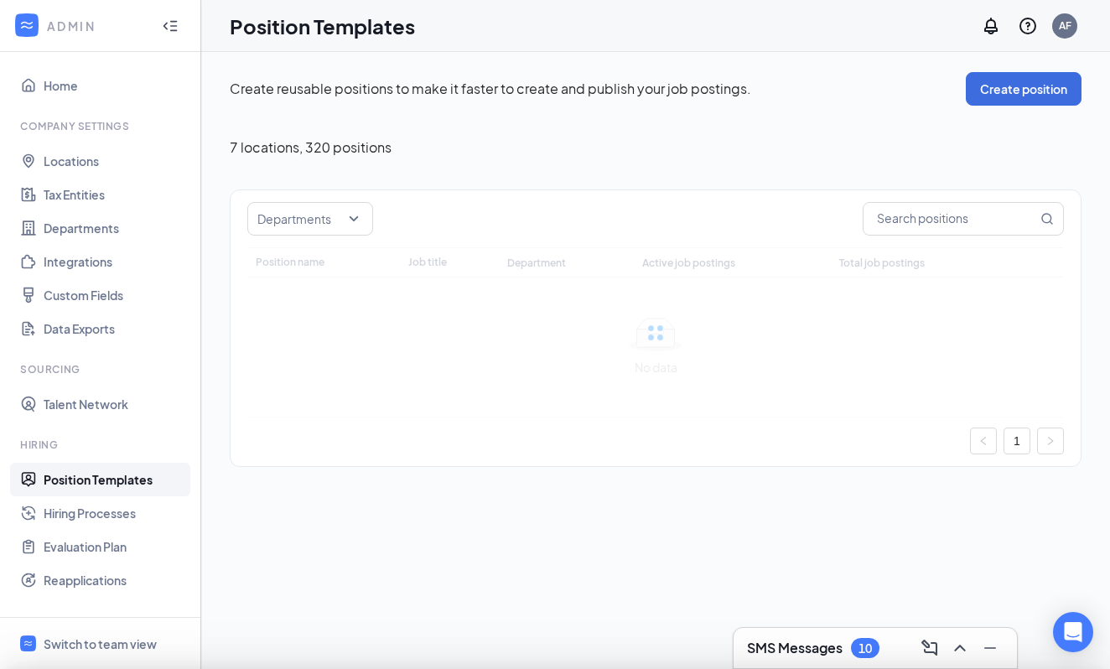
type input "Therapy"
type input "Physical Therapist"
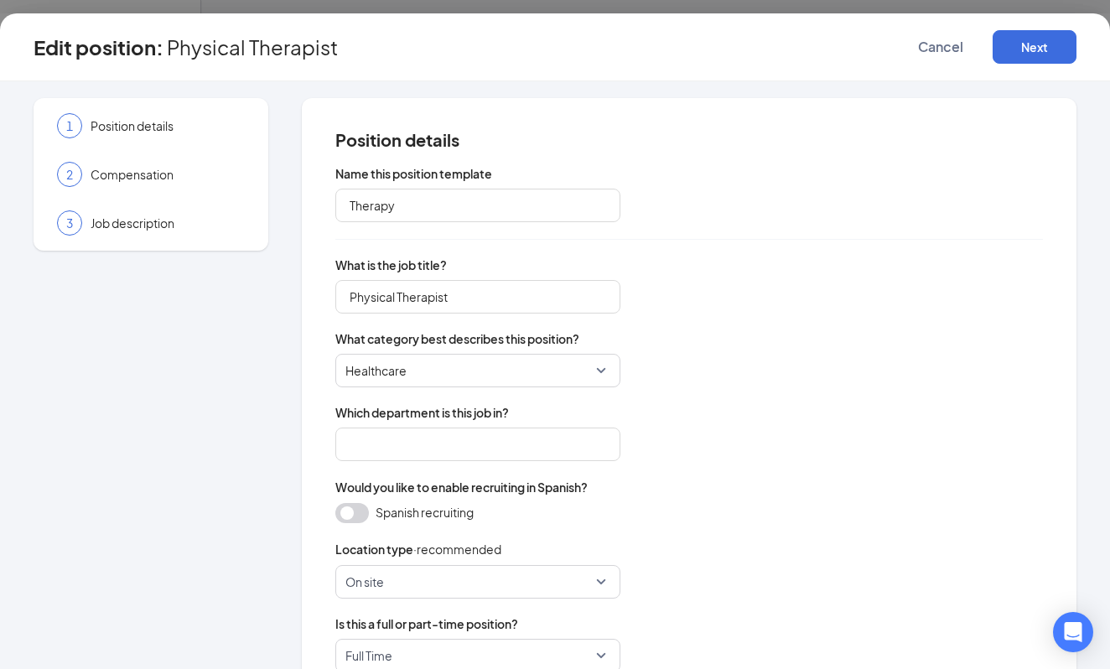
type input "Therapy"
click at [1018, 65] on div "Edit position : Physical Therapist Cancel Next" at bounding box center [555, 47] width 1110 height 68
click at [1033, 50] on button "Next" at bounding box center [1035, 47] width 84 height 34
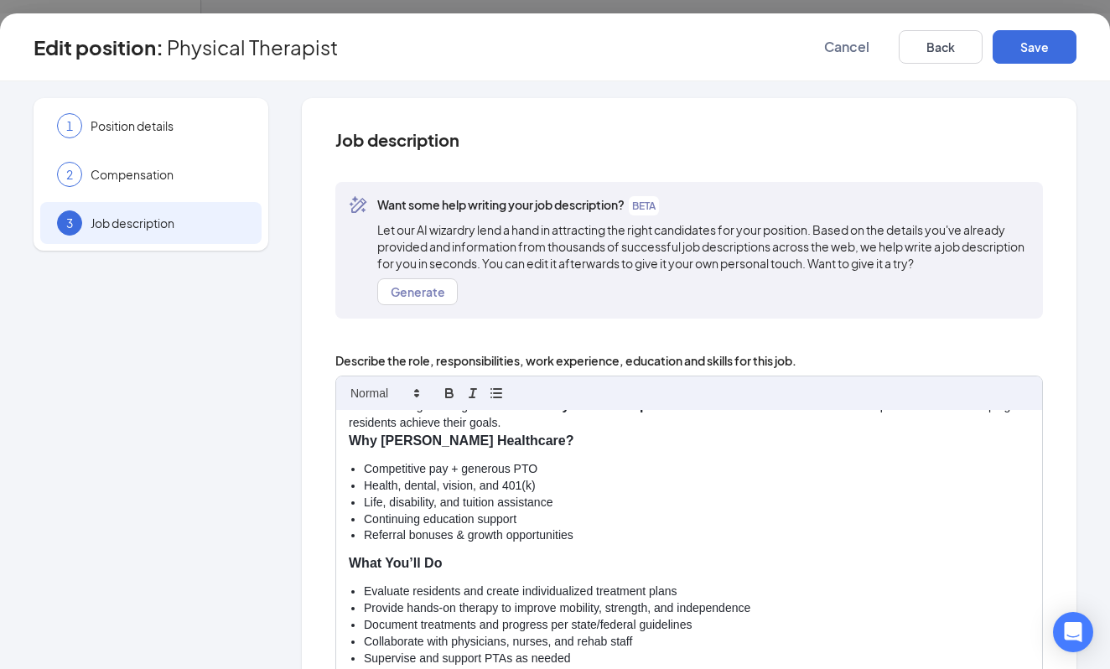
scroll to position [149, 0]
click at [610, 541] on div "Physical Therapist – Gilroy Healthcare (Skilled Nursing Facility) Who We Are: A…" at bounding box center [689, 602] width 706 height 384
click at [625, 528] on li "Referral bonuses & growth opportunities" at bounding box center [697, 536] width 666 height 17
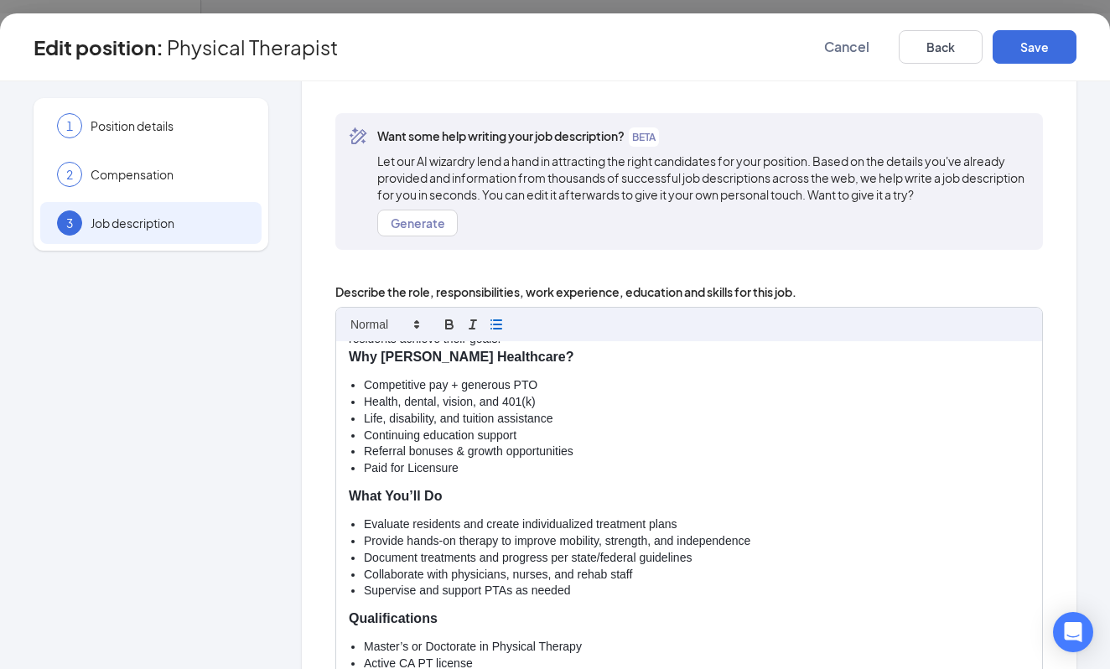
scroll to position [70, 0]
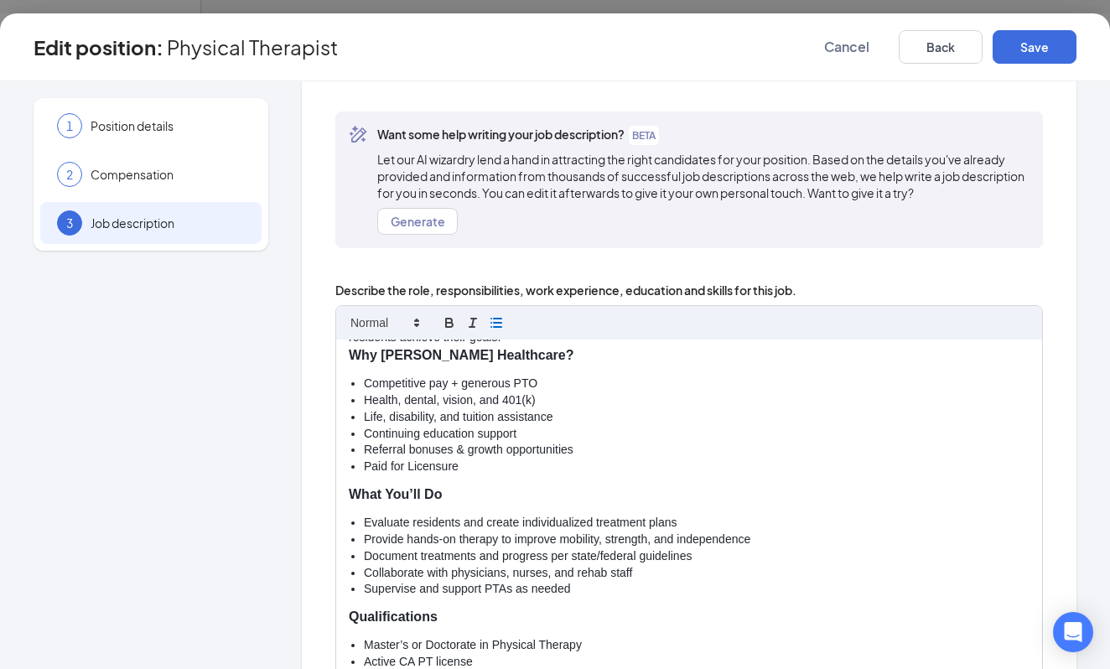
click at [416, 459] on li "Paid for Licensure" at bounding box center [697, 467] width 666 height 17
click at [406, 459] on li "Paid for Licensure" at bounding box center [697, 467] width 666 height 17
click at [473, 459] on li "Licensure" at bounding box center [697, 467] width 666 height 17
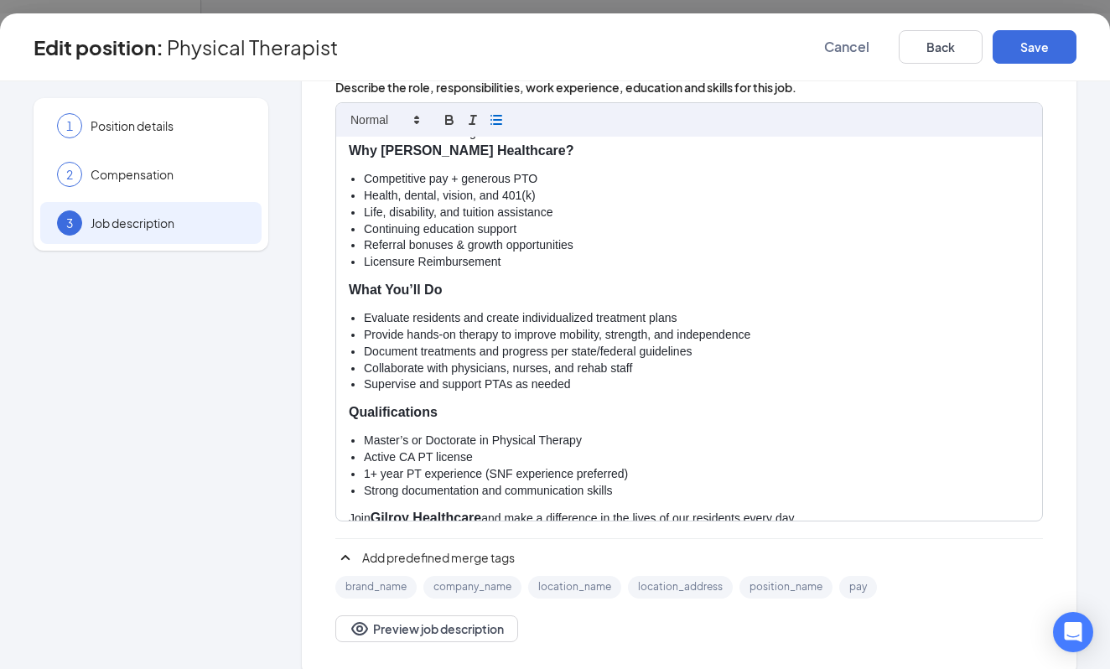
scroll to position [165, 0]
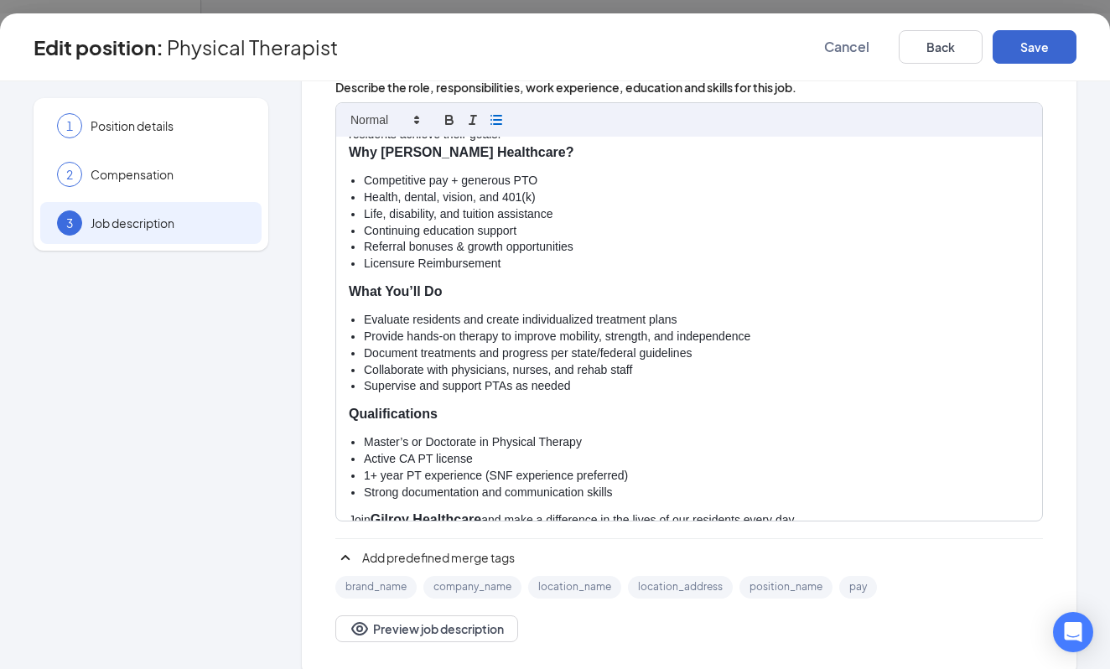
click at [1047, 55] on button "Save" at bounding box center [1035, 47] width 84 height 34
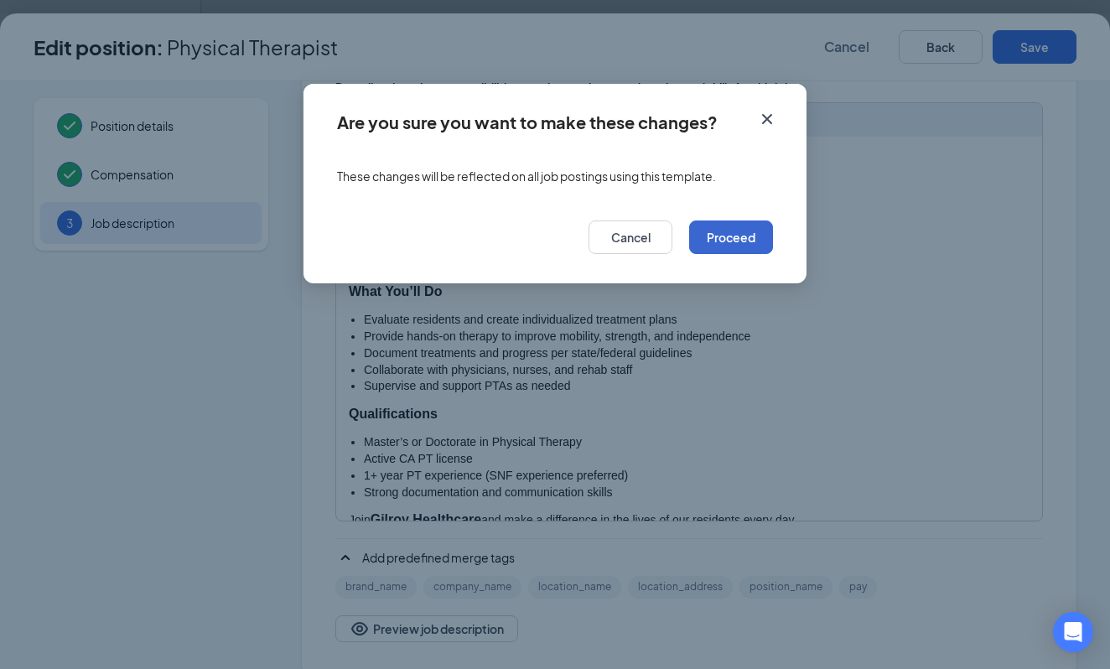
click at [732, 246] on button "Proceed" at bounding box center [731, 238] width 84 height 34
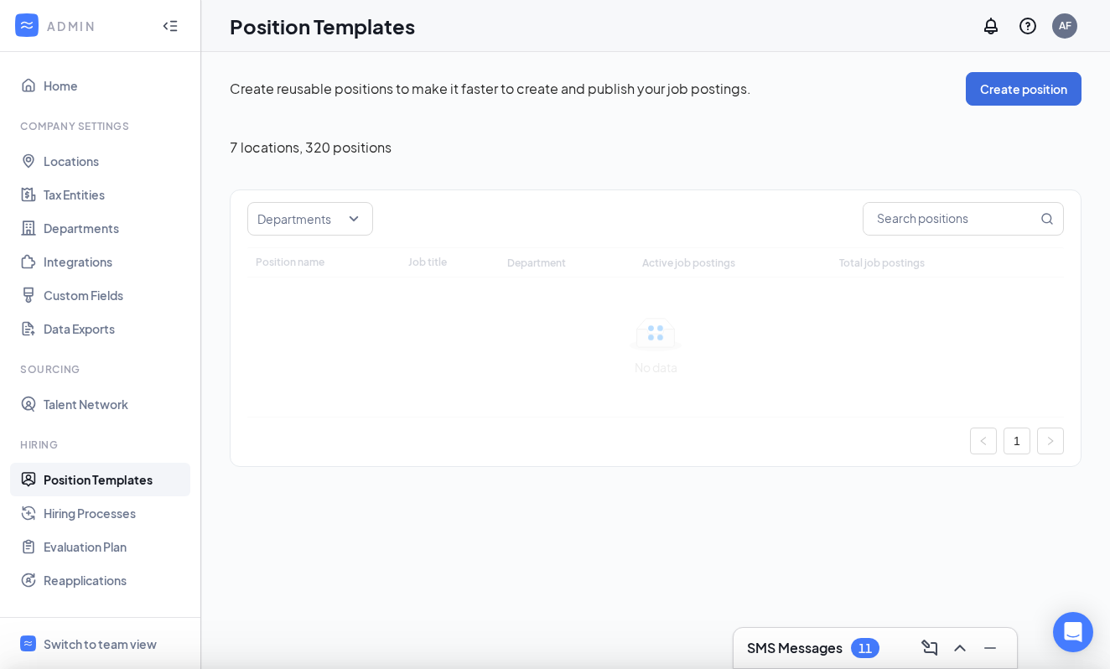
type input "Therapy"
type input "Physical Therapist"
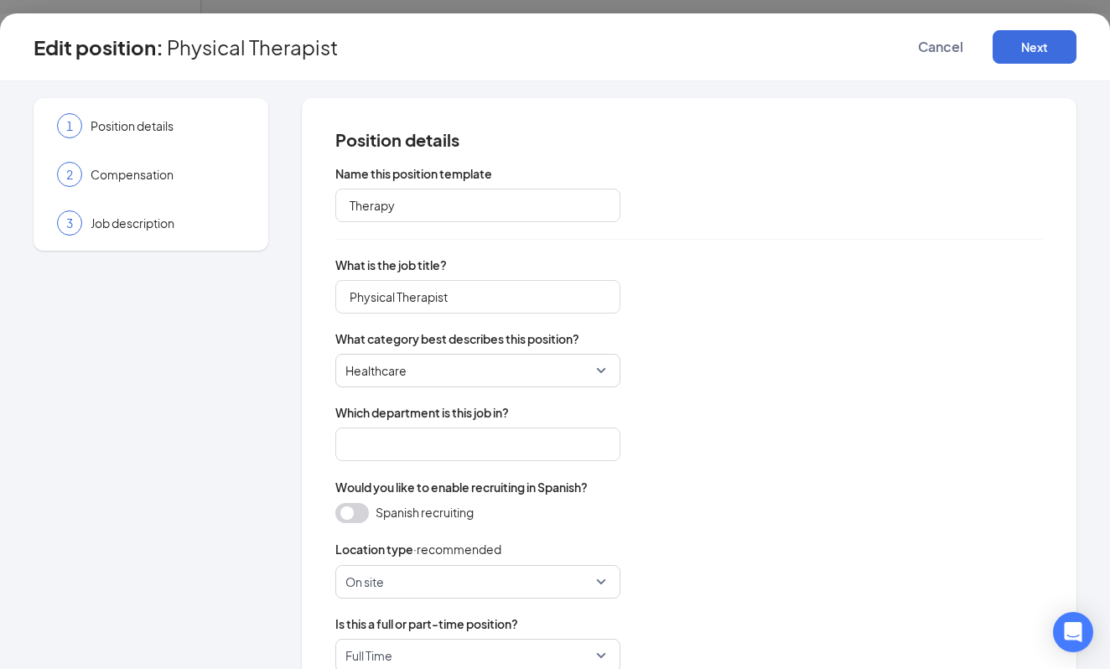
type input "Therapy"
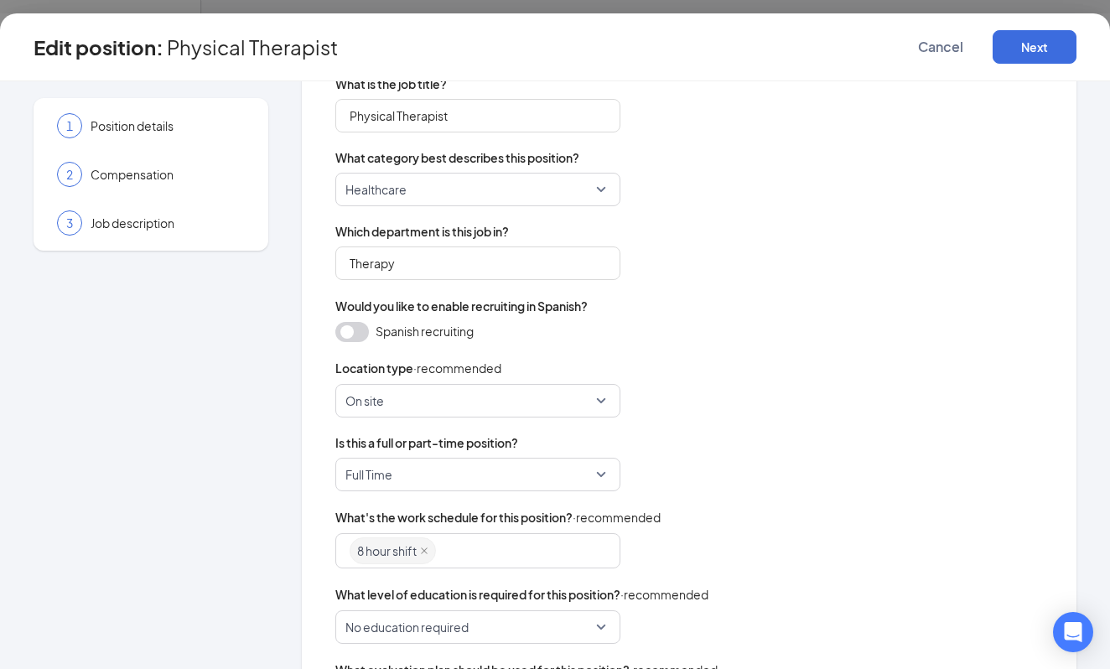
scroll to position [196, 0]
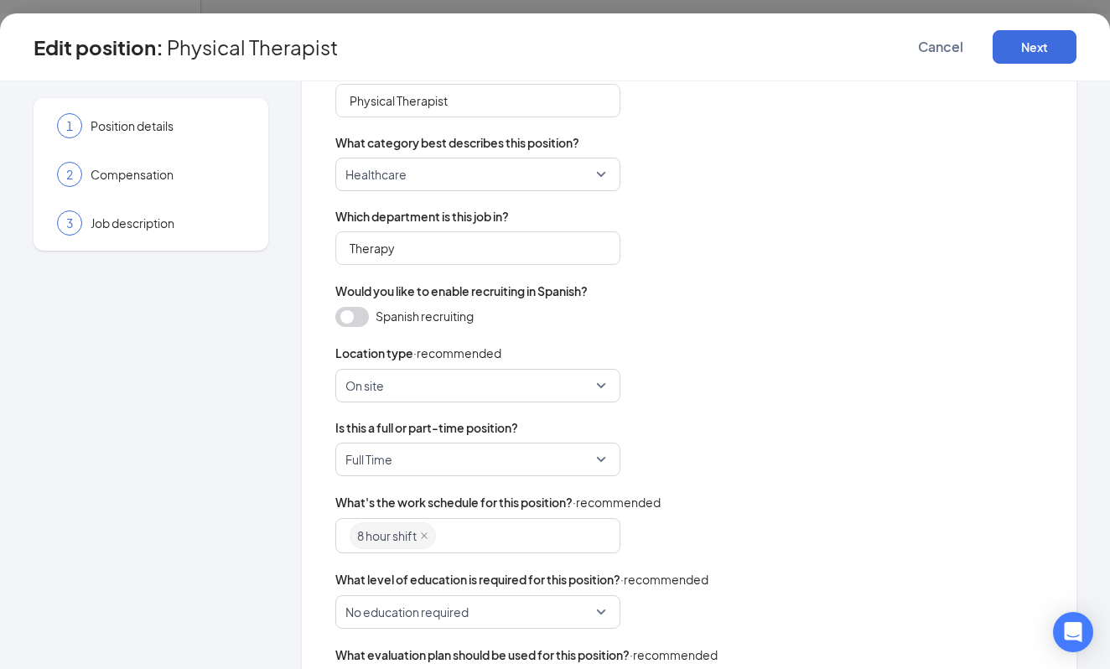
click at [548, 545] on div "8 hour shift" at bounding box center [470, 536] width 241 height 30
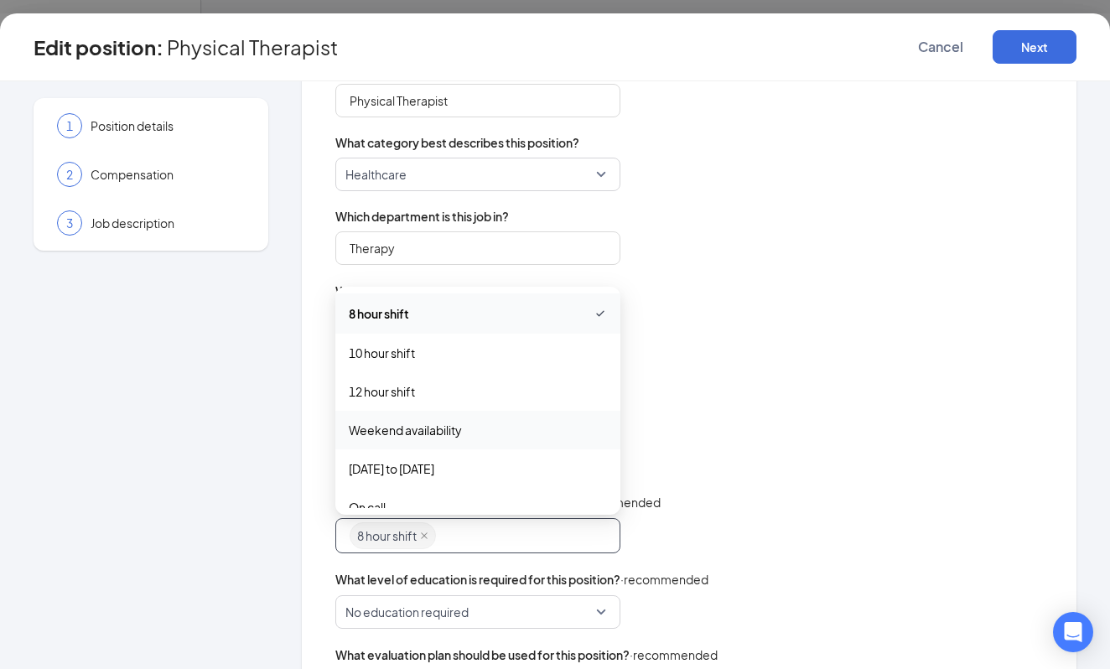
scroll to position [112, 0]
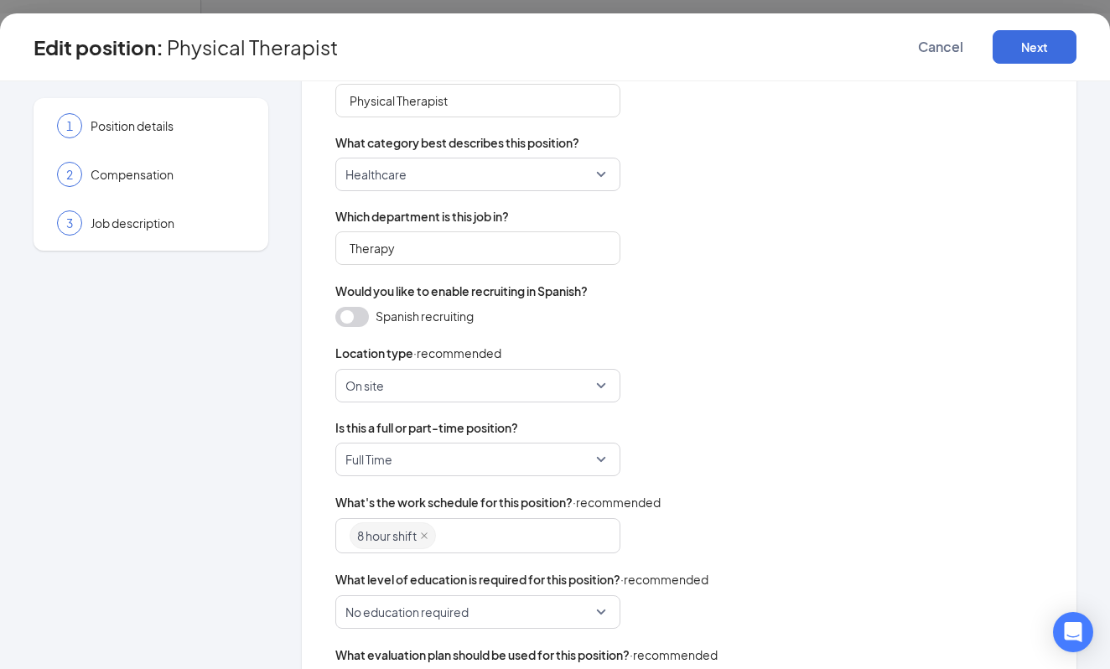
click at [777, 364] on div "Location type · recommended On site" at bounding box center [689, 373] width 708 height 59
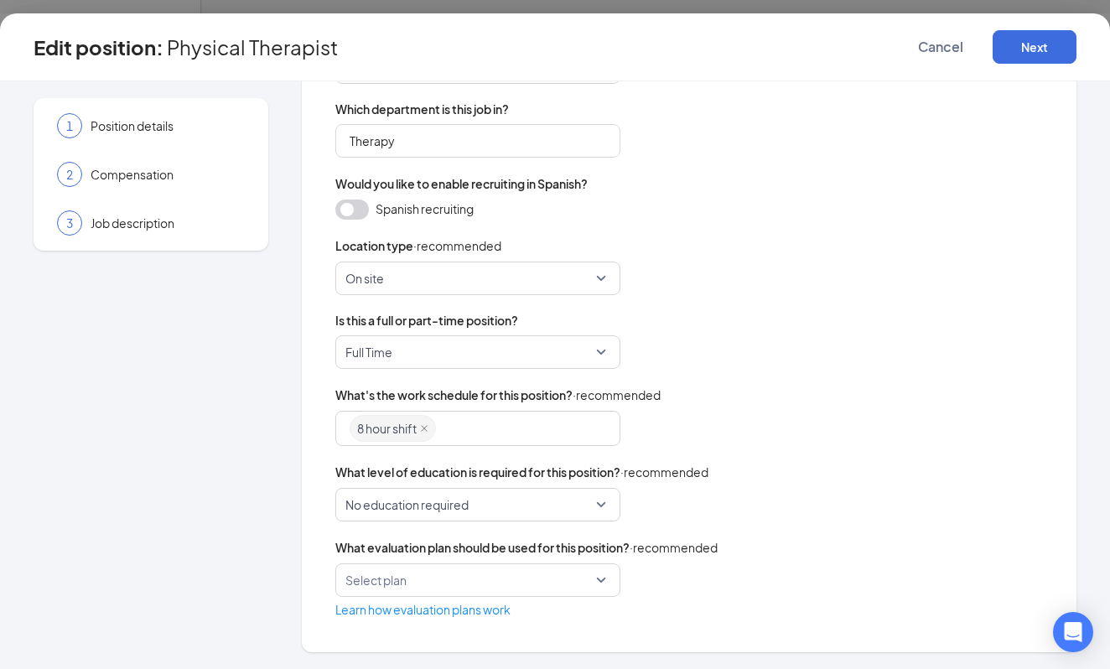
scroll to position [304, 0]
click at [1025, 46] on button "Next" at bounding box center [1035, 47] width 84 height 34
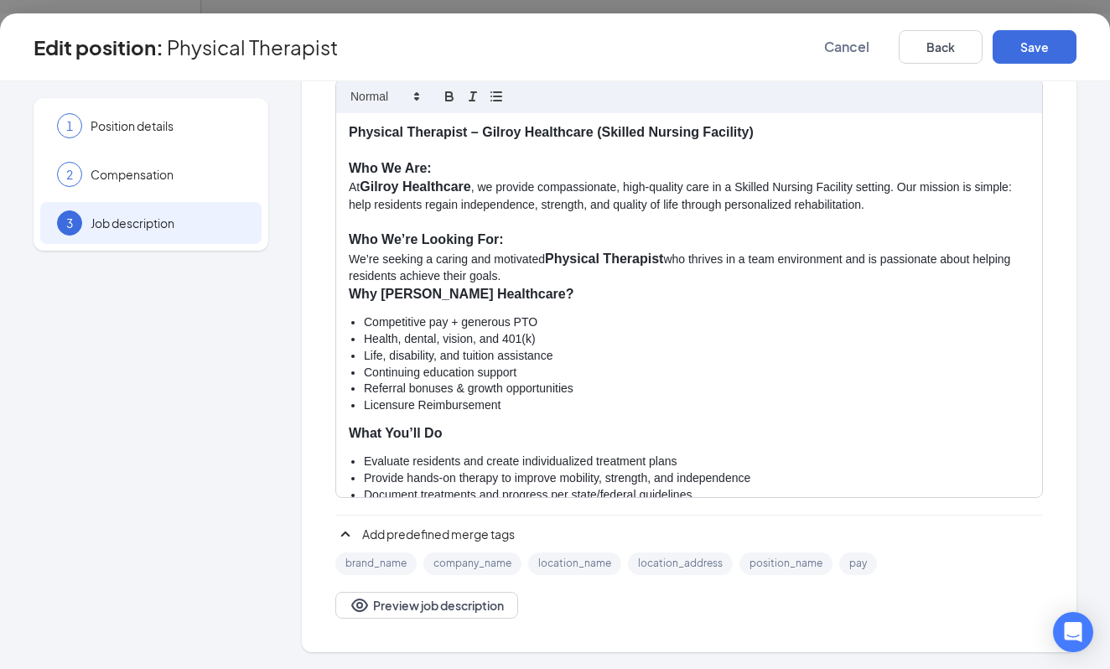
scroll to position [295, 0]
click at [1049, 33] on button "Save" at bounding box center [1035, 47] width 84 height 34
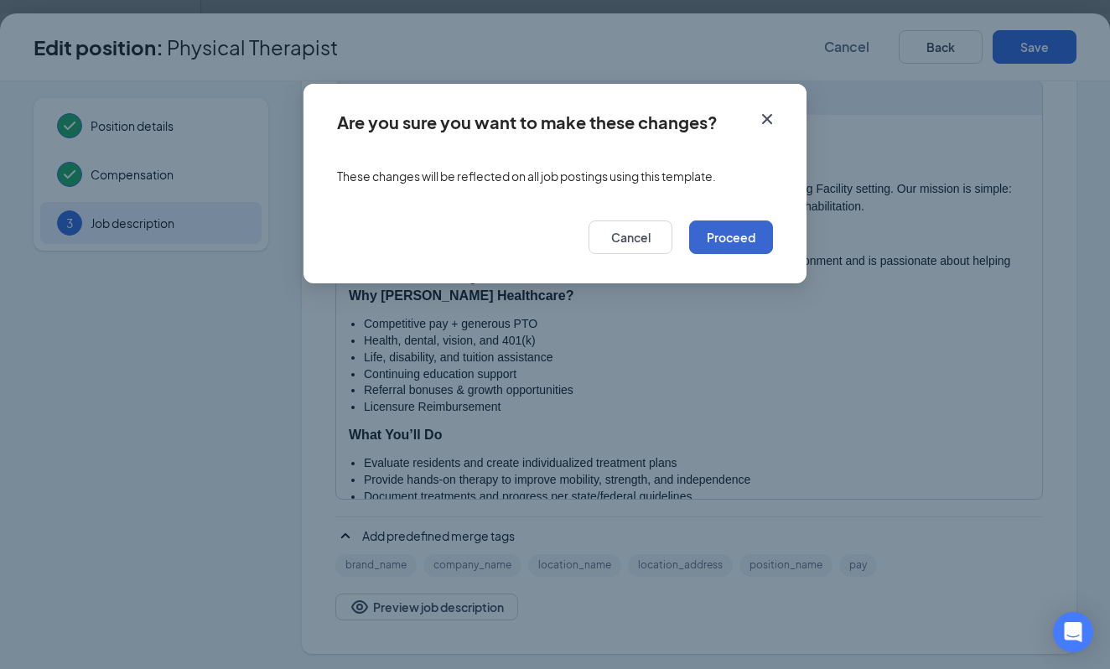
click at [744, 249] on button "Proceed" at bounding box center [731, 238] width 84 height 34
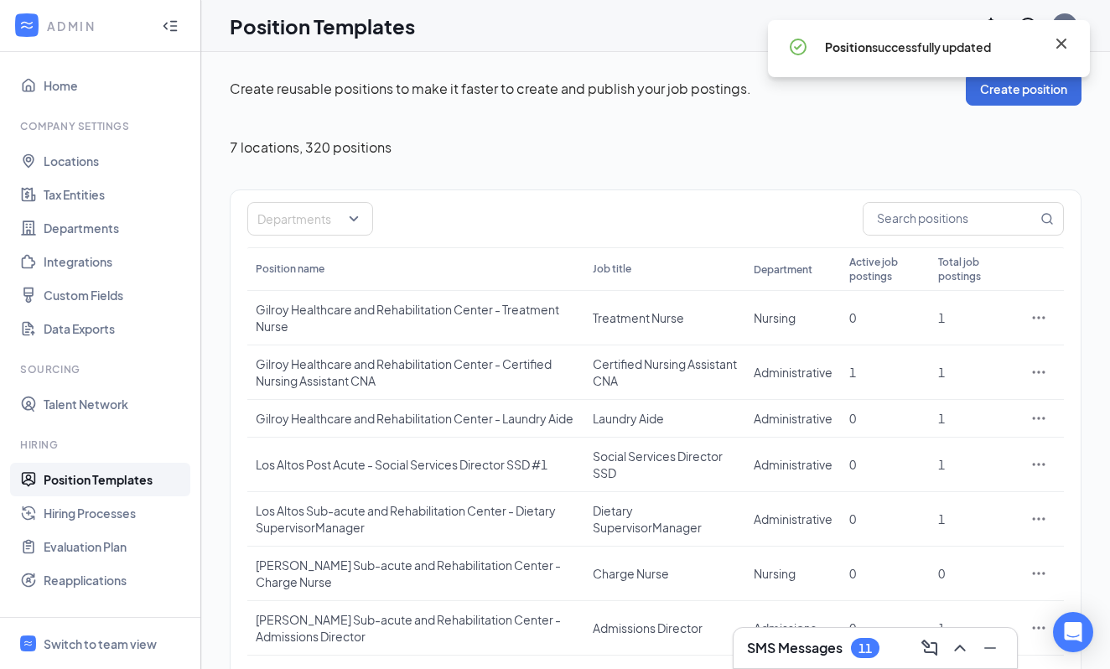
click at [1055, 52] on icon "Cross" at bounding box center [1062, 44] width 20 height 20
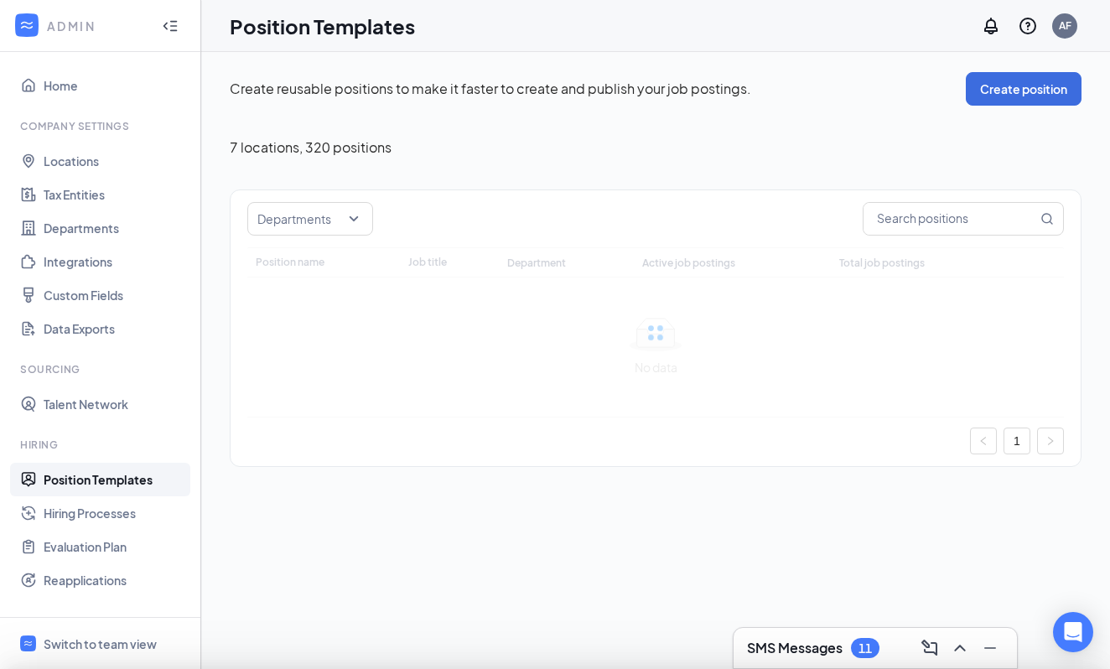
type input "Occupational Therapist Camino Ridge Post Acute"
type input "Occupational Therapist"
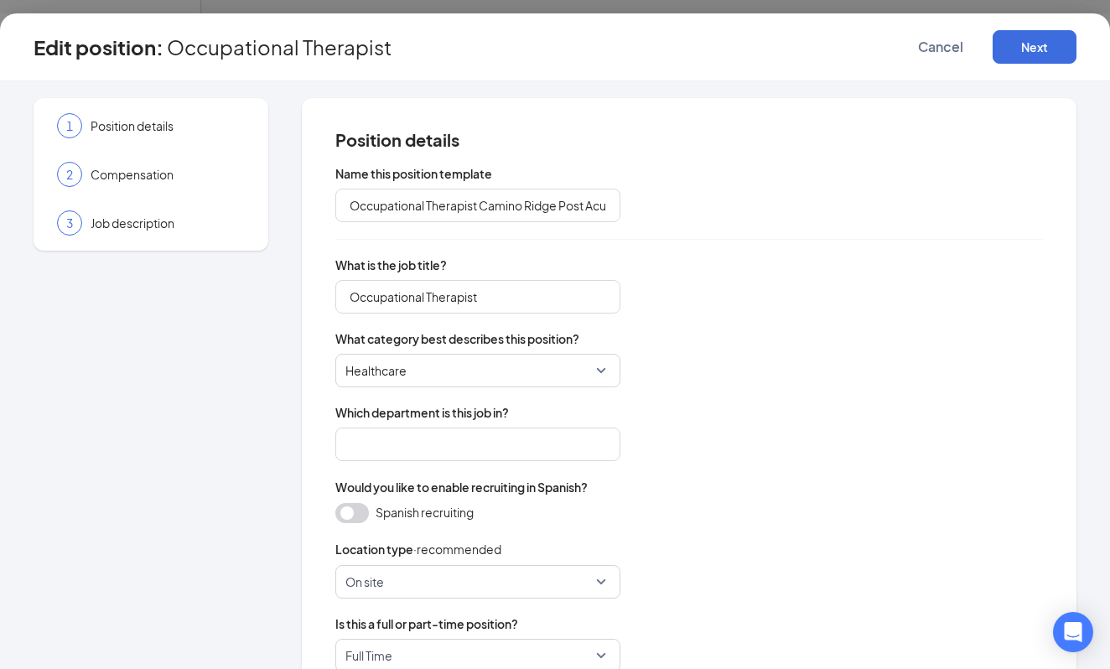
type input "Therapy"
click at [1081, 44] on div "Edit position : Occupational Therapist Cancel Next" at bounding box center [555, 47] width 1110 height 68
click at [1066, 44] on button "Next" at bounding box center [1035, 47] width 84 height 34
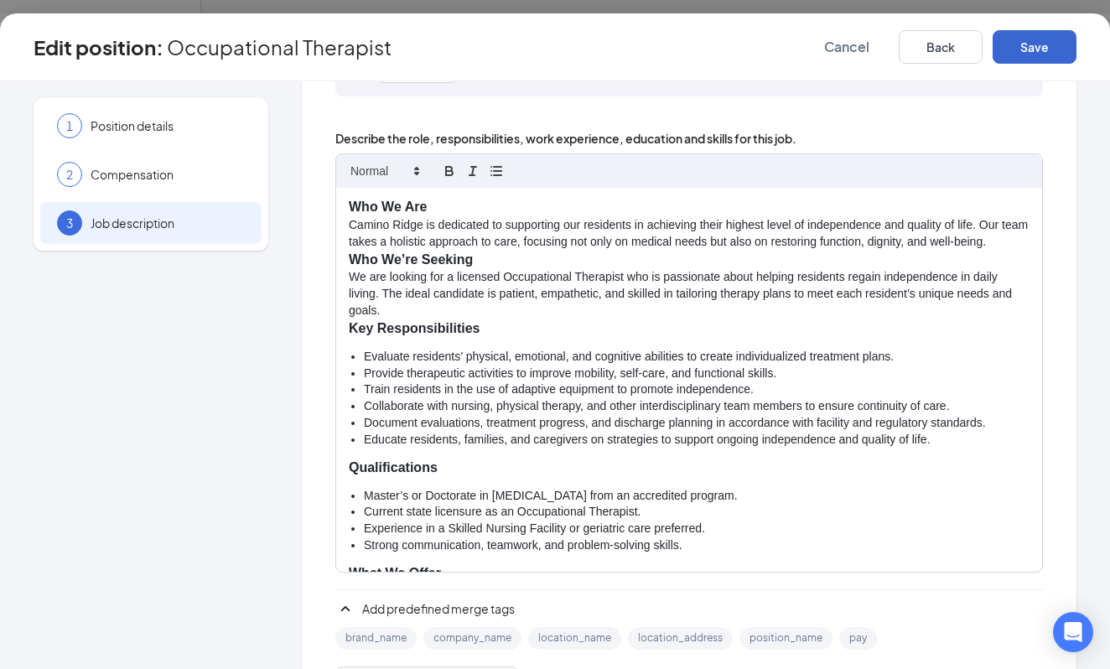
click at [1053, 55] on button "Save" at bounding box center [1035, 47] width 84 height 34
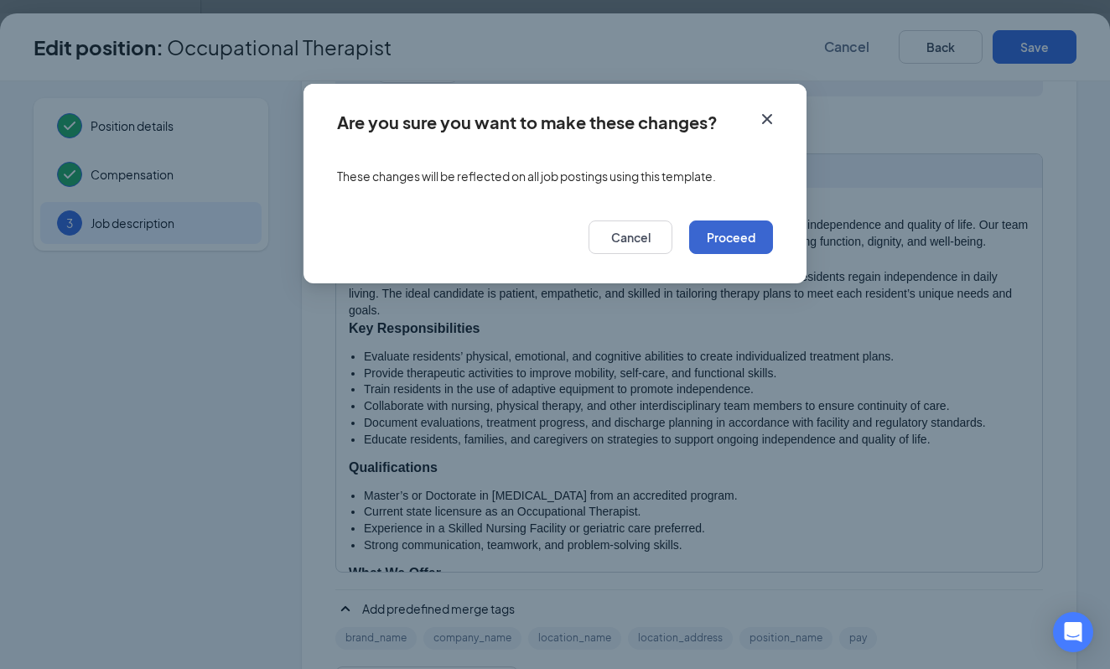
click at [736, 231] on button "Proceed" at bounding box center [731, 238] width 84 height 34
